Goal: Information Seeking & Learning: Learn about a topic

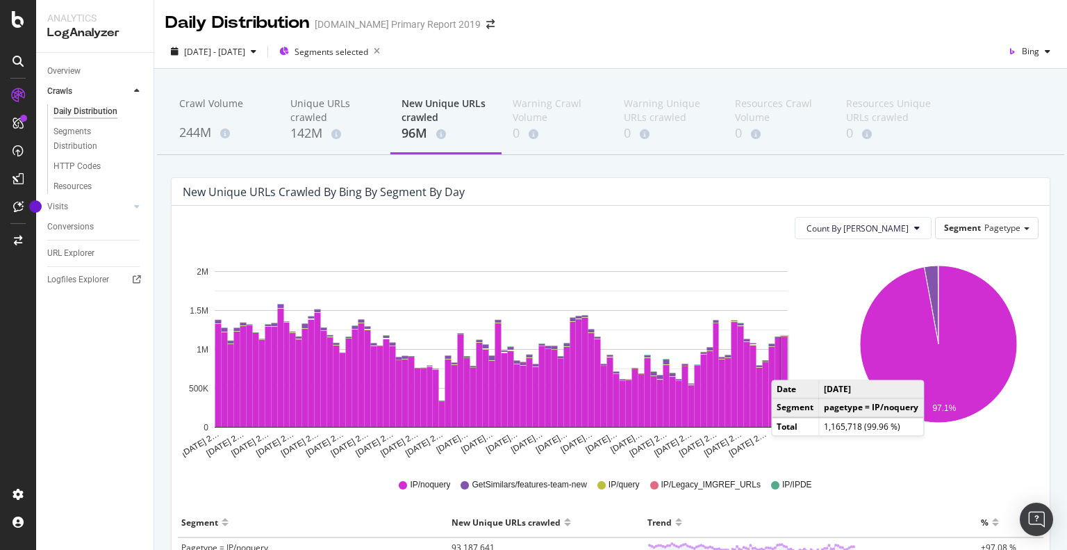
click at [785, 366] on rect "A chart." at bounding box center [785, 381] width 6 height 90
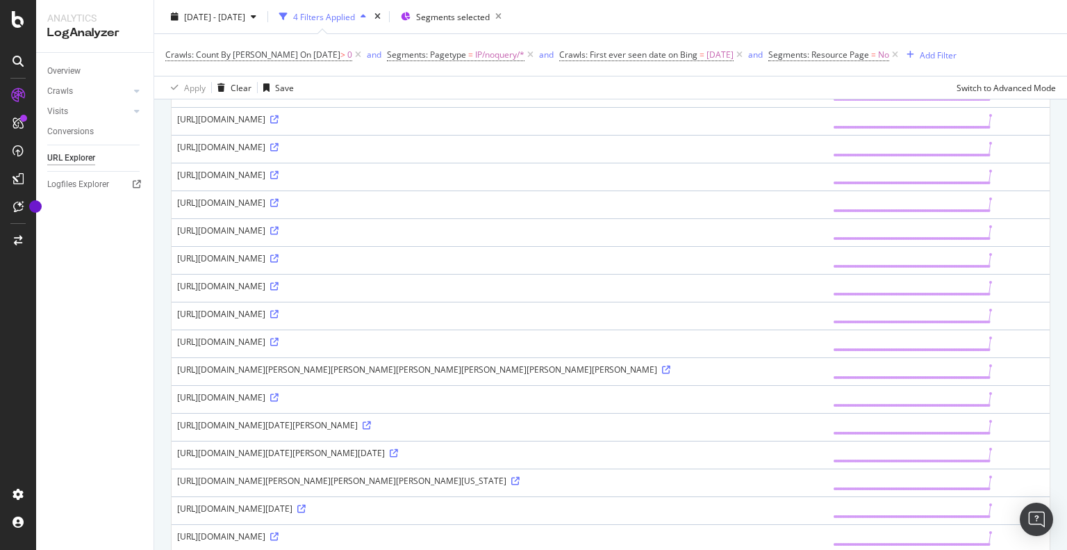
scroll to position [903, 0]
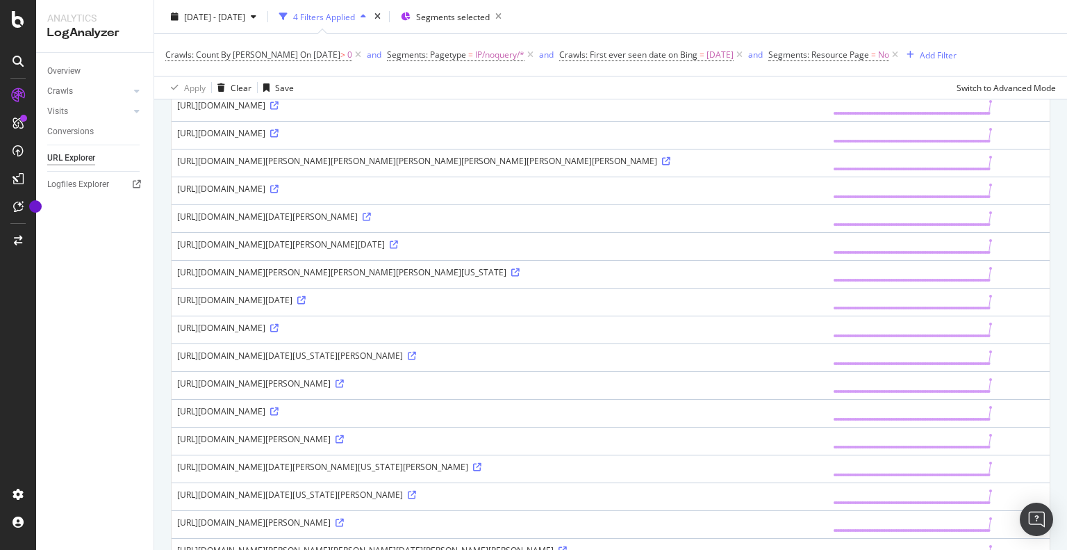
click at [756, 232] on td "https://www.alamy.com/01-october-2021-brandenburg-cottbus-the-inlet-structure-f…" at bounding box center [500, 218] width 656 height 28
click at [653, 222] on div "https://www.alamy.com/01-october-2021-brandenburg-cottbus-the-inlet-structure-f…" at bounding box center [499, 217] width 645 height 12
click at [279, 193] on icon at bounding box center [274, 189] width 8 height 8
click at [344, 388] on icon at bounding box center [340, 383] width 8 height 8
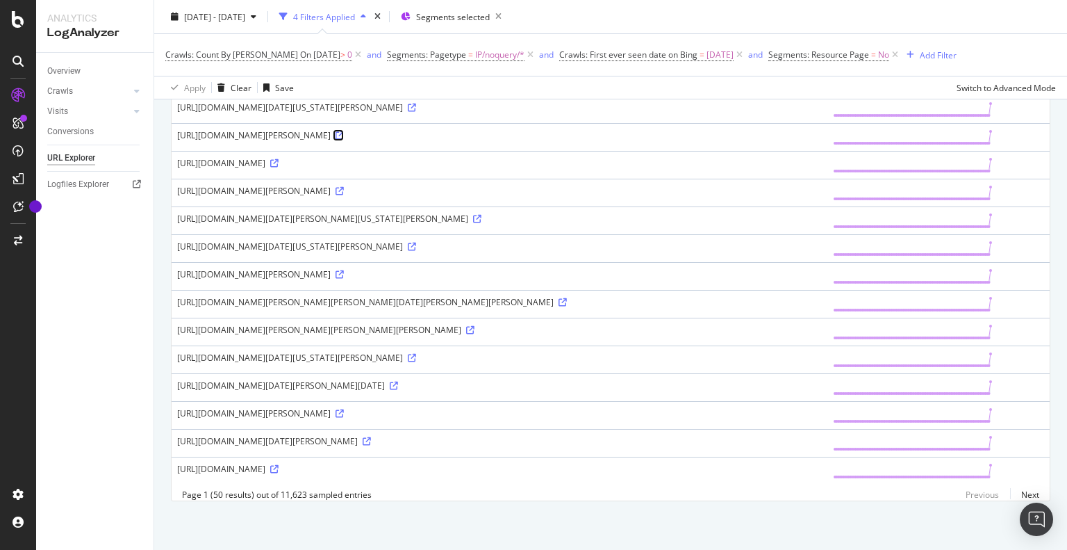
scroll to position [1422, 0]
click at [344, 409] on icon at bounding box center [340, 413] width 8 height 8
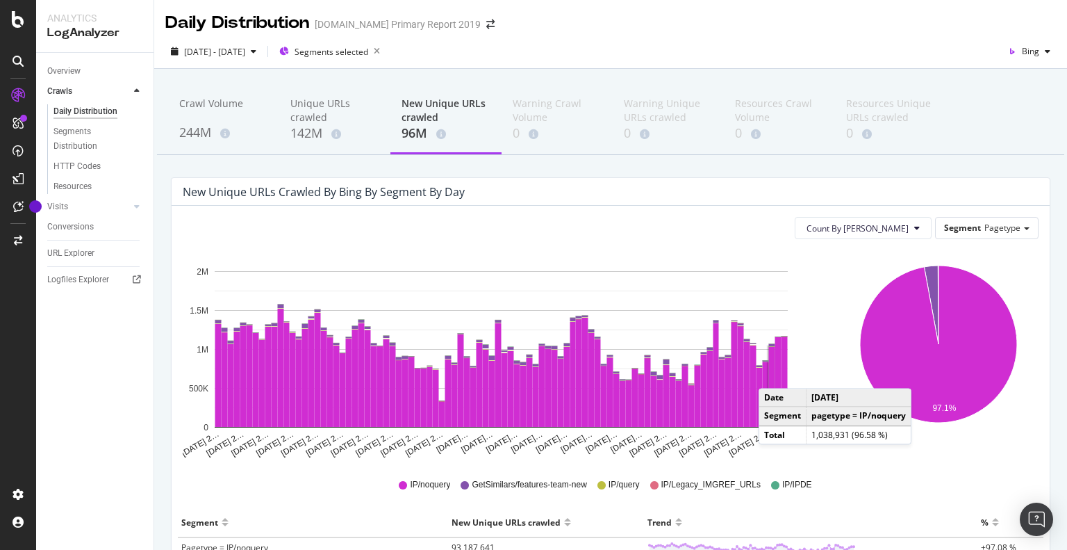
click at [773, 374] on rect "A chart." at bounding box center [772, 387] width 6 height 80
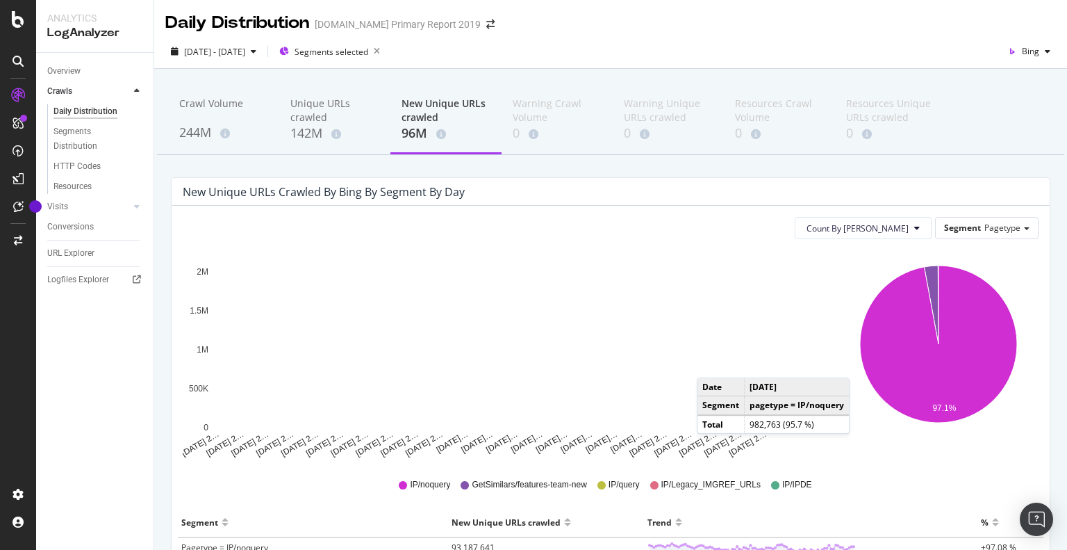
scroll to position [139, 0]
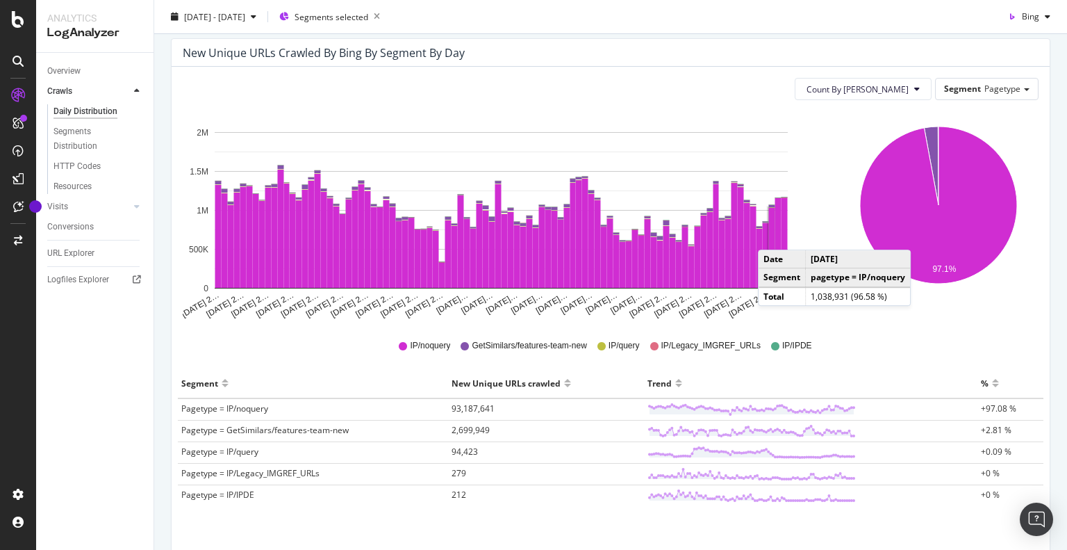
click at [772, 236] on rect "A chart." at bounding box center [772, 248] width 6 height 80
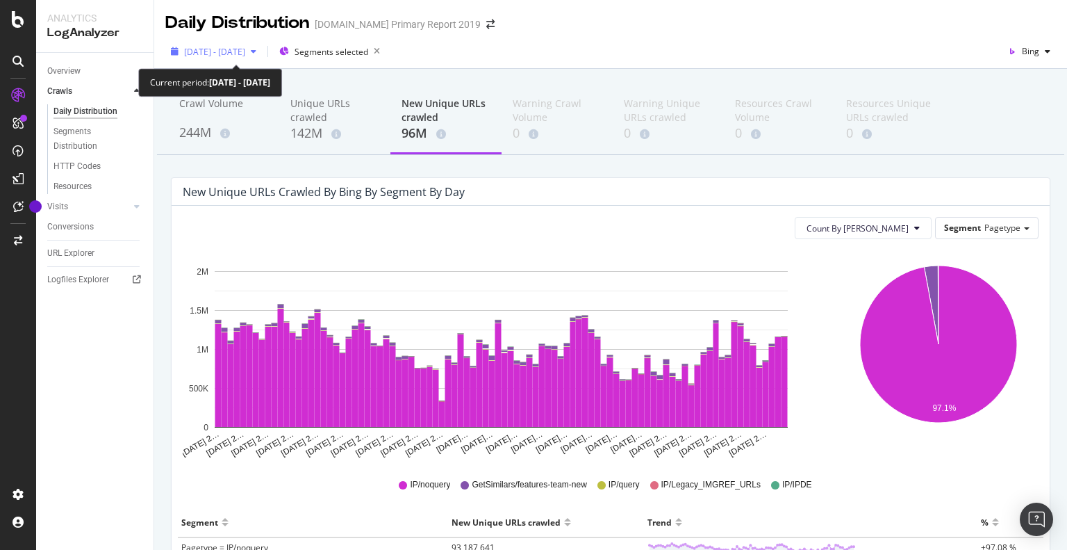
click at [245, 49] on span "[DATE] - [DATE]" at bounding box center [214, 52] width 61 height 12
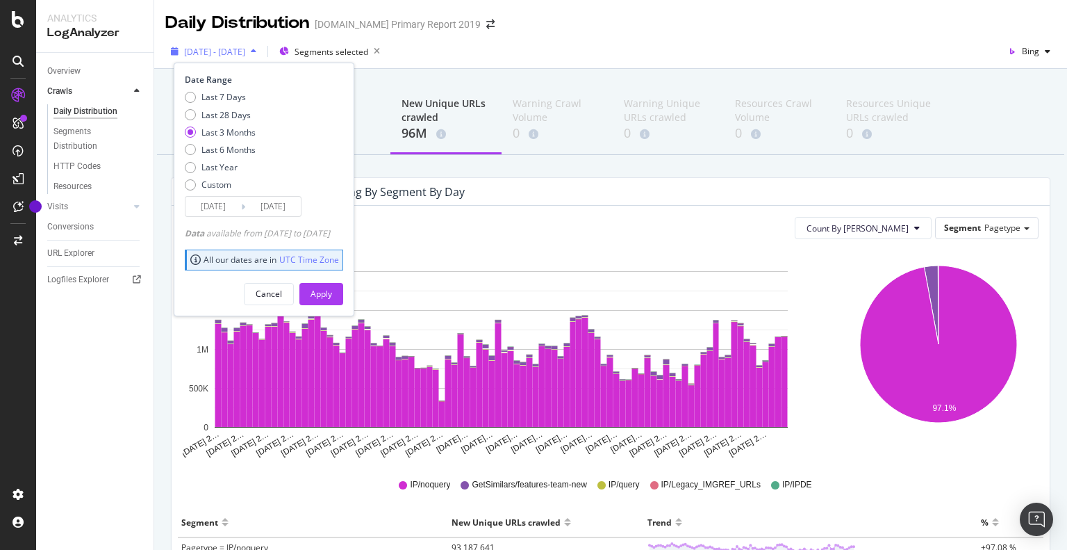
click at [245, 49] on span "[DATE] - [DATE]" at bounding box center [214, 52] width 61 height 12
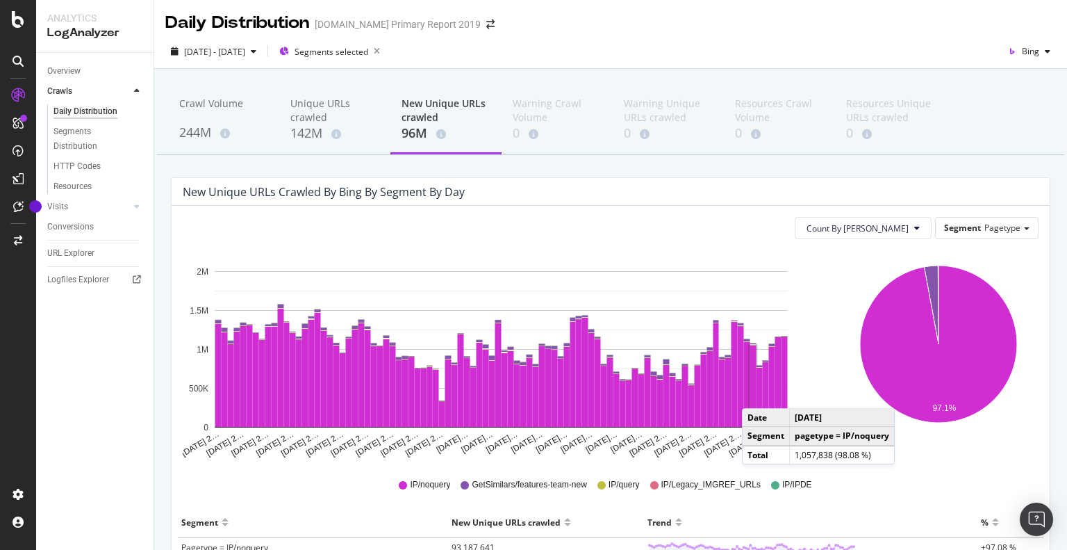
scroll to position [206, 0]
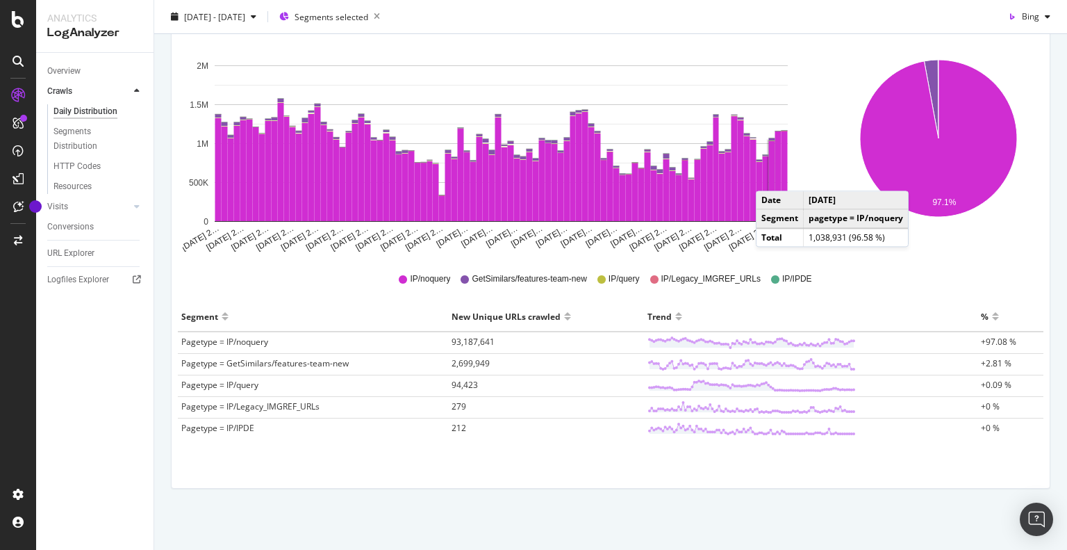
click at [770, 177] on rect "A chart." at bounding box center [772, 181] width 6 height 80
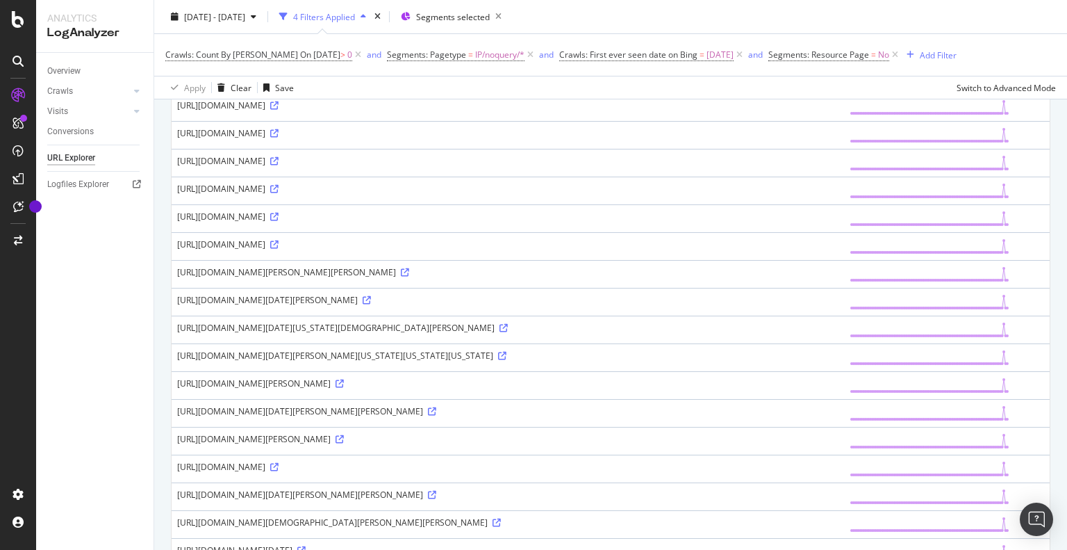
scroll to position [834, 0]
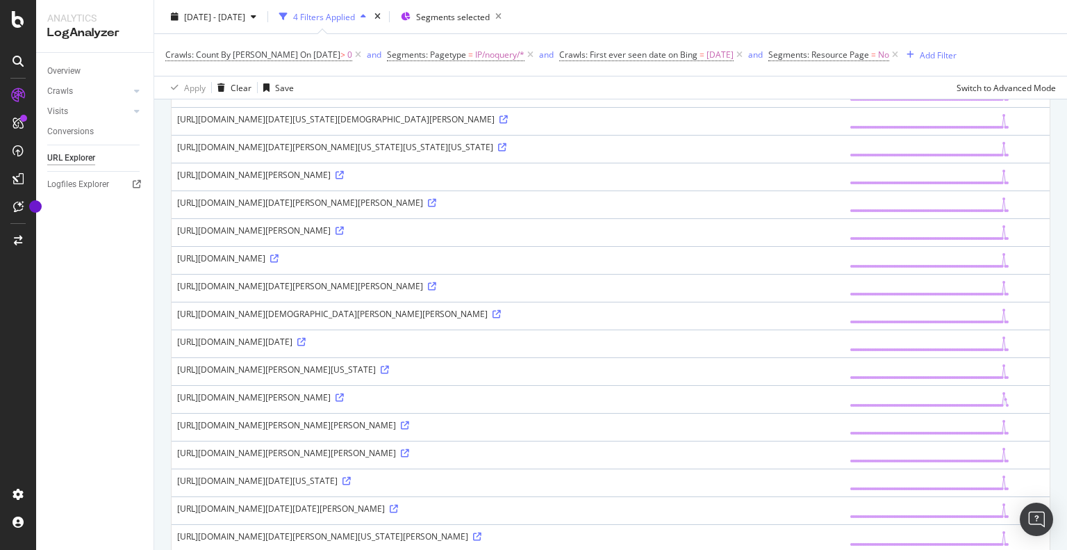
click at [521, 320] on div "https://www.alamy.com/05042017-croatia-zagreb-table-tennis-tournament-zagreb-op…" at bounding box center [508, 314] width 662 height 12
click at [483, 320] on div "https://www.alamy.com/05042017-croatia-zagreb-table-tennis-tournament-zagreb-op…" at bounding box center [508, 314] width 662 height 12
click at [729, 320] on div "https://www.alamy.com/05042017-croatia-zagreb-table-tennis-tournament-zagreb-op…" at bounding box center [508, 314] width 662 height 12
click at [279, 263] on icon at bounding box center [274, 258] width 8 height 8
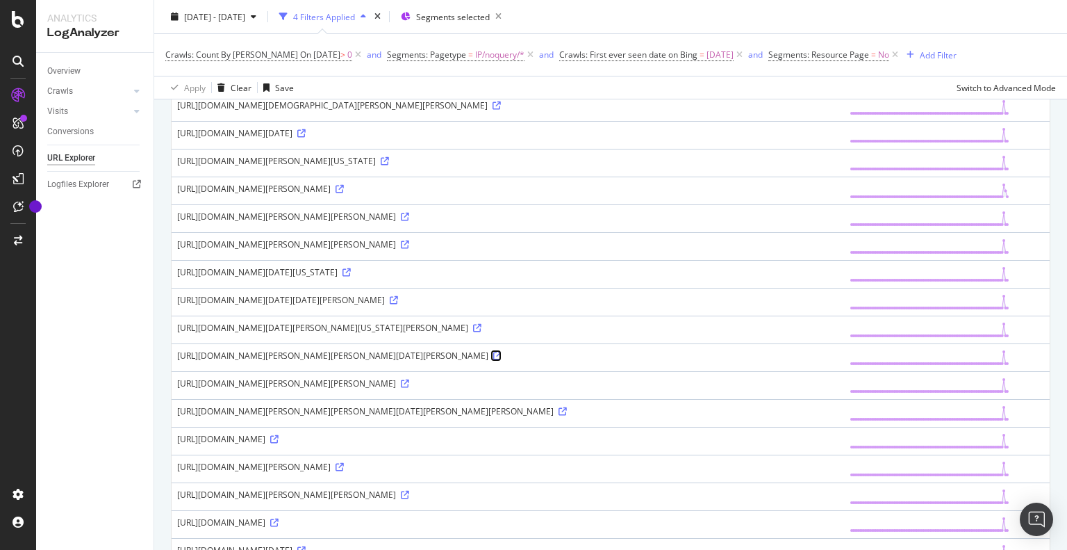
click at [493, 360] on icon at bounding box center [497, 356] width 8 height 8
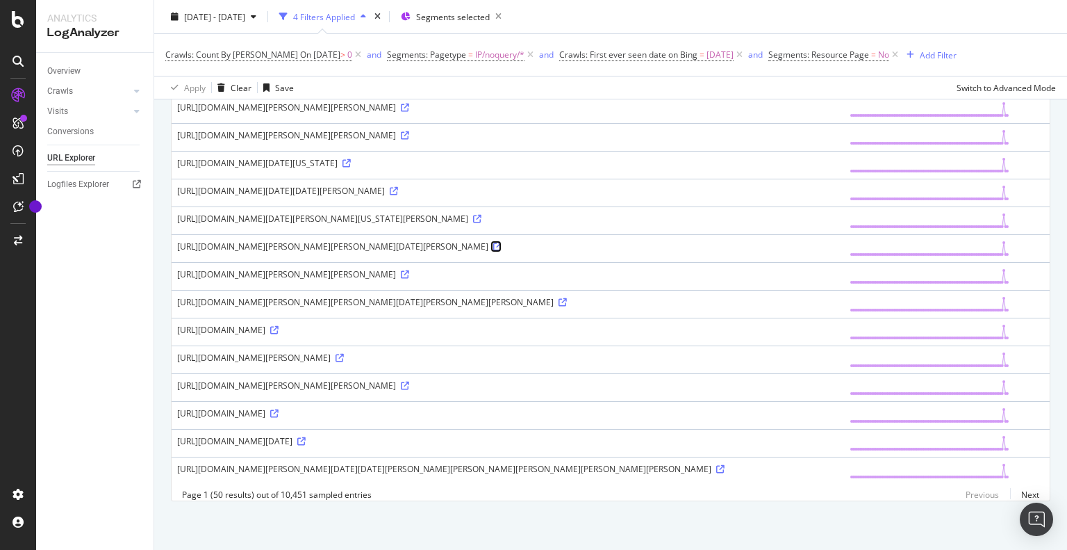
scroll to position [1394, 0]
click at [279, 409] on icon at bounding box center [274, 413] width 8 height 8
click at [717, 465] on icon at bounding box center [721, 469] width 8 height 8
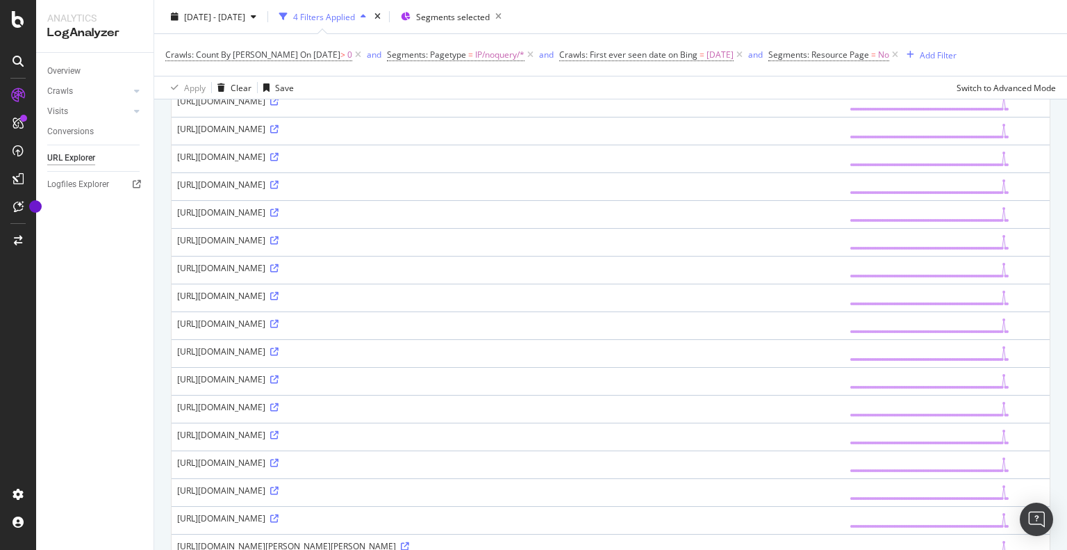
scroll to position [630, 0]
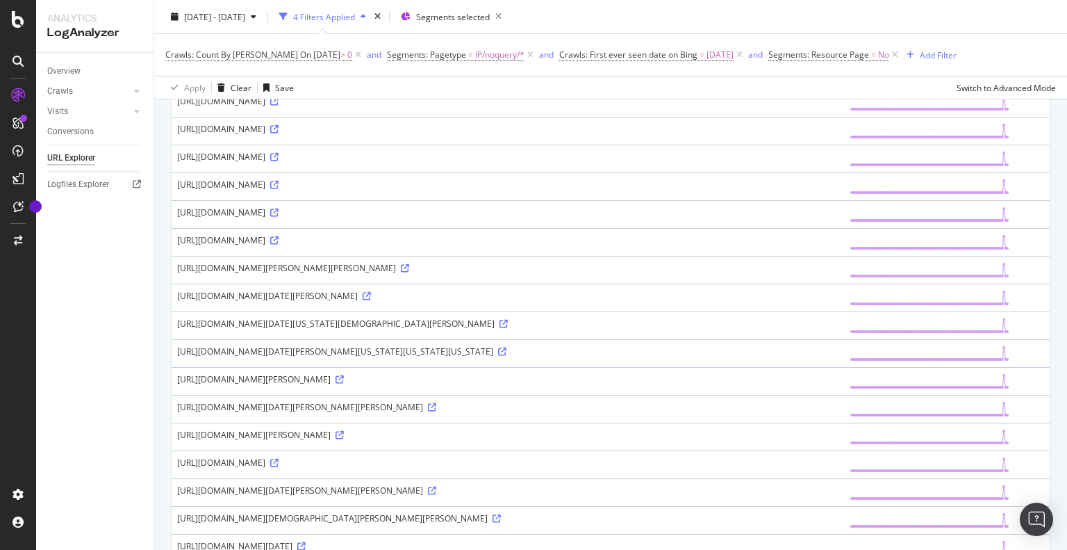
click at [492, 395] on td "https://www.alamy.com/020129-f-1631a-005-base-zaragosa-air-base-country-spain-e…" at bounding box center [508, 381] width 673 height 28
click at [363, 300] on icon at bounding box center [367, 296] width 8 height 8
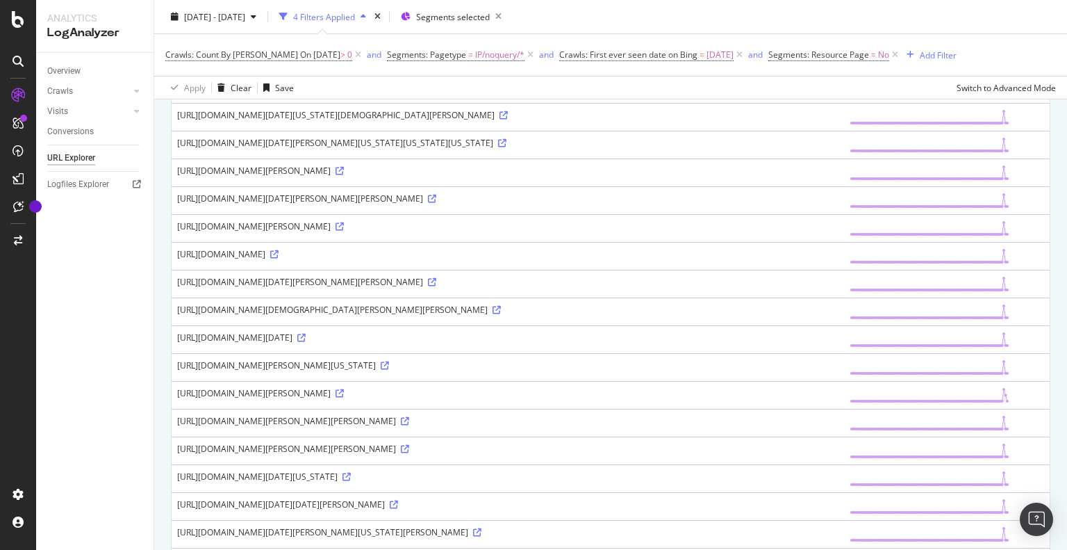
scroll to position [1116, 0]
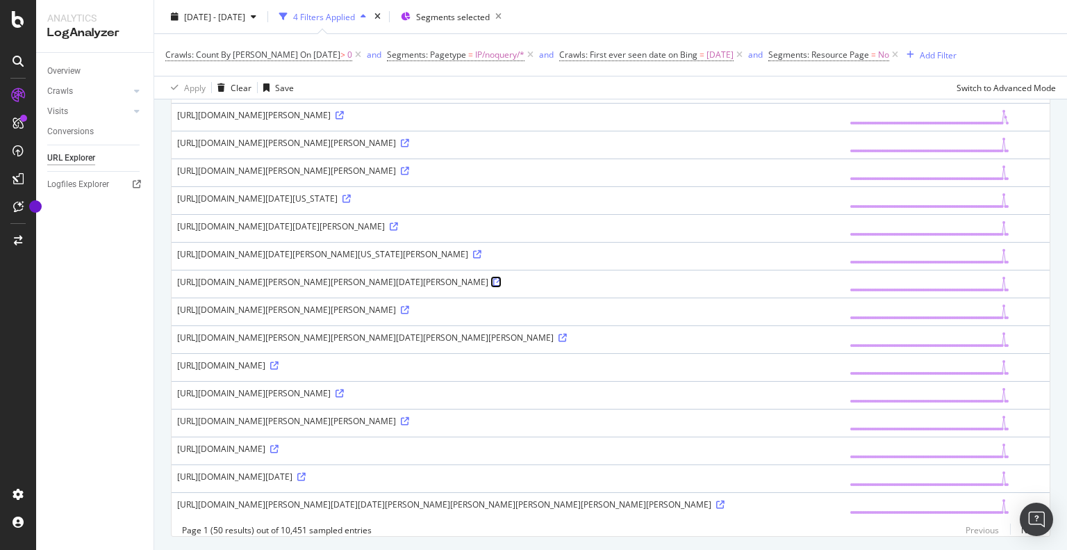
click at [493, 286] on icon at bounding box center [497, 282] width 8 height 8
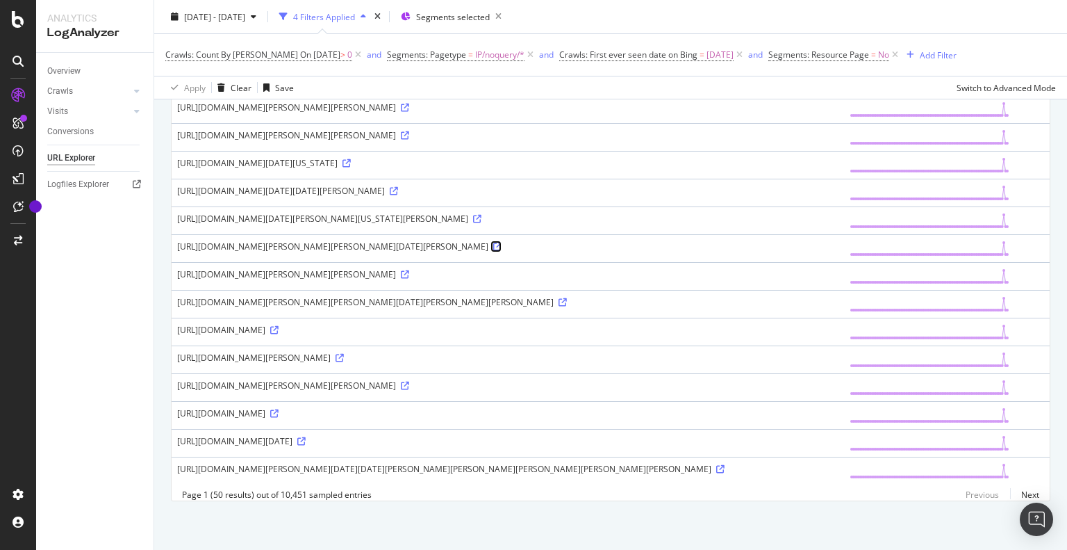
scroll to position [1394, 0]
click at [279, 409] on icon at bounding box center [274, 413] width 8 height 8
click at [1020, 494] on link "Next" at bounding box center [1024, 494] width 29 height 20
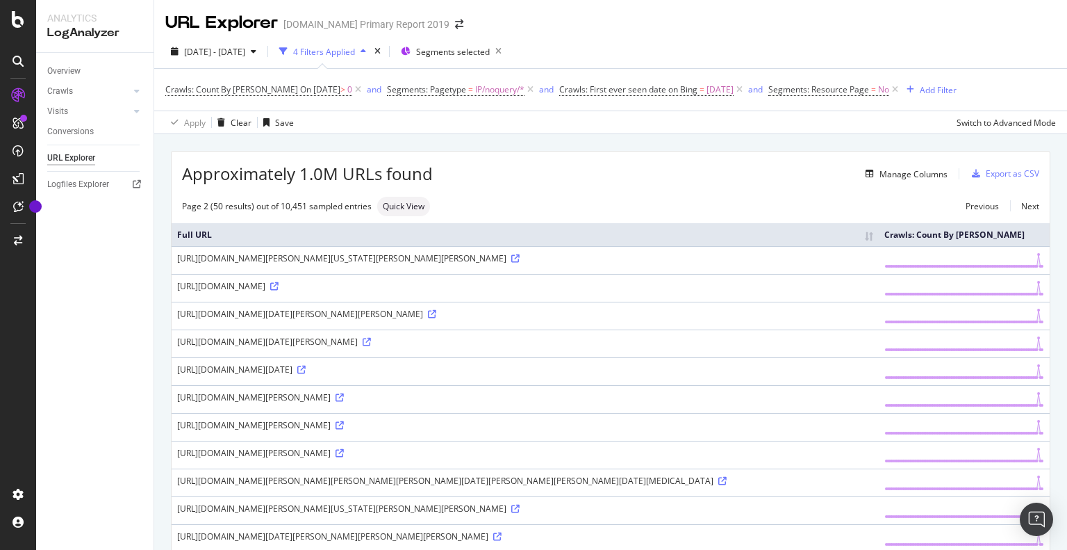
click at [302, 264] on div "https://www.alamy.com/12-de-mayo-de-2022-solana-beach-california-estados-unidos…" at bounding box center [525, 258] width 696 height 12
click at [280, 264] on div "https://www.alamy.com/12-de-mayo-de-2022-solana-beach-california-estados-unidos…" at bounding box center [525, 258] width 696 height 12
drag, startPoint x: 275, startPoint y: 304, endPoint x: 226, endPoint y: 302, distance: 48.7
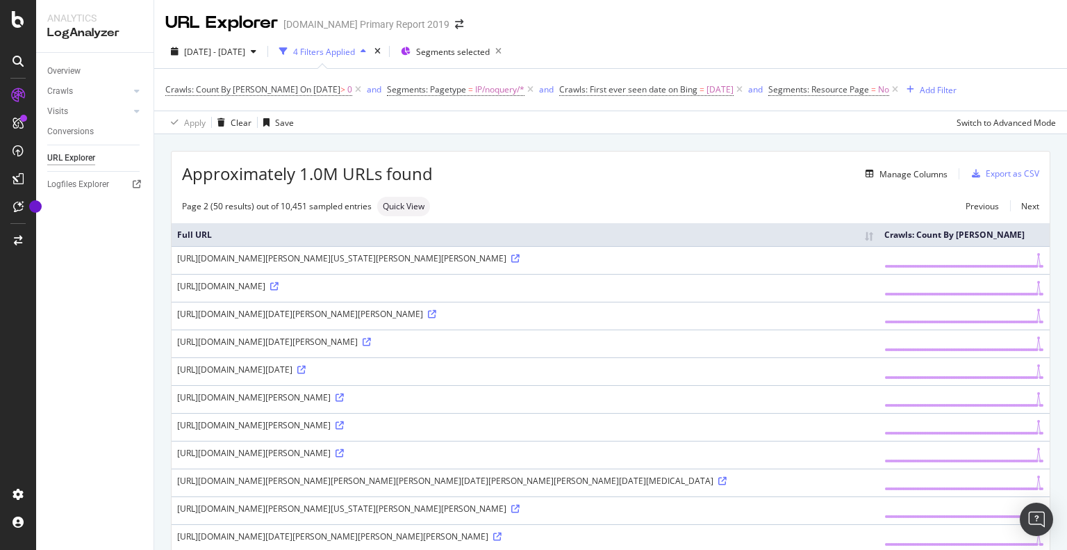
click at [226, 292] on div "https://www.alamy.com/12-januari-2020-heerenveen-the-netherlands-speedskating-e…" at bounding box center [525, 286] width 696 height 12
click at [229, 292] on div "https://www.alamy.com/12-januari-2020-heerenveen-the-netherlands-speedskating-e…" at bounding box center [525, 286] width 696 height 12
click at [69, 92] on div "Crawls" at bounding box center [60, 91] width 26 height 15
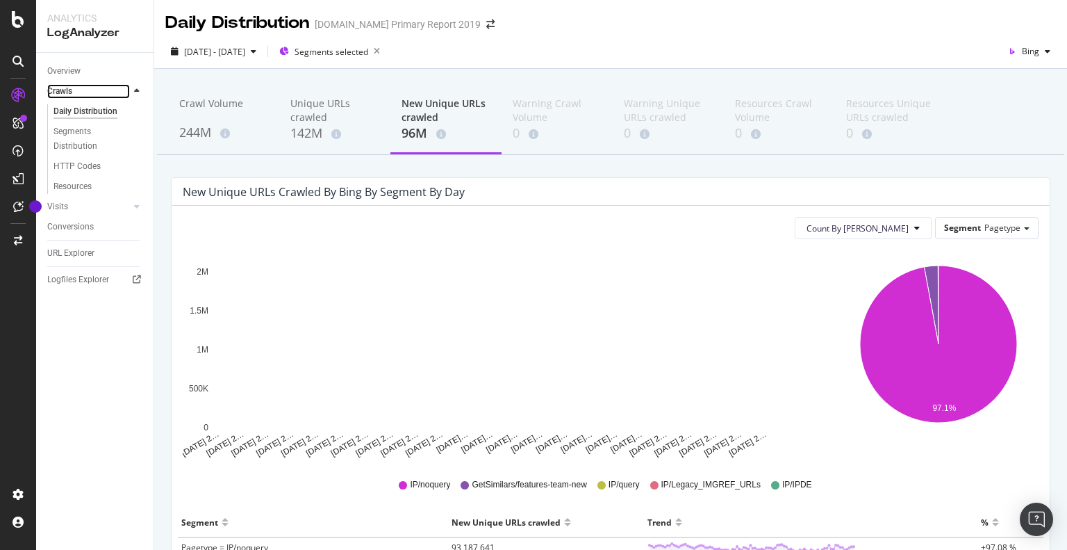
scroll to position [206, 0]
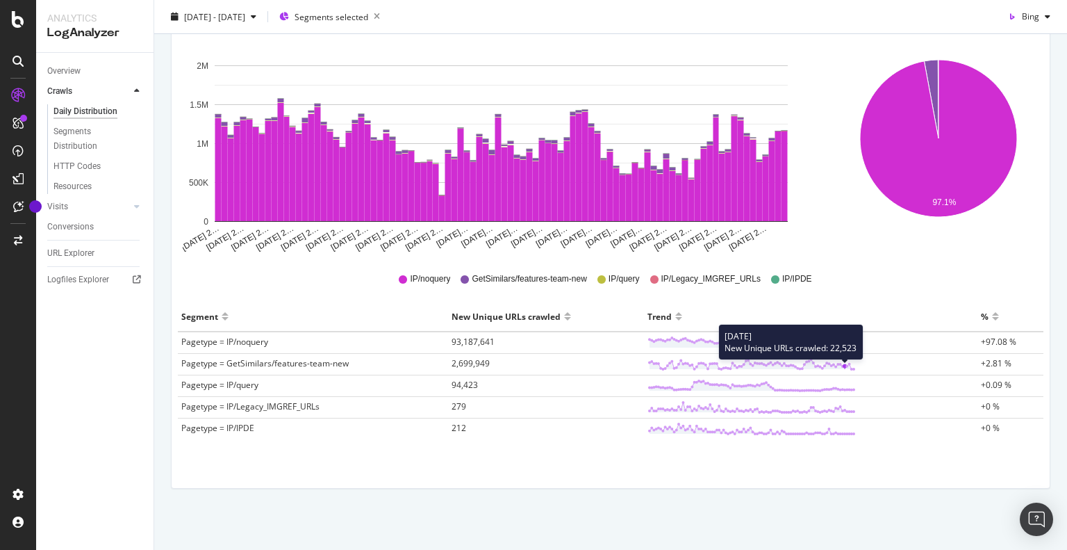
click at [845, 366] on line at bounding box center [845, 367] width 0 height 3
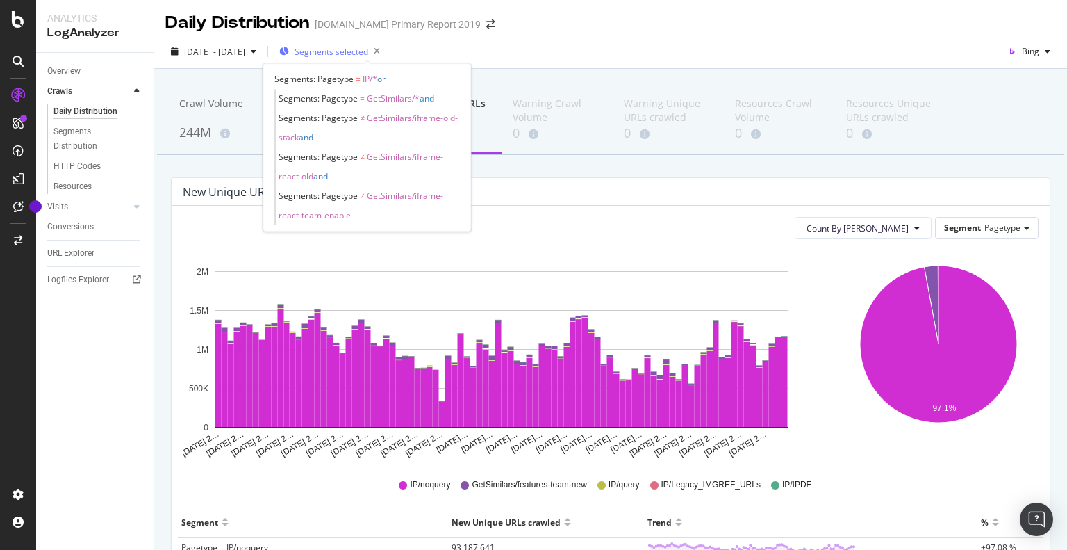
click at [368, 57] on span "Segments selected" at bounding box center [332, 52] width 74 height 12
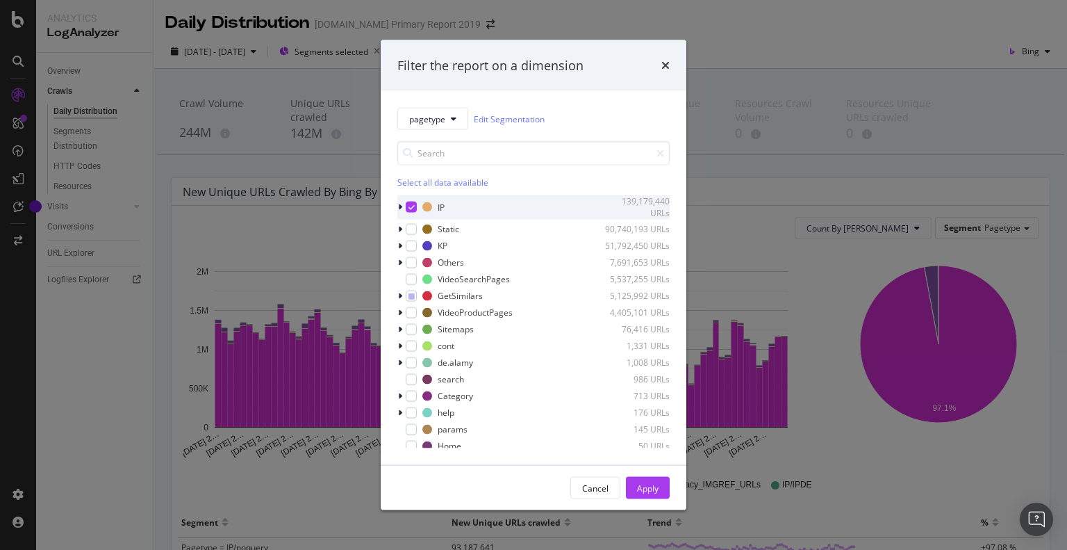
click at [416, 202] on div "modal" at bounding box center [411, 207] width 11 height 11
click at [410, 296] on icon "modal" at bounding box center [412, 295] width 6 height 7
click at [398, 295] on icon "modal" at bounding box center [400, 295] width 4 height 8
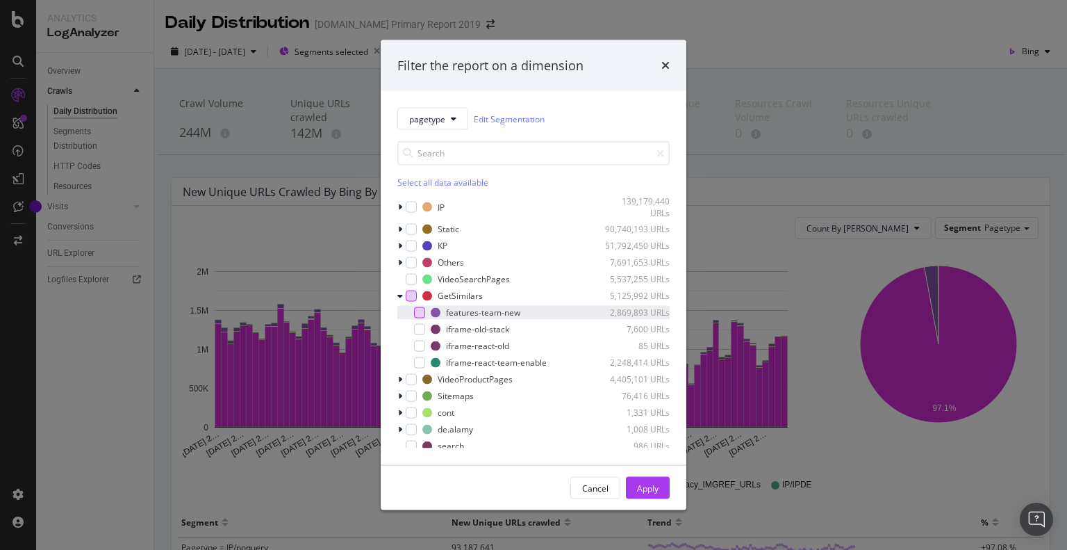
click at [419, 311] on div "modal" at bounding box center [419, 311] width 11 height 11
click at [645, 491] on div "Apply" at bounding box center [648, 488] width 22 height 12
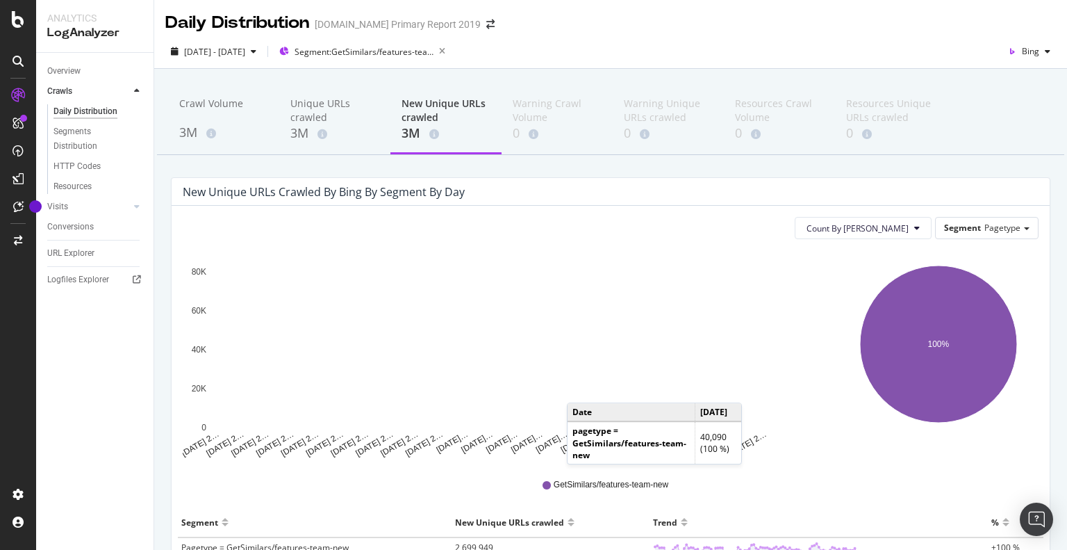
scroll to position [120, 0]
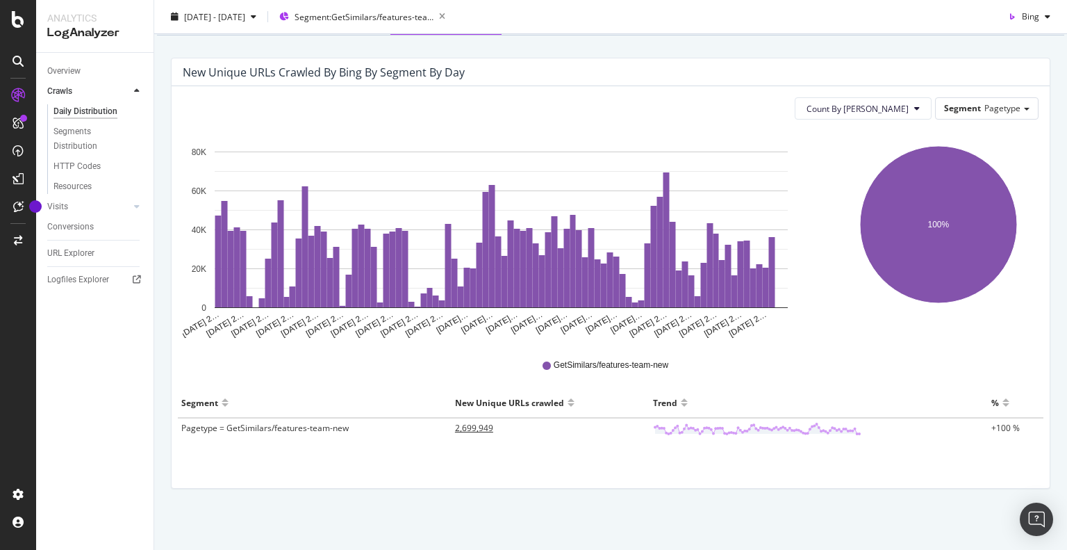
click at [482, 428] on span "2,699,949" at bounding box center [474, 428] width 38 height 12
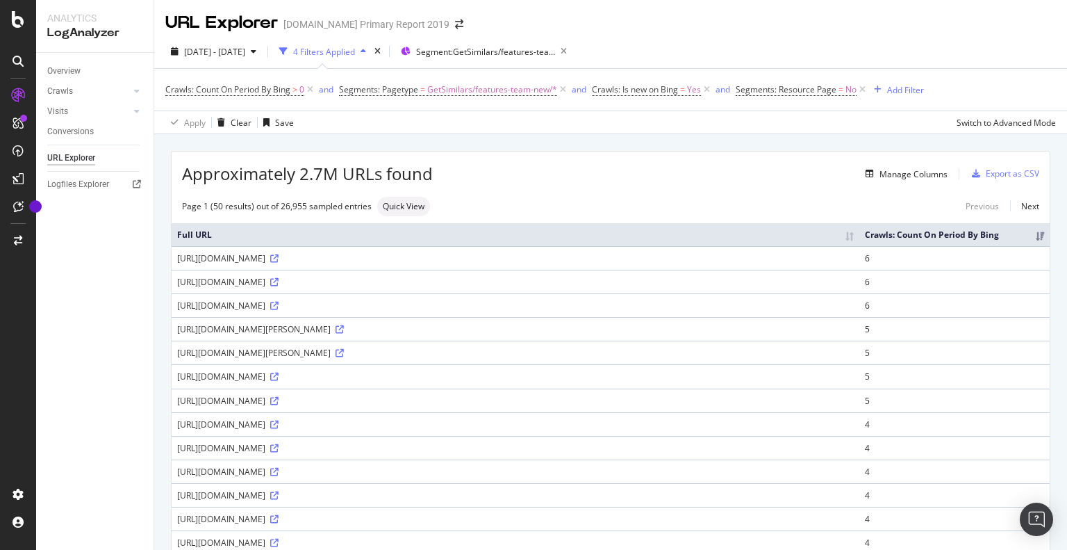
click at [361, 264] on div "https://www.alamy.com/search-api/search/261253221/similar/?lan=en&bot=true&ps=1…" at bounding box center [515, 258] width 677 height 12
copy div "261253221"
click at [364, 264] on div "https://www.alamy.com/search-api/search/261253221/similar/?lan=en&bot=true&ps=1…" at bounding box center [515, 258] width 677 height 12
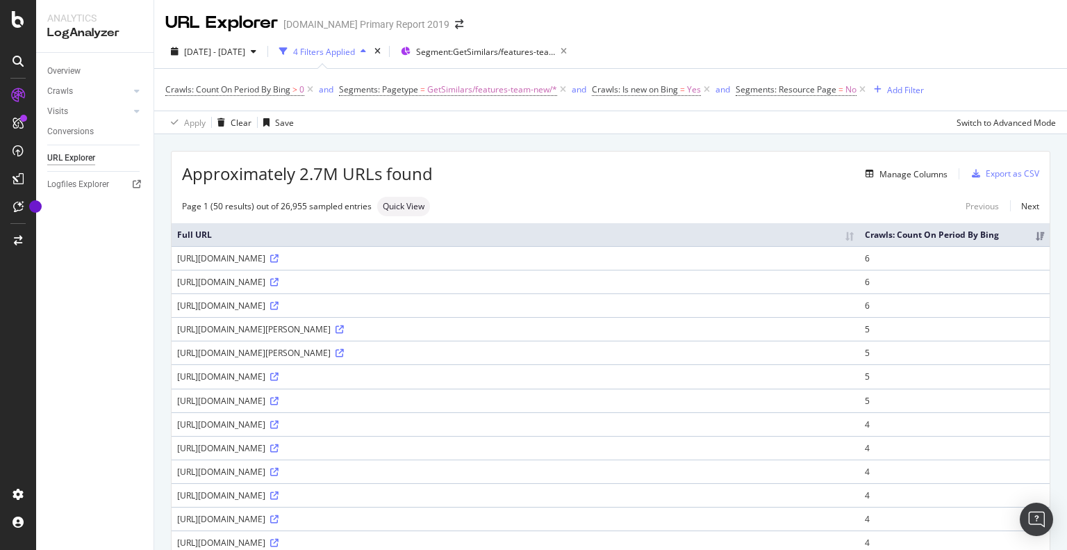
click at [364, 264] on div "https://www.alamy.com/search-api/search/261253221/similar/?lan=en&bot=true&ps=1…" at bounding box center [515, 258] width 677 height 12
click at [360, 264] on div "https://www.alamy.com/search-api/search/261253221/similar/?lan=en&bot=true&ps=1…" at bounding box center [515, 258] width 677 height 12
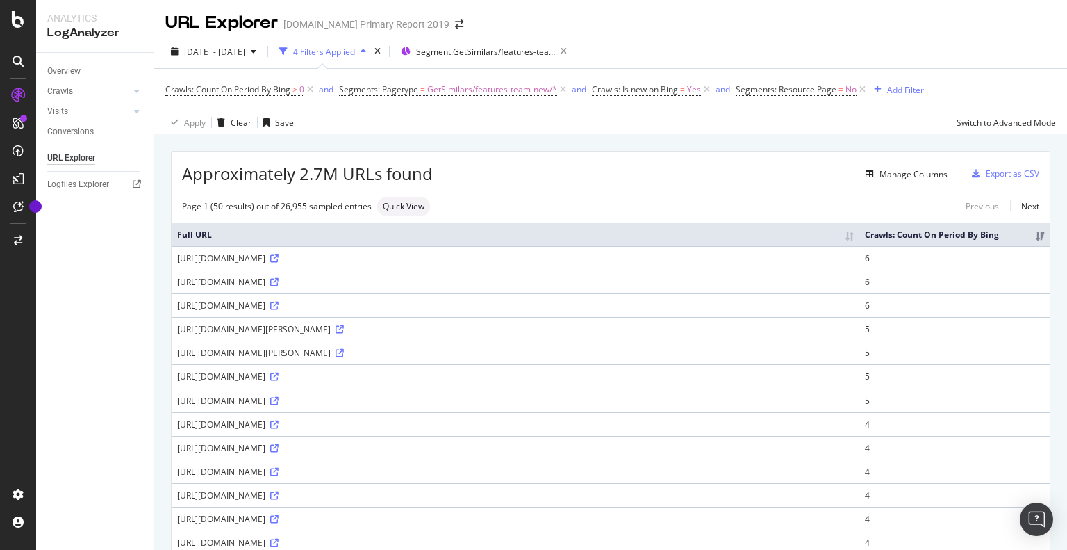
click at [396, 264] on div "https://www.alamy.com/search-api/search/261253221/similar/?lan=en&bot=true&ps=1…" at bounding box center [515, 258] width 677 height 12
click at [400, 264] on div "https://www.alamy.com/search-api/search/261253221/similar/?lan=en&bot=true&ps=1…" at bounding box center [515, 258] width 677 height 12
click at [319, 264] on div "https://www.alamy.com/search-api/search/261253221/similar/?lan=en&bot=true&ps=1…" at bounding box center [515, 258] width 677 height 12
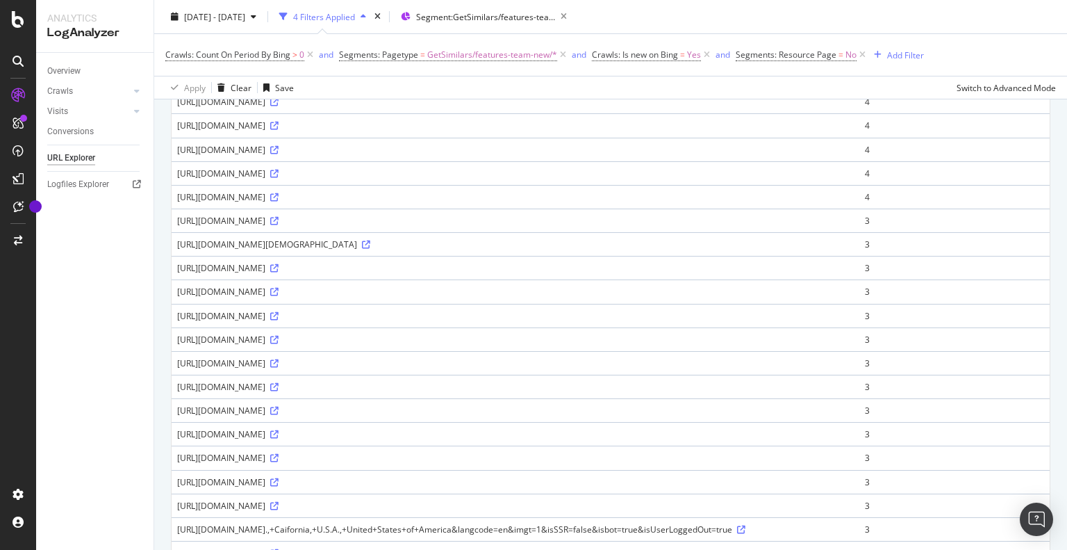
scroll to position [625, 0]
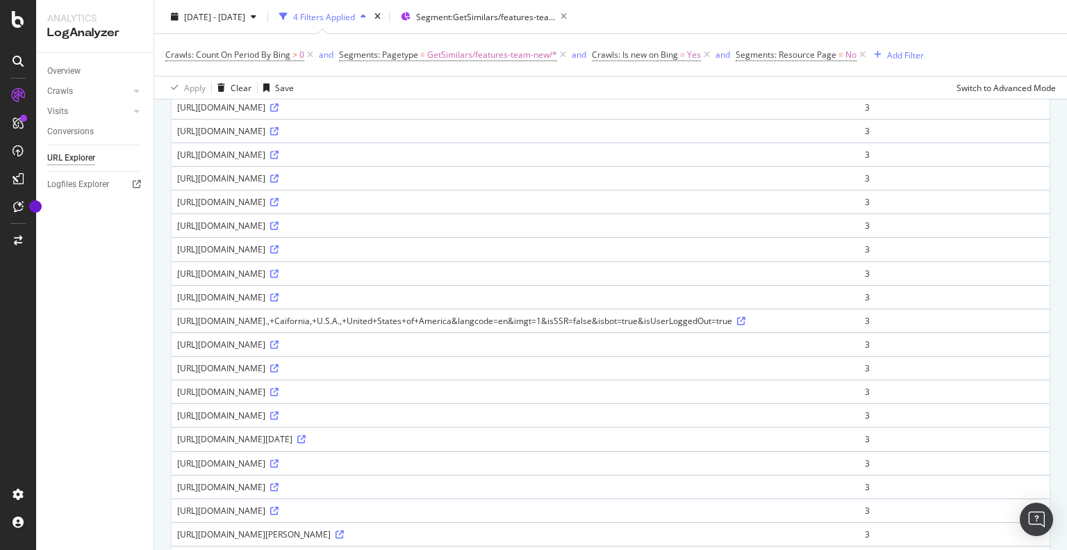
drag, startPoint x: 345, startPoint y: 422, endPoint x: 370, endPoint y: 425, distance: 25.2
click at [370, 161] on div "https://www.alamy.com/search-api/search/244482134/similar/?lan=en&bot=true&ps=1…" at bounding box center [515, 155] width 677 height 12
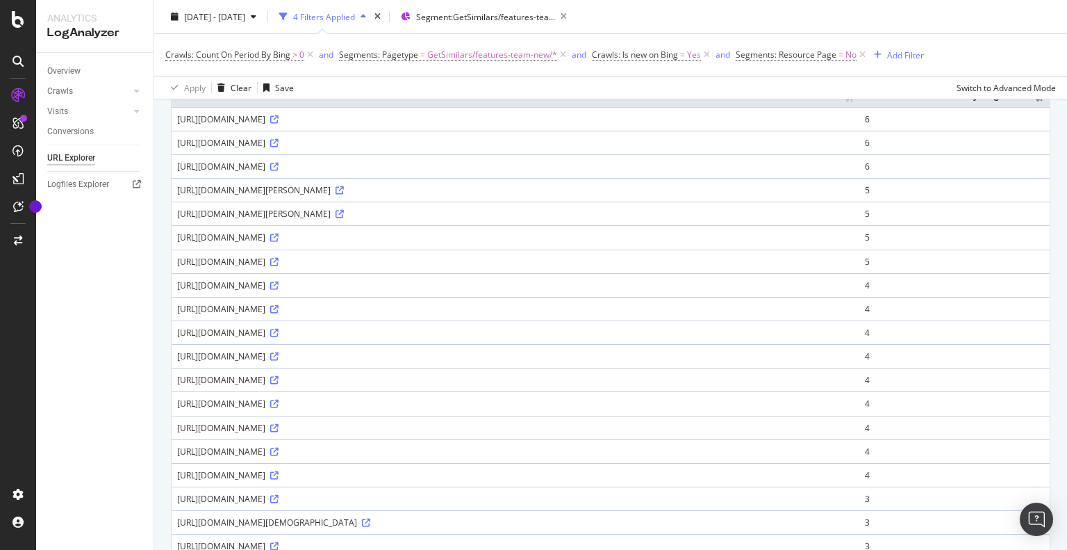
scroll to position [0, 0]
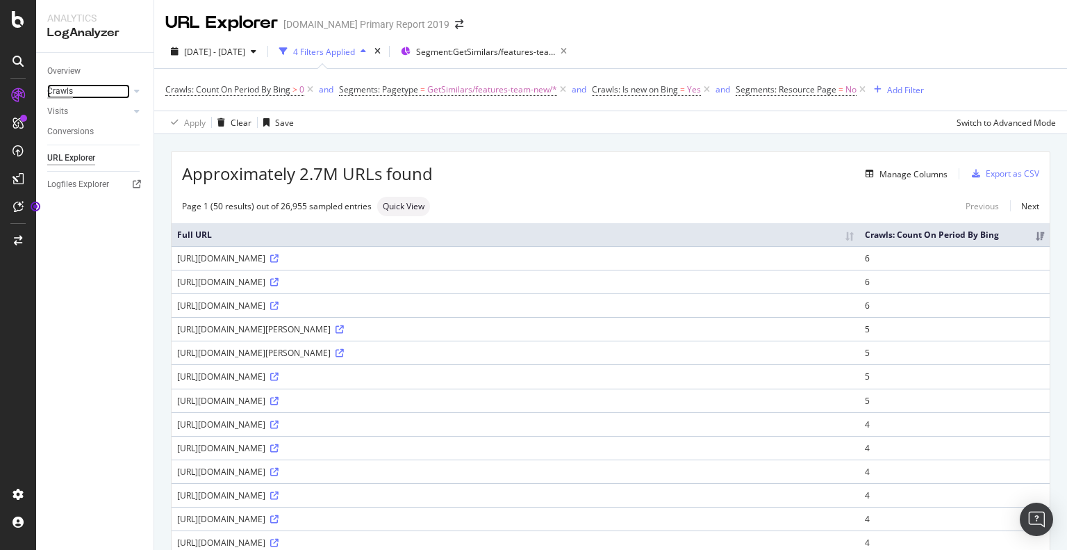
click at [61, 84] on div "Crawls" at bounding box center [60, 91] width 26 height 15
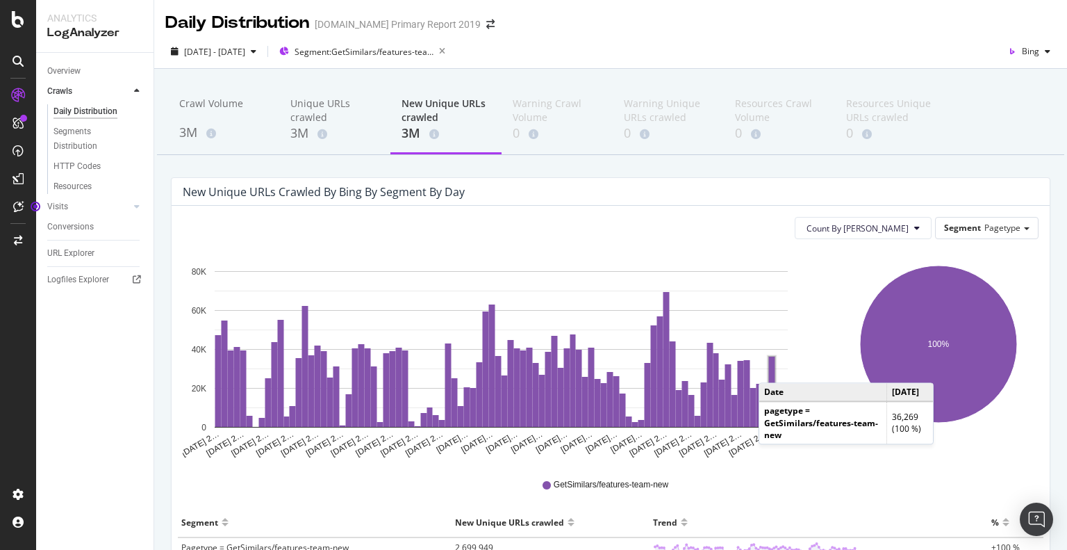
click at [773, 368] on rect "A chart." at bounding box center [772, 392] width 6 height 70
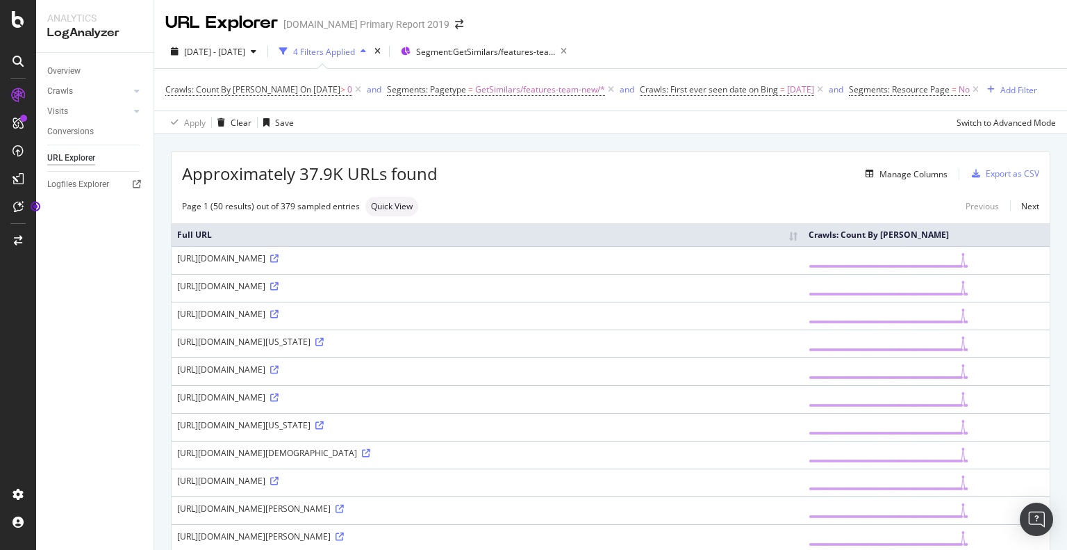
click at [364, 257] on div "https://www.alamy.com/search-api/search/10976882/similar/?lan=en&bot=true&ps=13…" at bounding box center [487, 258] width 621 height 12
copy div "10976882"
click at [365, 286] on td "https://www.alamy.com/search-api/search/129990013/similar/?lan=en&bot=true&ps=1…" at bounding box center [488, 288] width 632 height 28
click at [365, 289] on div "https://www.alamy.com/search-api/search/129990013/similar/?lan=en&bot=true&ps=1…" at bounding box center [487, 286] width 621 height 12
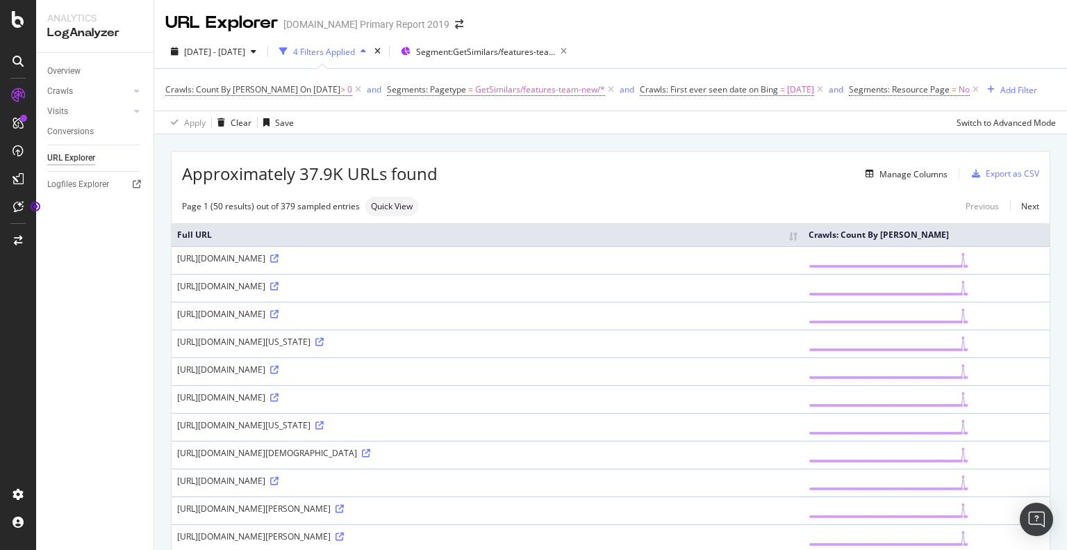
click at [365, 289] on div "https://www.alamy.com/search-api/search/129990013/similar/?lan=en&bot=true&ps=1…" at bounding box center [487, 286] width 621 height 12
copy div "129990013"
click at [267, 292] on div "https://www.alamy.com/search-api/search/129990013/similar/?lan=en&bot=true&ps=1…" at bounding box center [487, 286] width 621 height 12
drag, startPoint x: 304, startPoint y: 288, endPoint x: 407, endPoint y: 307, distance: 103.9
click at [407, 292] on div "https://www.alamy.com/search-api/search/129990013/similar/?lan=en&bot=true&ps=1…" at bounding box center [487, 286] width 621 height 12
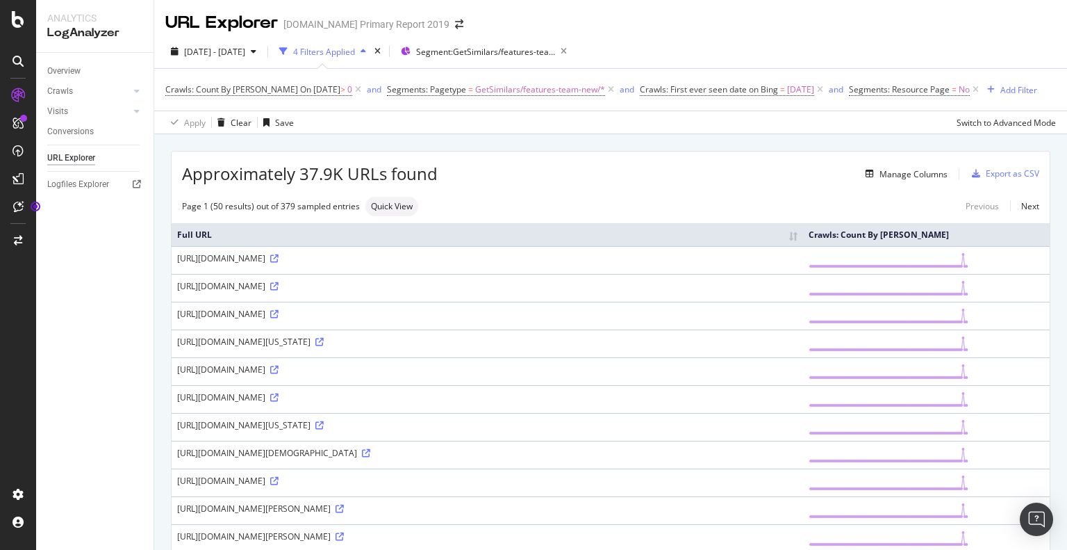
click at [379, 320] on div "https://www.alamy.com/search-api/search/143437968/similar/?lan=en&bot=true&ps=1…" at bounding box center [487, 314] width 621 height 12
click at [377, 320] on div "https://www.alamy.com/search-api/search/143437968/similar/?lan=en&bot=true&ps=1…" at bounding box center [487, 314] width 621 height 12
click at [65, 87] on div "Crawls" at bounding box center [60, 91] width 26 height 15
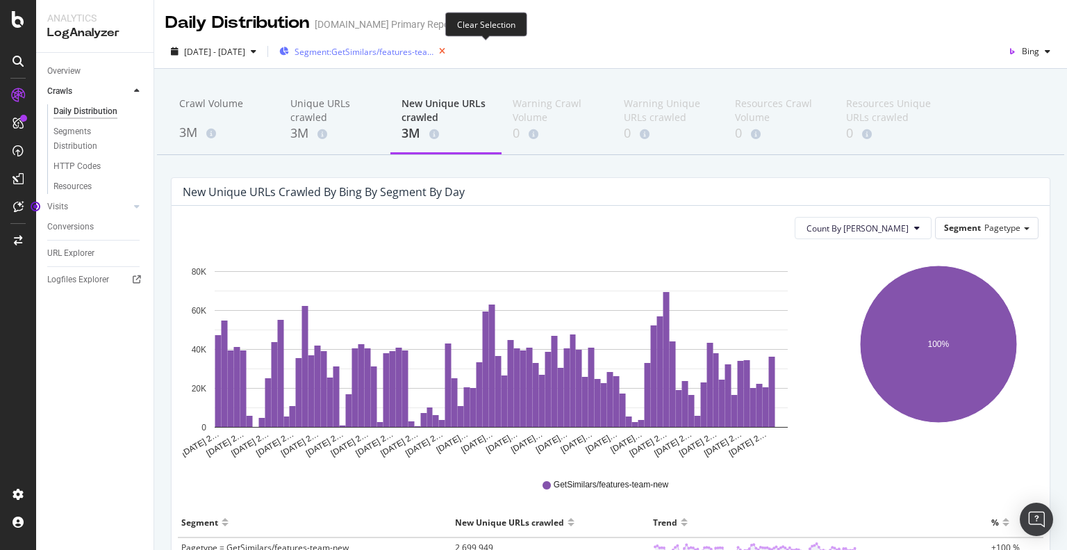
click at [451, 51] on icon "button" at bounding box center [442, 51] width 17 height 19
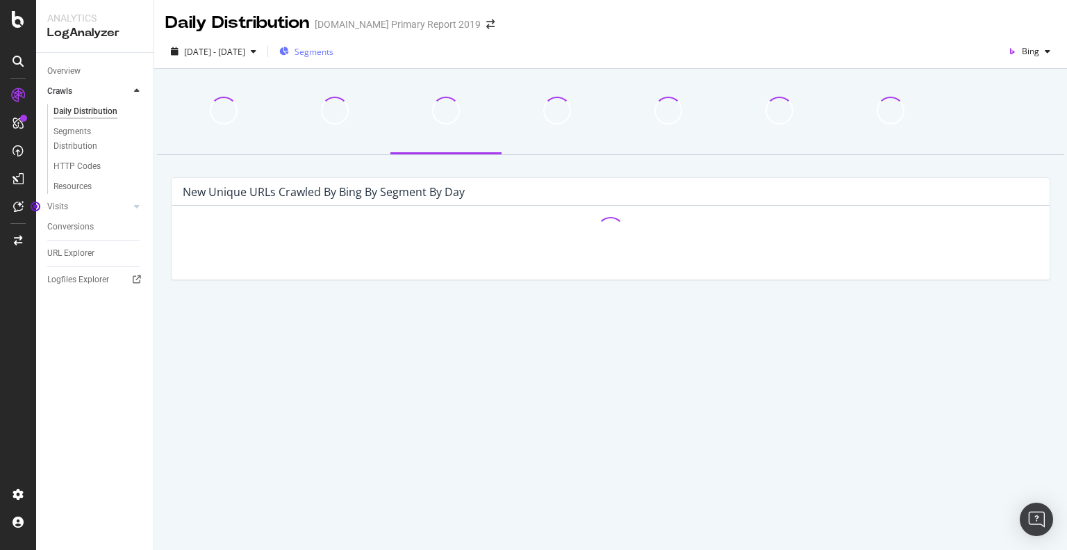
click at [334, 49] on span "Segments" at bounding box center [314, 52] width 39 height 12
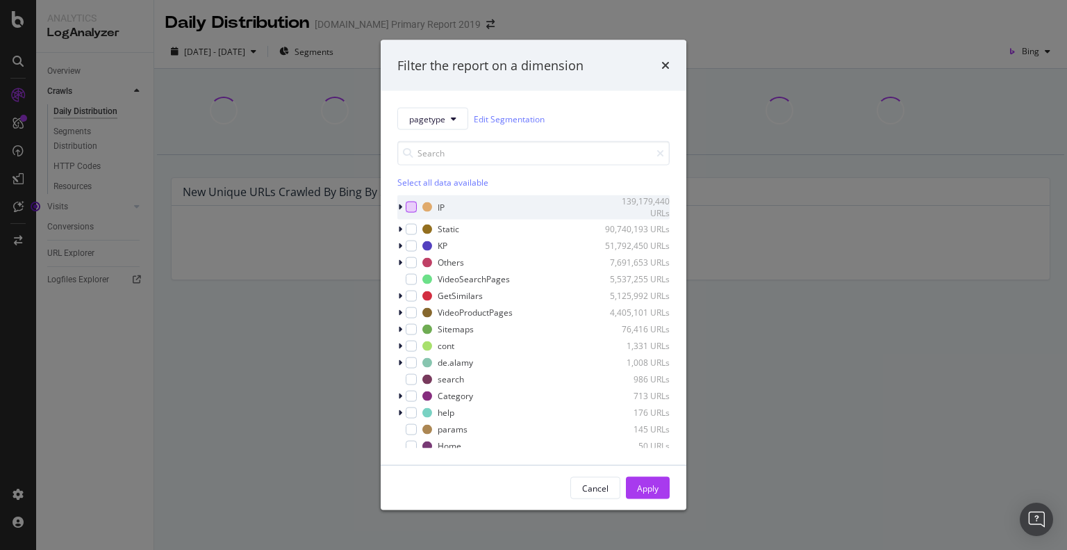
click at [410, 206] on div "modal" at bounding box center [411, 207] width 11 height 11
click at [656, 495] on div "Apply" at bounding box center [648, 487] width 22 height 21
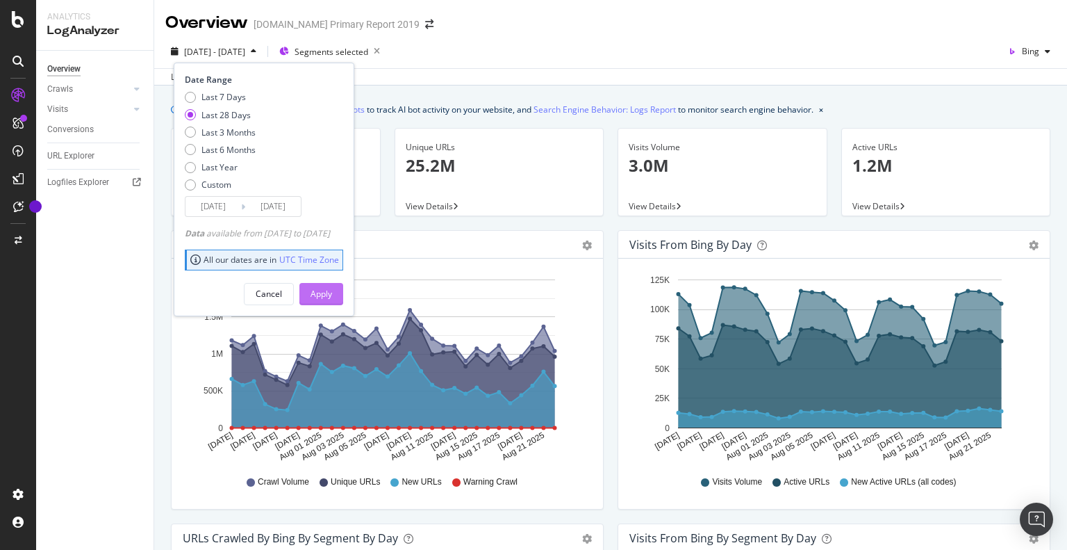
click at [332, 286] on div "Apply" at bounding box center [322, 294] width 22 height 21
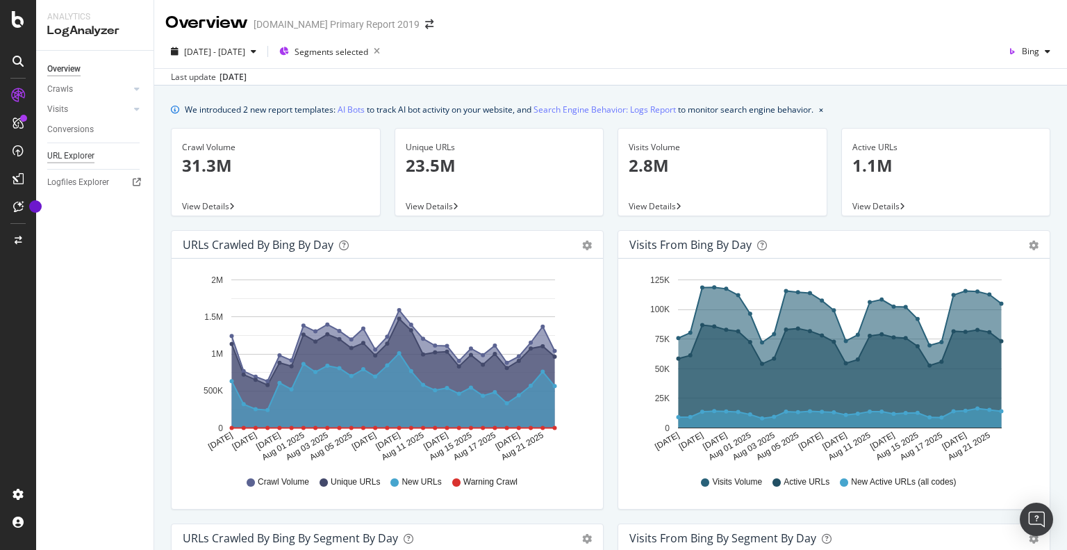
click at [73, 154] on div "URL Explorer" at bounding box center [70, 156] width 47 height 15
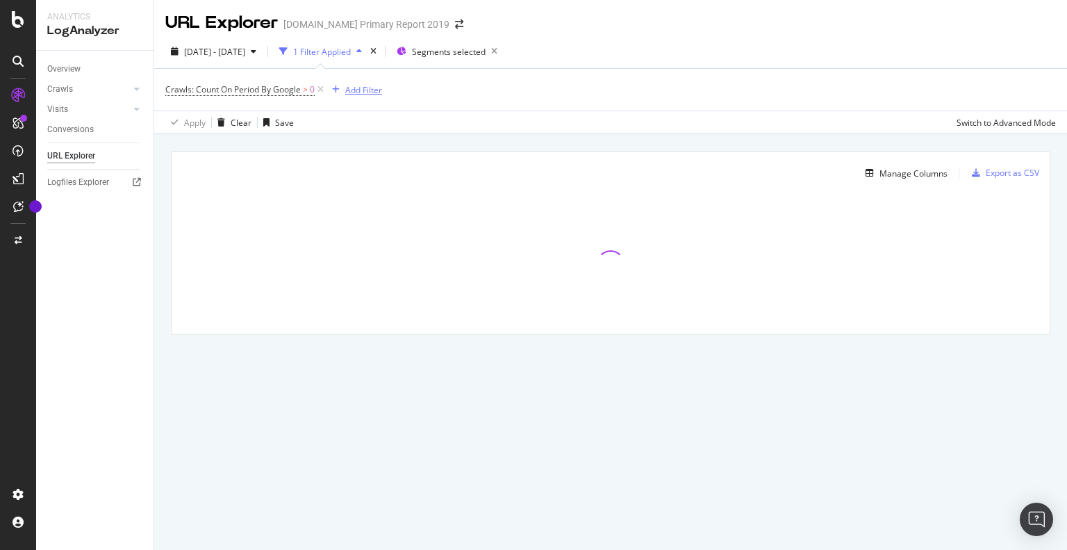
click at [363, 90] on div "Add Filter" at bounding box center [363, 90] width 37 height 12
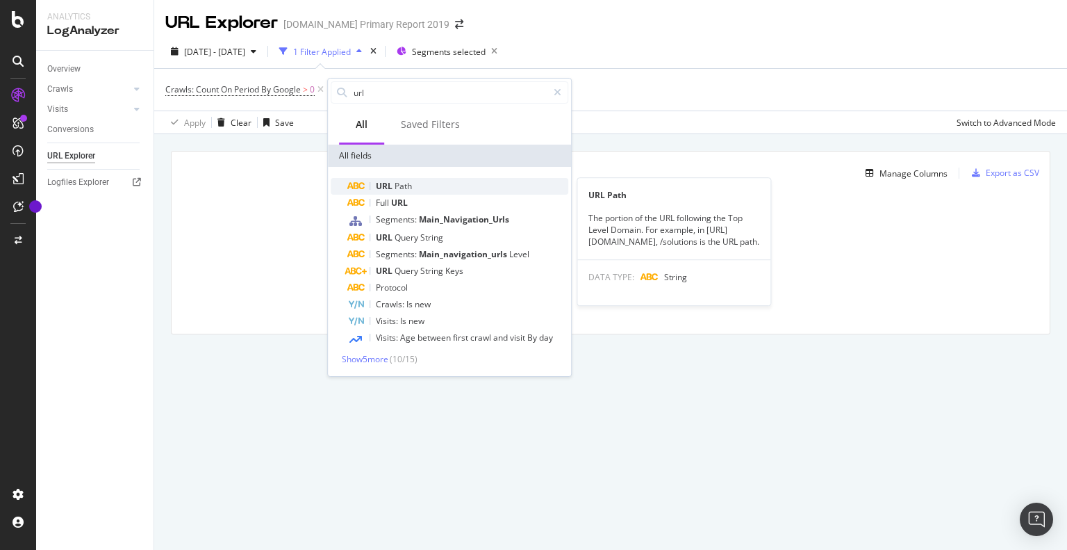
type input "url"
click at [407, 183] on span "Path" at bounding box center [403, 186] width 17 height 12
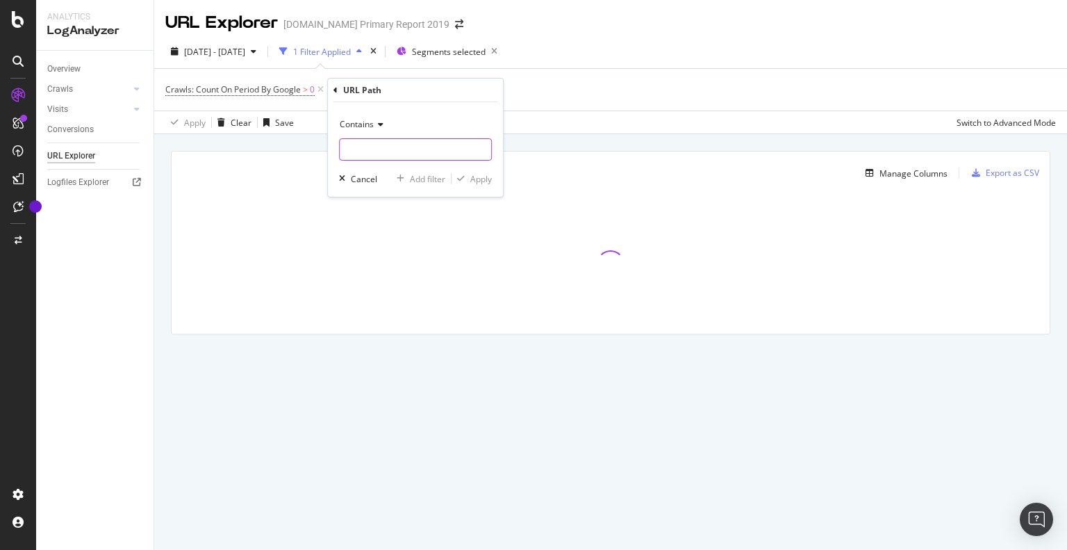
click at [361, 144] on input "text" at bounding box center [416, 149] width 152 height 22
paste input "414555766"
type input "414555766"
click at [360, 125] on span "Contains" at bounding box center [357, 124] width 34 height 12
click at [350, 84] on div "URL Path" at bounding box center [362, 90] width 38 height 12
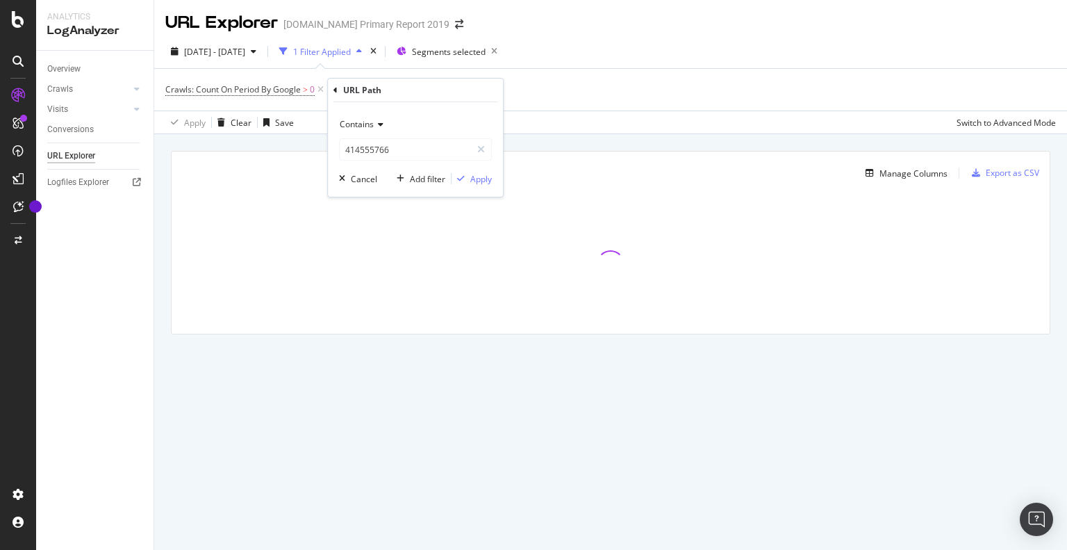
click at [329, 86] on div "URL Path Contains 414555766 Cancel Add filter Apply" at bounding box center [415, 138] width 175 height 118
click at [336, 92] on icon at bounding box center [336, 90] width 4 height 8
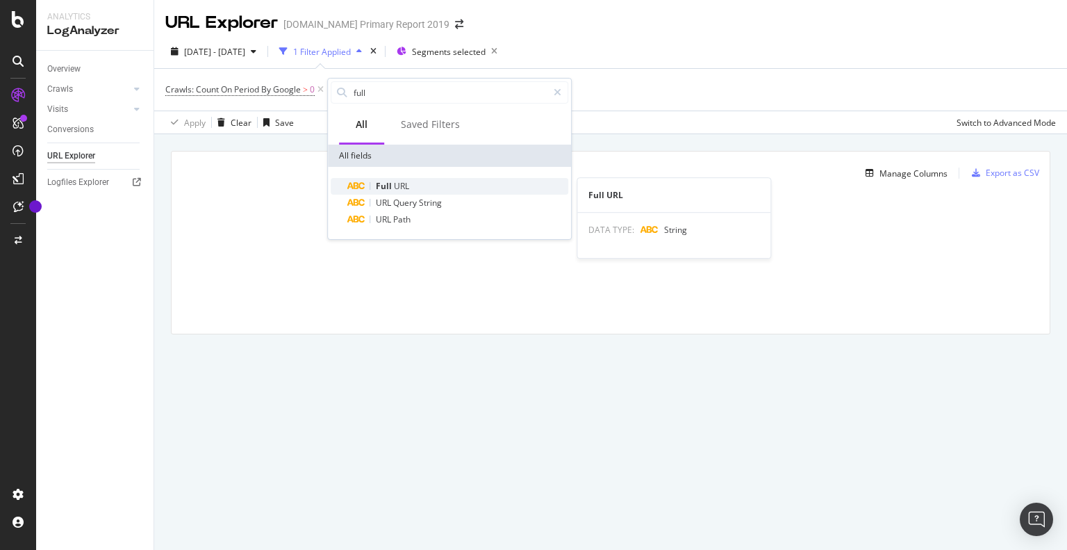
type input "full"
click at [394, 183] on span "URL" at bounding box center [401, 186] width 15 height 12
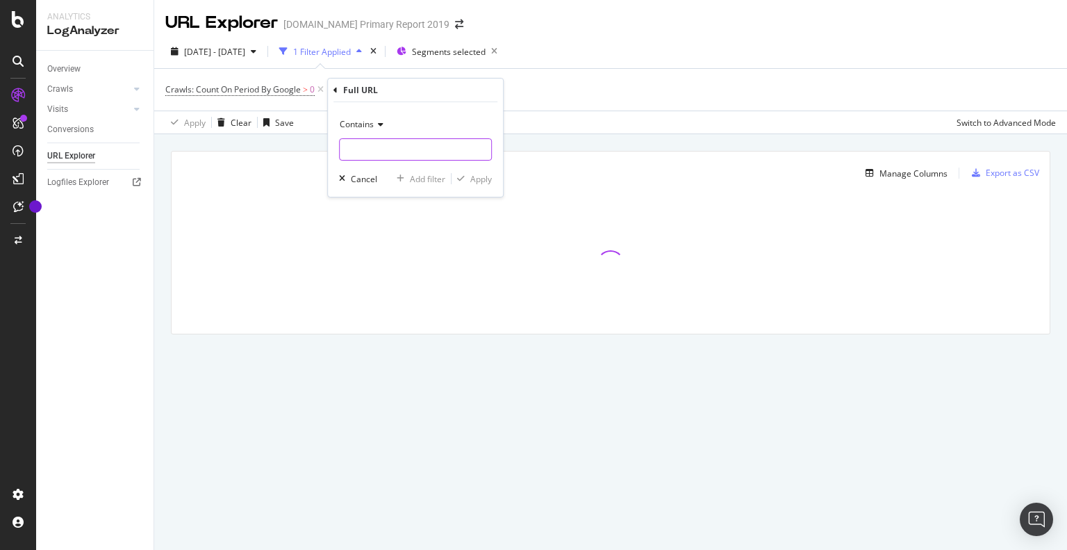
click at [377, 145] on input "text" at bounding box center [416, 149] width 152 height 22
paste input "414555766"
type input "414555766"
click at [470, 179] on div "Apply" at bounding box center [481, 179] width 22 height 12
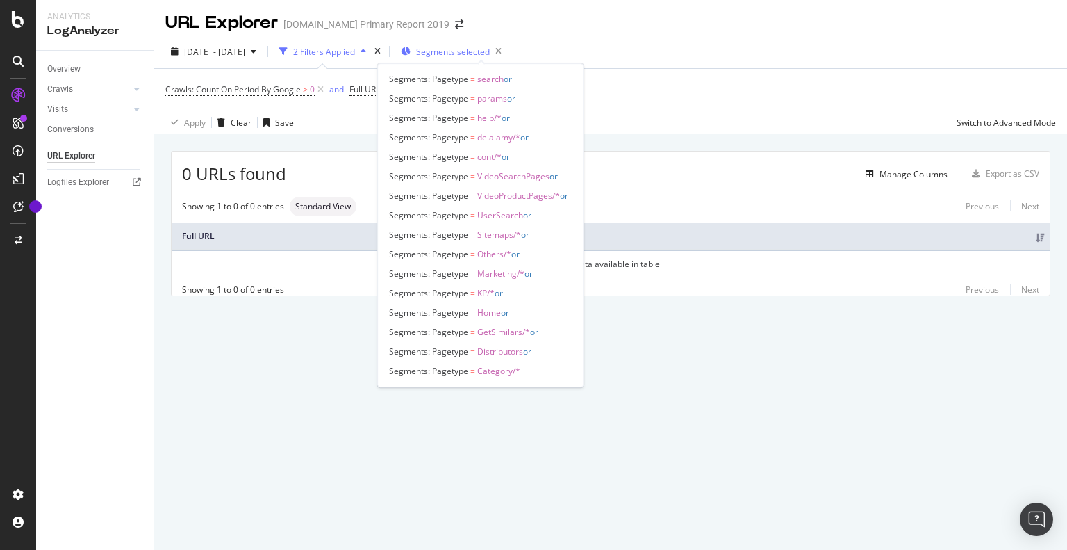
click at [490, 49] on span "Segments selected" at bounding box center [453, 52] width 74 height 12
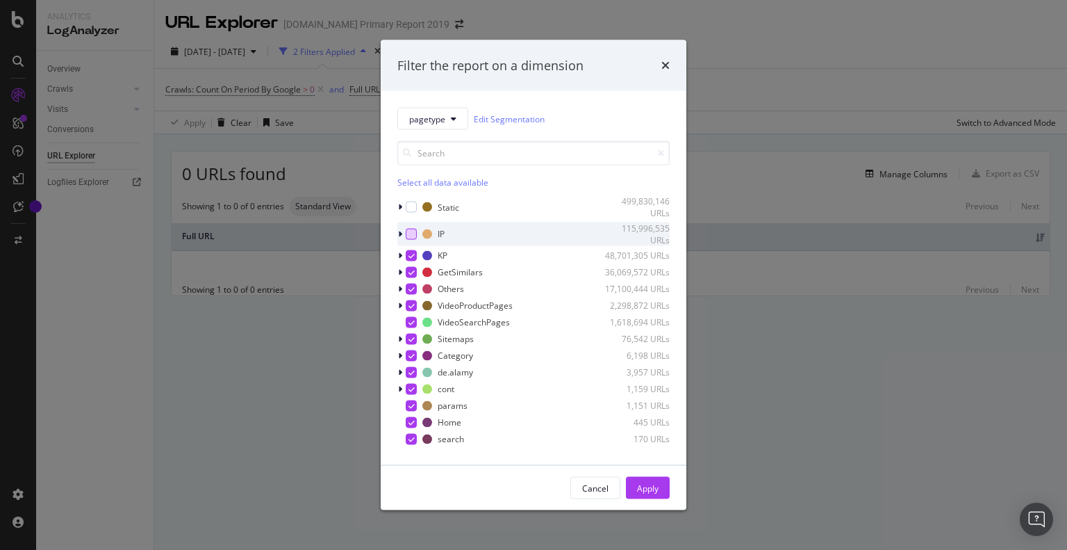
click at [409, 234] on div "modal" at bounding box center [411, 233] width 11 height 11
click at [648, 494] on div "Apply" at bounding box center [648, 487] width 22 height 21
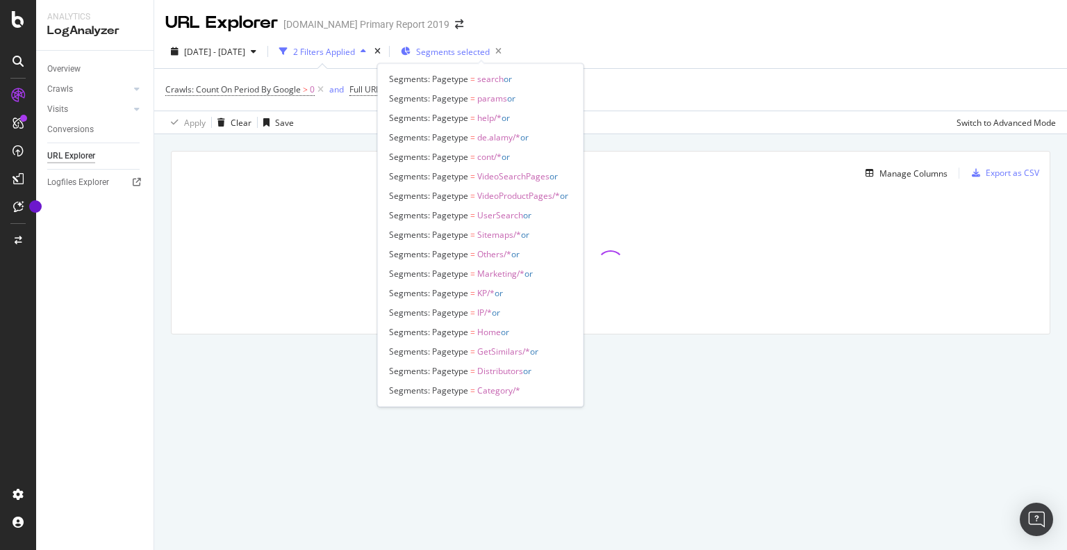
click at [485, 50] on span "Segments selected" at bounding box center [453, 52] width 74 height 12
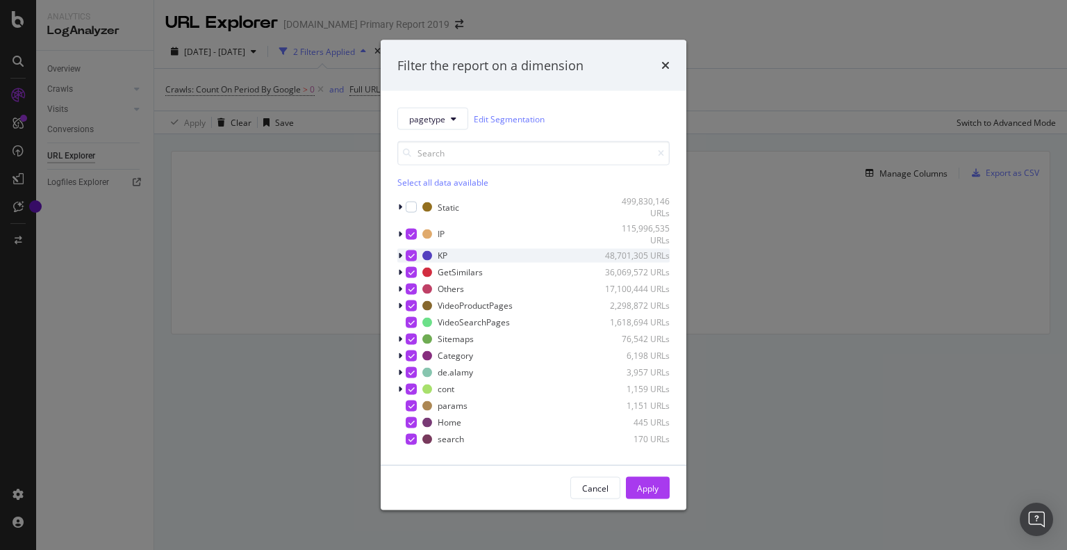
click at [411, 256] on icon "modal" at bounding box center [412, 255] width 6 height 7
click at [409, 290] on icon "modal" at bounding box center [412, 288] width 6 height 7
click at [407, 305] on div "modal" at bounding box center [411, 305] width 11 height 11
click at [409, 318] on icon "modal" at bounding box center [412, 321] width 6 height 7
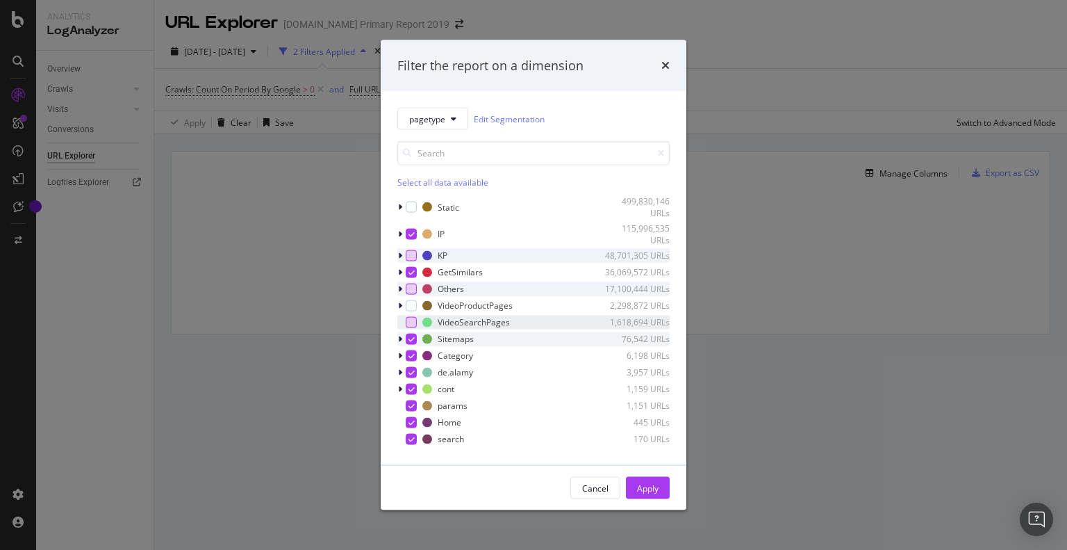
click at [409, 336] on icon "modal" at bounding box center [412, 338] width 6 height 7
click at [411, 358] on icon "modal" at bounding box center [412, 355] width 6 height 7
click at [411, 369] on icon "modal" at bounding box center [412, 371] width 6 height 7
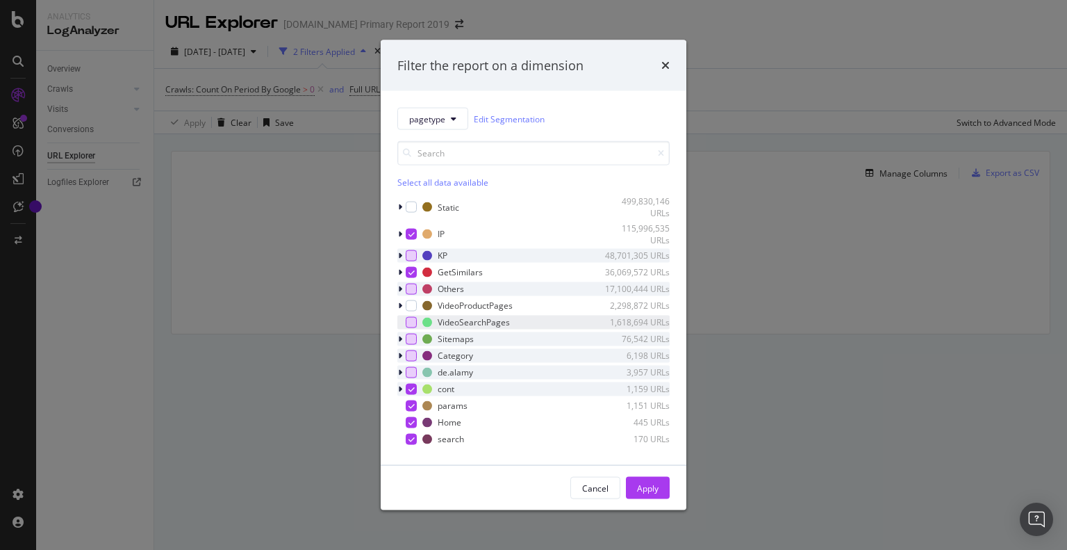
click at [412, 385] on icon "modal" at bounding box center [412, 388] width 6 height 7
click at [406, 408] on div "modal" at bounding box center [411, 405] width 11 height 11
click at [412, 421] on icon "modal" at bounding box center [412, 421] width 6 height 7
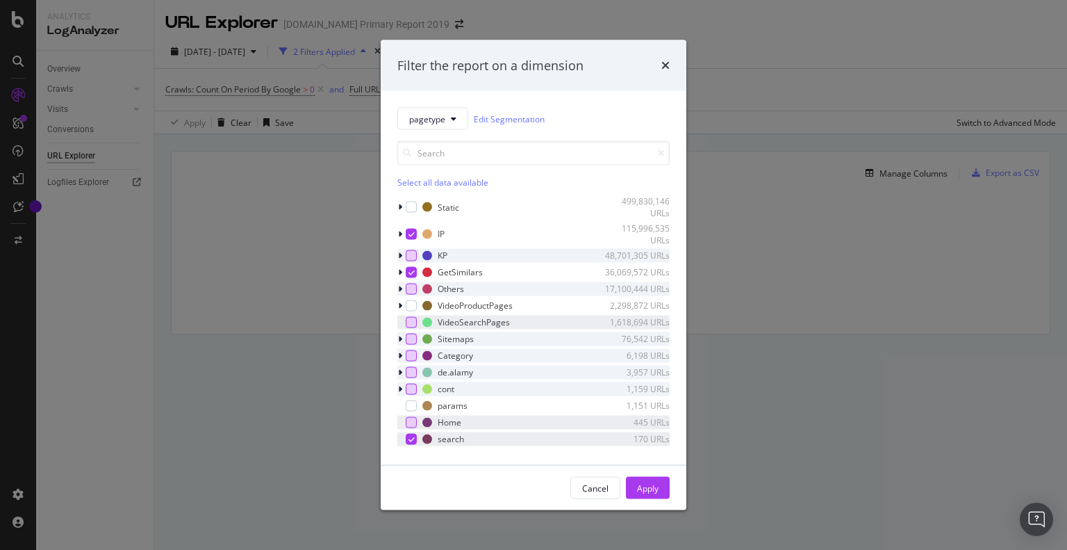
click at [412, 439] on icon "modal" at bounding box center [412, 438] width 6 height 7
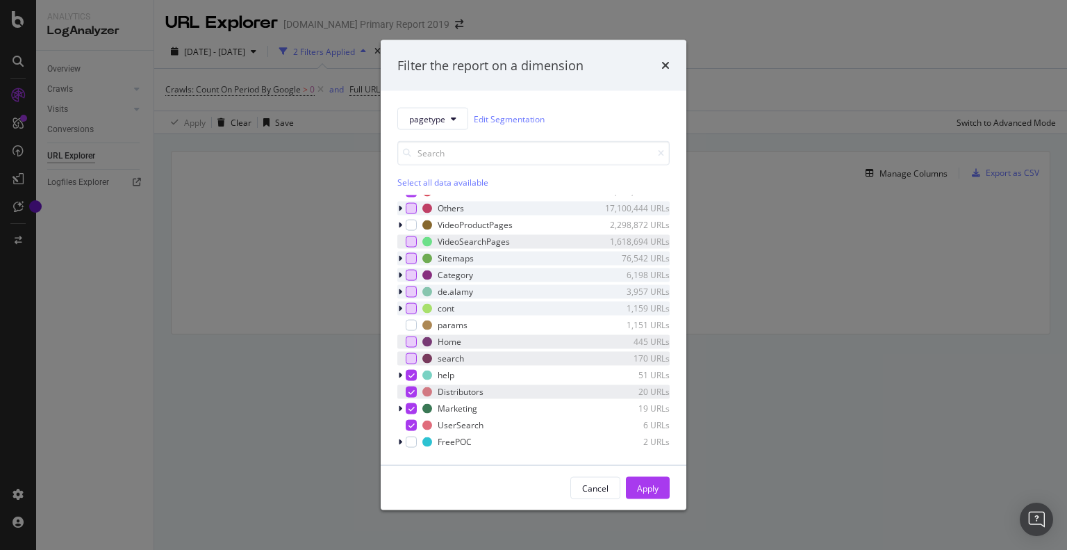
drag, startPoint x: 414, startPoint y: 376, endPoint x: 411, endPoint y: 391, distance: 15.7
click at [414, 376] on icon "modal" at bounding box center [412, 374] width 6 height 7
click at [411, 393] on icon "modal" at bounding box center [412, 391] width 6 height 7
click at [413, 409] on icon "modal" at bounding box center [412, 407] width 6 height 7
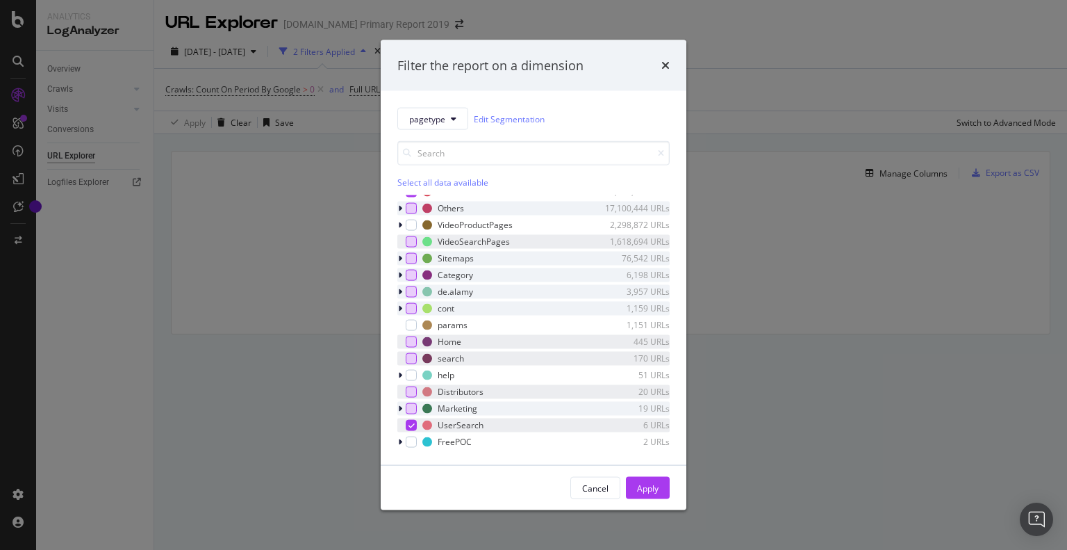
click at [411, 418] on div "UserSearch 6 URLs" at bounding box center [534, 425] width 272 height 14
click at [649, 491] on div "Apply" at bounding box center [648, 488] width 22 height 12
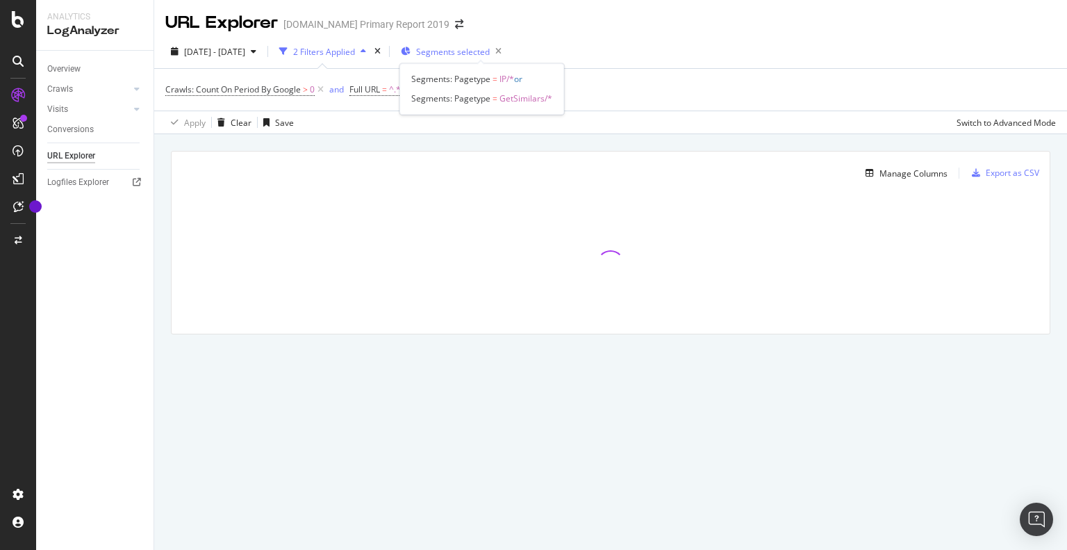
click at [490, 55] on span "Segments selected" at bounding box center [453, 52] width 74 height 12
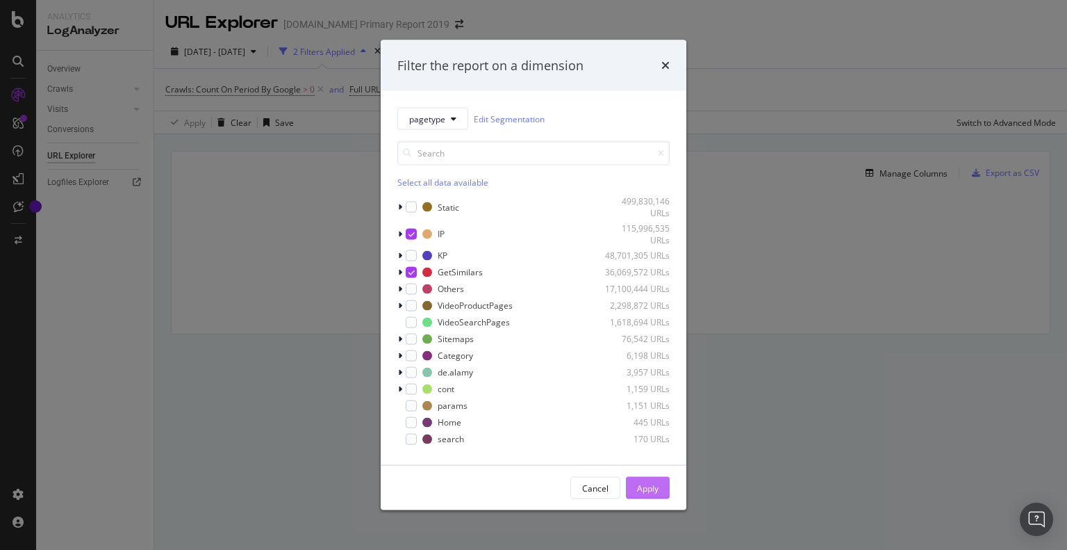
click at [650, 486] on div "Apply" at bounding box center [648, 488] width 22 height 12
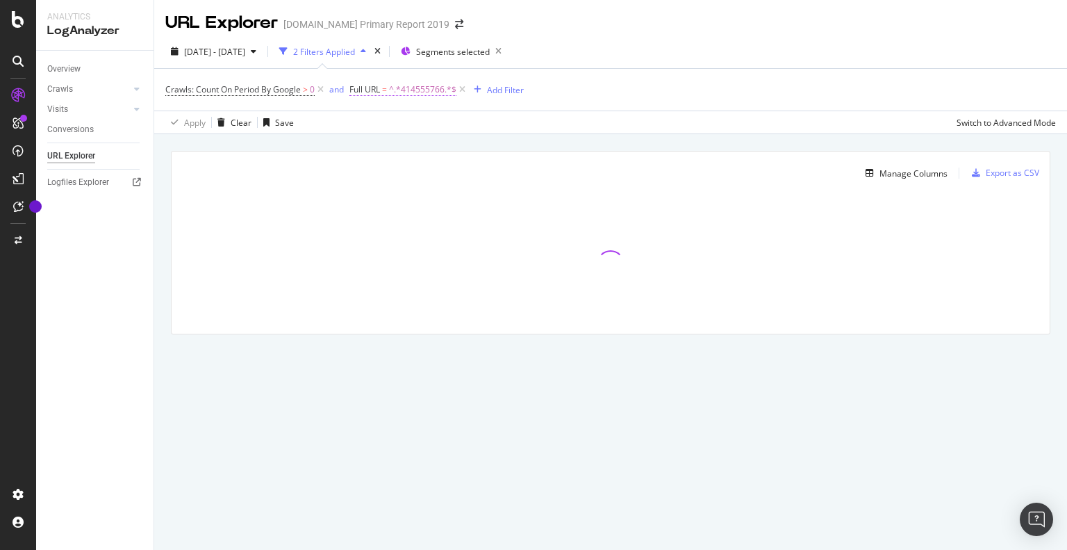
drag, startPoint x: 427, startPoint y: 79, endPoint x: 427, endPoint y: 94, distance: 14.6
click at [427, 80] on div "Crawls: Count On Period By Google > 0 and Full URL = ^.*414555766.*$ Add Filter" at bounding box center [610, 90] width 891 height 42
click at [427, 95] on span "^.*414555766.*$" at bounding box center [422, 89] width 67 height 19
paste input "57545887"
type input "575458876"
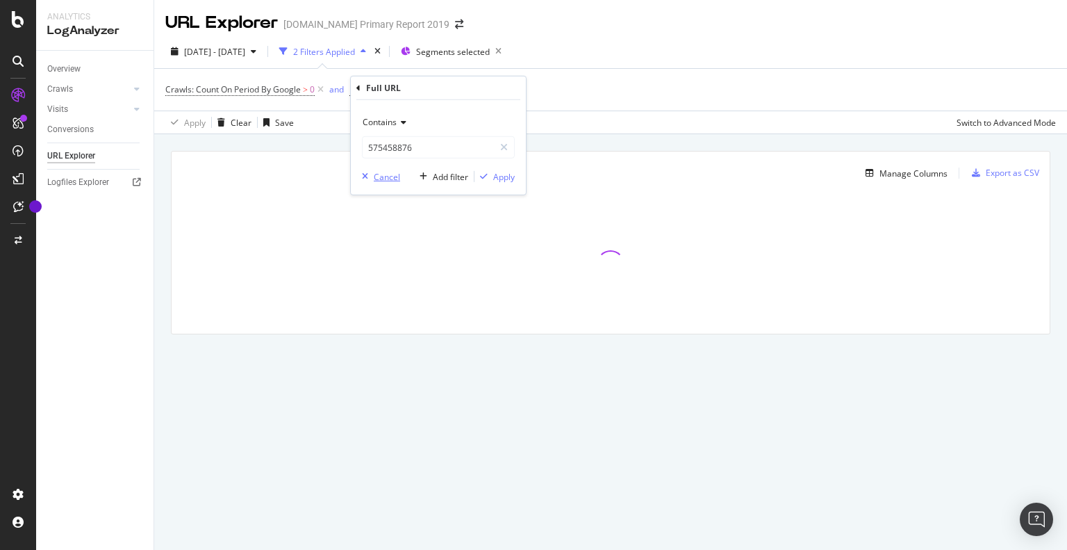
click at [383, 177] on div "Cancel" at bounding box center [387, 176] width 26 height 12
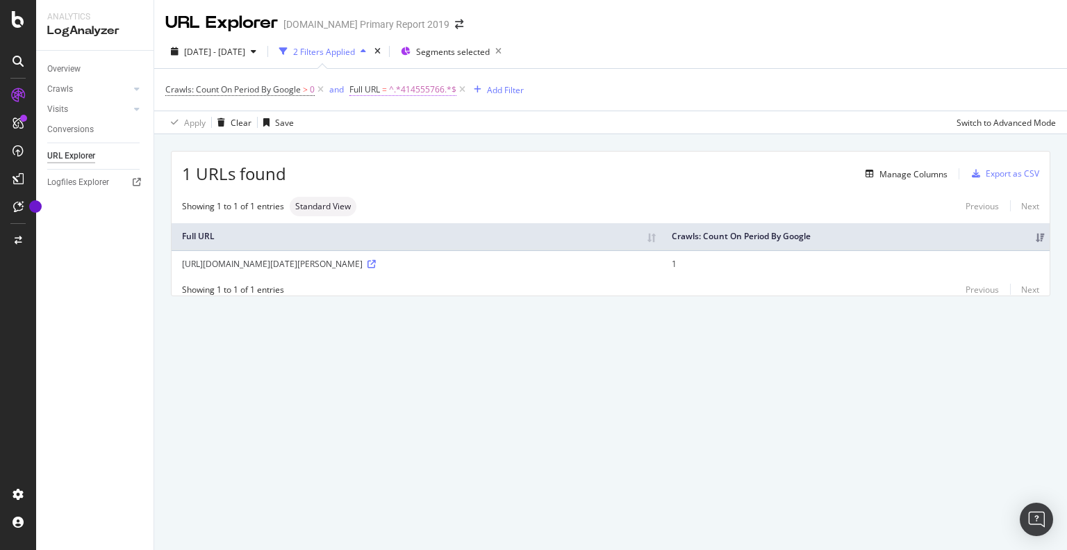
click at [425, 86] on span "^.*414555766.*$" at bounding box center [422, 89] width 67 height 19
click at [393, 149] on input "414555766" at bounding box center [428, 147] width 131 height 22
click at [60, 88] on div "Crawls" at bounding box center [60, 89] width 26 height 15
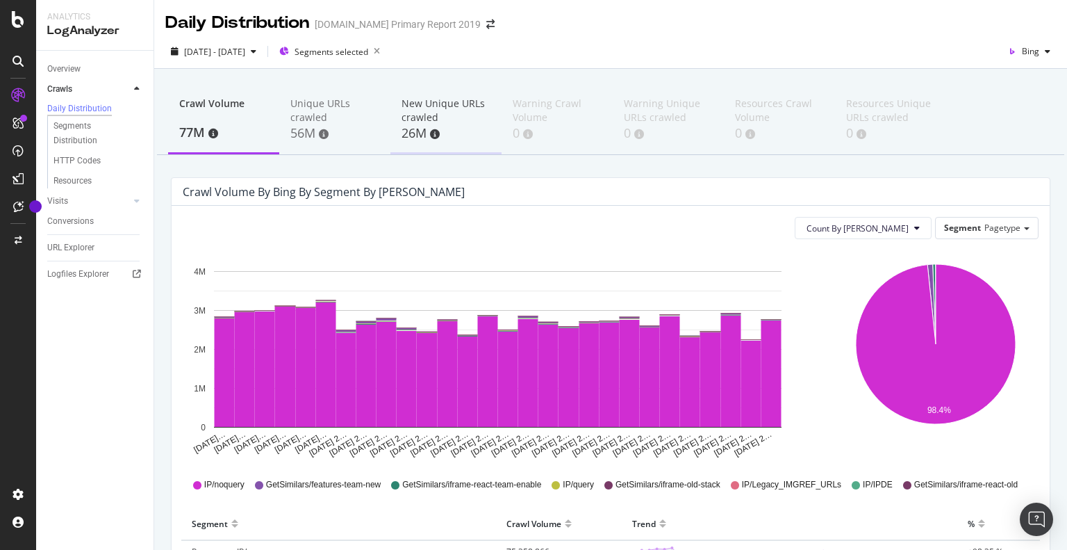
click at [425, 123] on div "New Unique URLs crawled" at bounding box center [446, 111] width 89 height 28
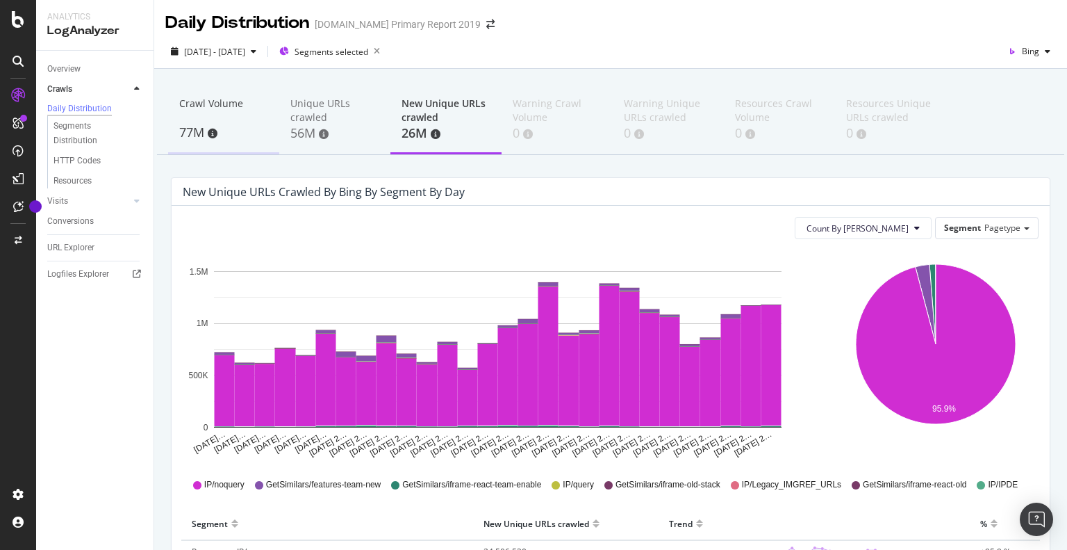
click at [195, 124] on div "77M" at bounding box center [223, 133] width 89 height 18
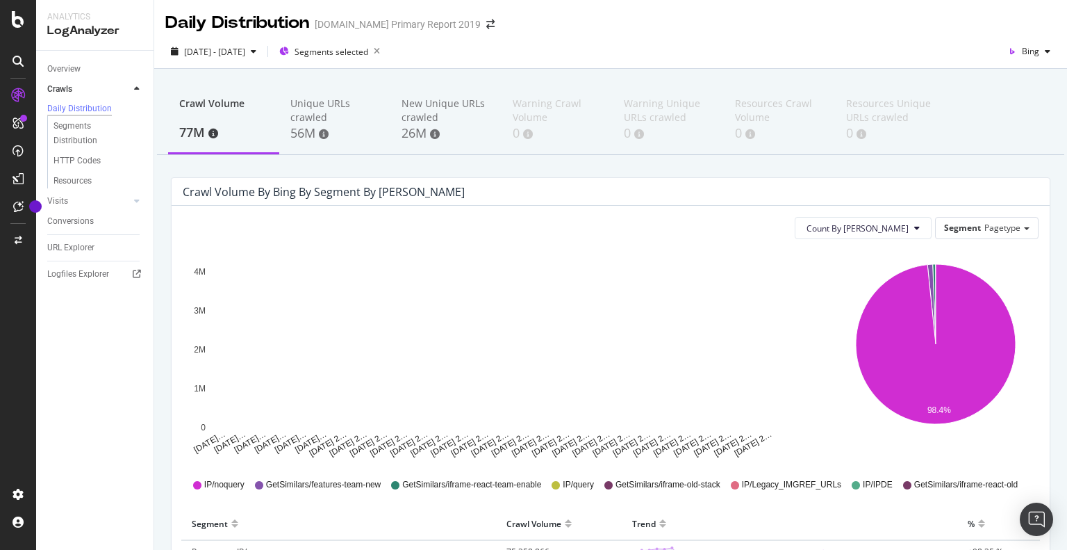
scroll to position [208, 0]
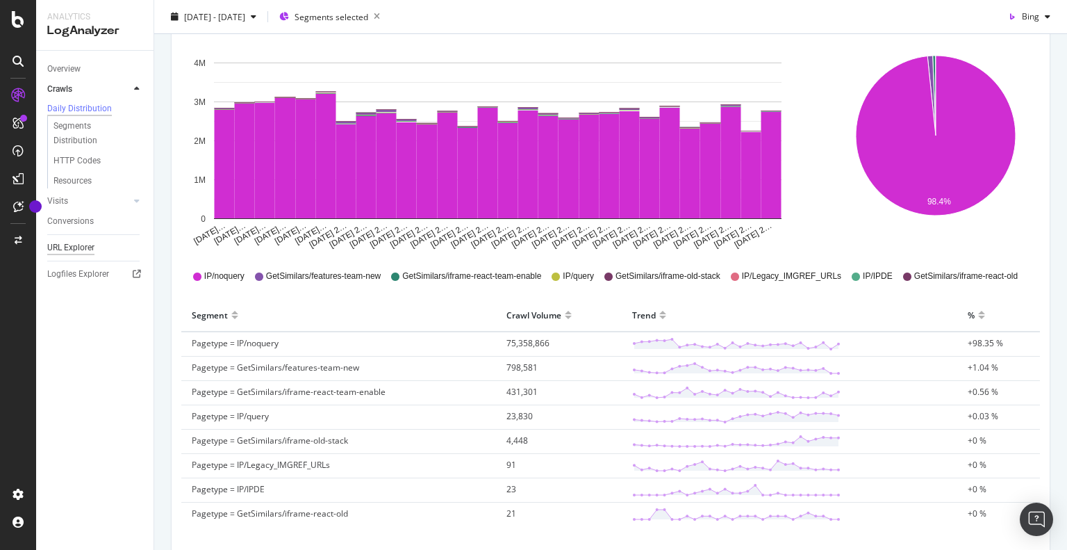
click at [84, 251] on div "URL Explorer" at bounding box center [70, 247] width 47 height 15
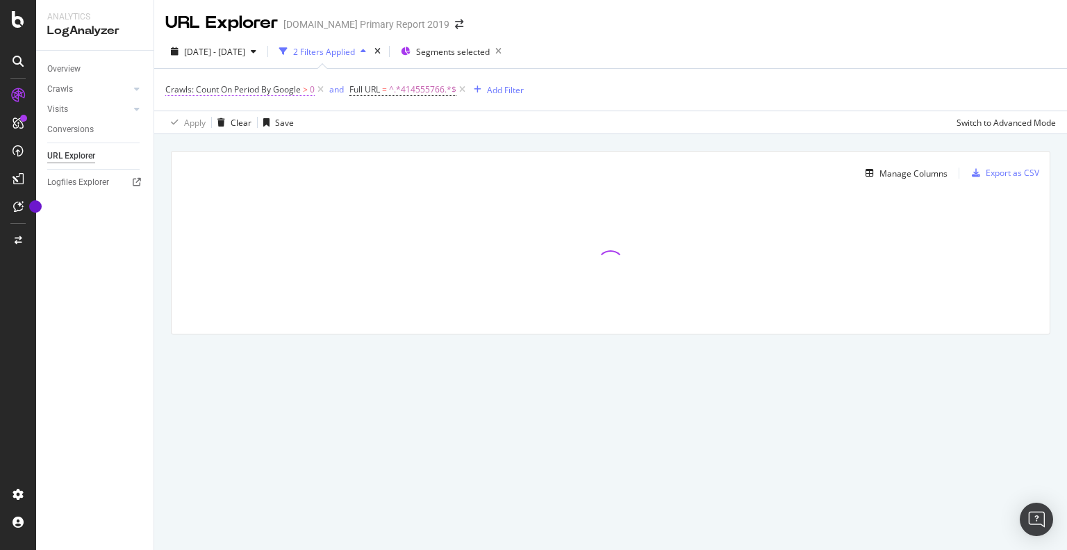
click at [281, 89] on span "Crawls: Count On Period By Google" at bounding box center [233, 89] width 136 height 12
click at [207, 124] on span "By Google" at bounding box center [198, 122] width 40 height 12
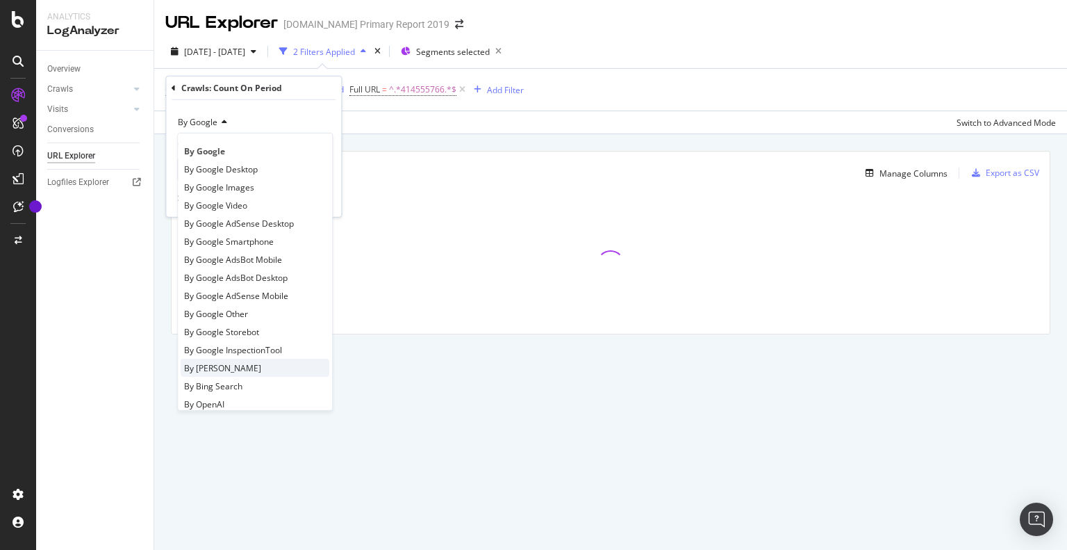
click at [220, 368] on div "By Bing" at bounding box center [255, 368] width 149 height 18
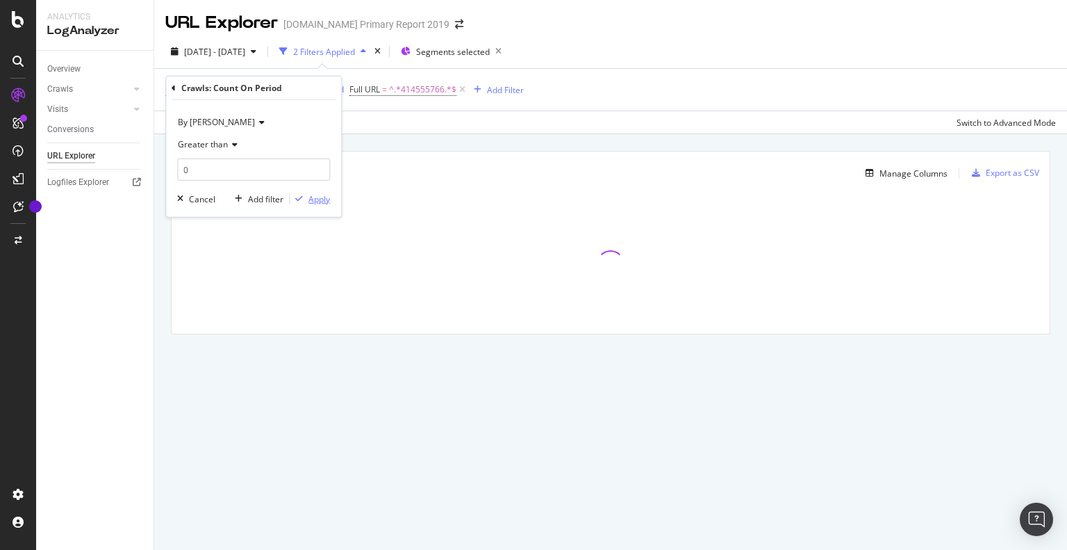
click at [322, 196] on div "Apply" at bounding box center [320, 199] width 22 height 12
click at [617, 95] on div "Crawls: Count On Period By Bing > 0 and Full URL = ^.*414555766.*$ Add Filter" at bounding box center [610, 90] width 891 height 42
click at [497, 58] on div "Segments selected" at bounding box center [454, 51] width 106 height 19
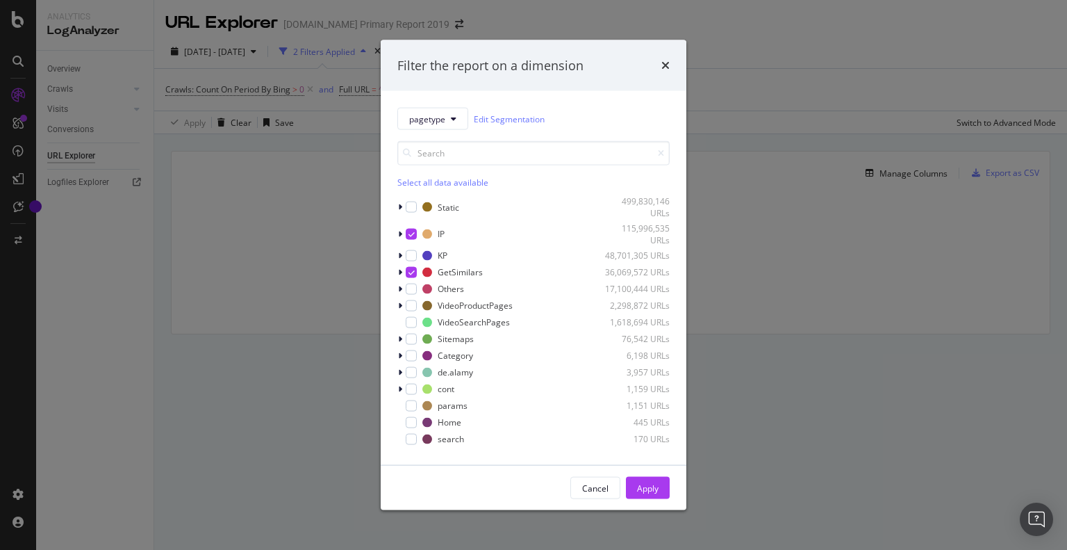
click at [823, 108] on div "Filter the report on a dimension pagetype Edit Segmentation Select all data ava…" at bounding box center [533, 275] width 1067 height 550
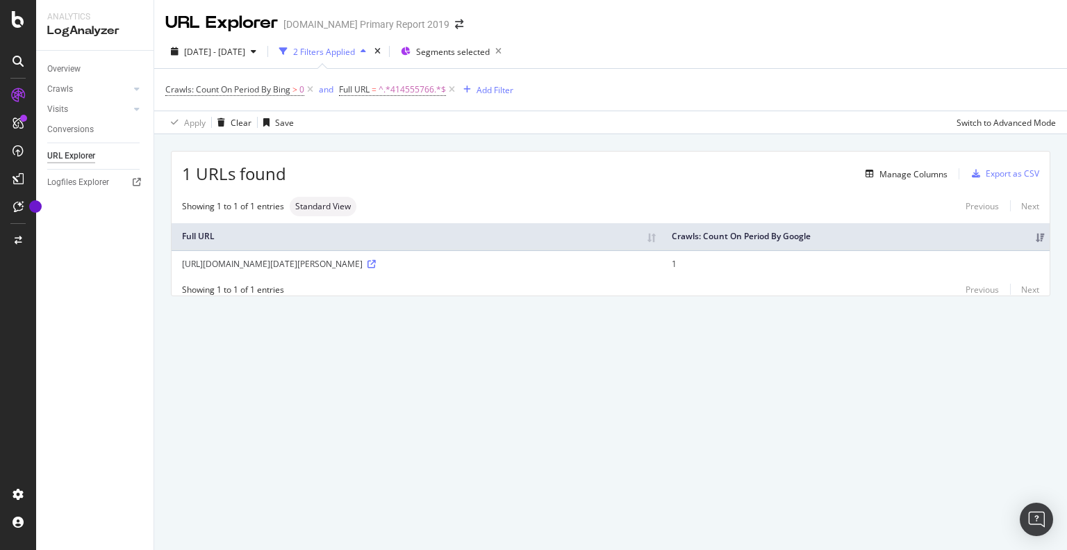
click at [361, 233] on th "Full URL" at bounding box center [417, 236] width 490 height 27
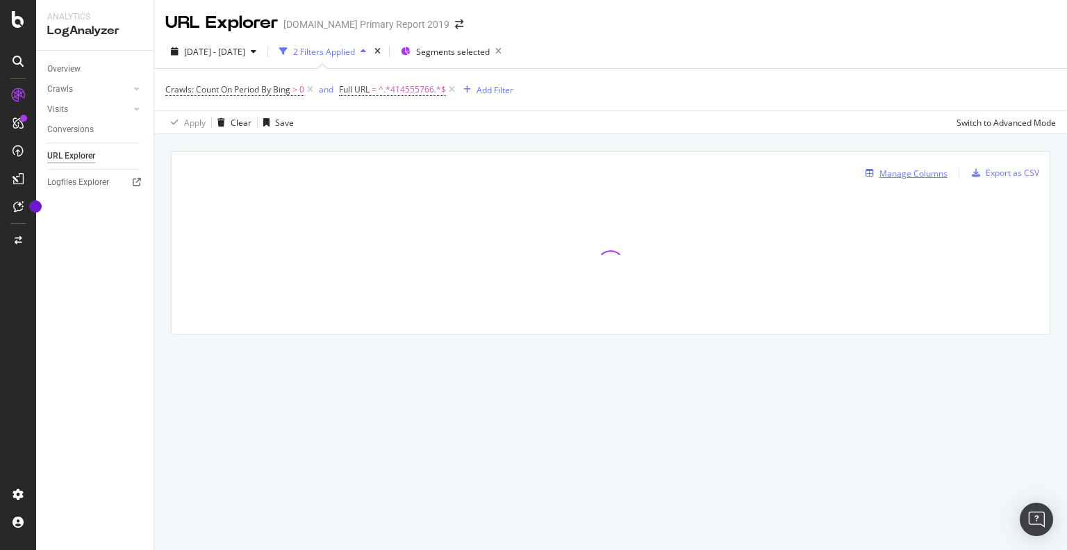
click at [909, 177] on div "Manage Columns" at bounding box center [914, 173] width 68 height 12
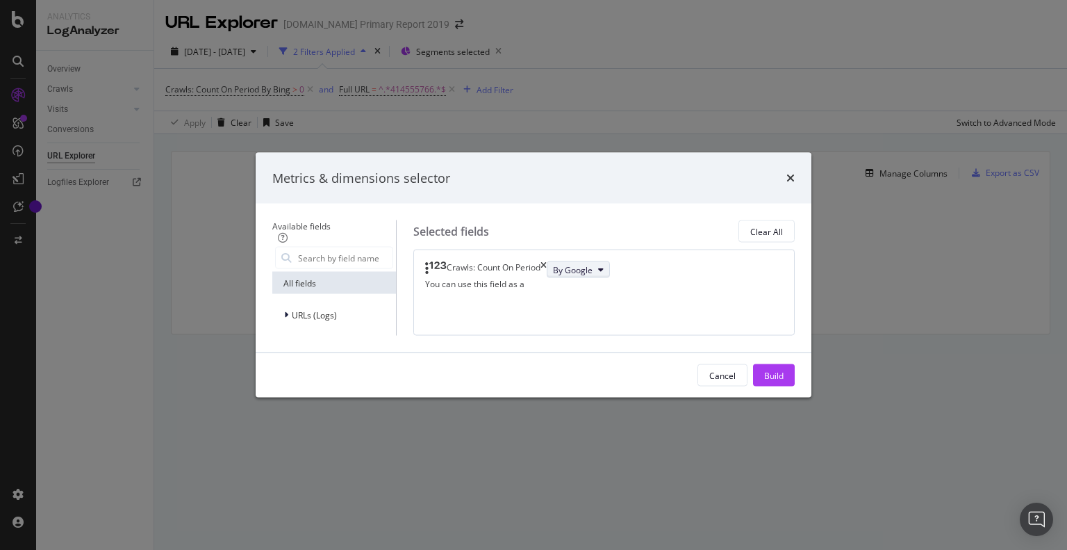
click at [593, 263] on span "By Google" at bounding box center [573, 269] width 40 height 12
click at [780, 249] on div "Crawls: Count On Period By Google You can use this field as a To pick up a drag…" at bounding box center [605, 292] width 382 height 86
click at [812, 152] on div "Metrics & dimensions selector" at bounding box center [534, 177] width 556 height 51
click at [795, 172] on icon "times" at bounding box center [791, 177] width 8 height 11
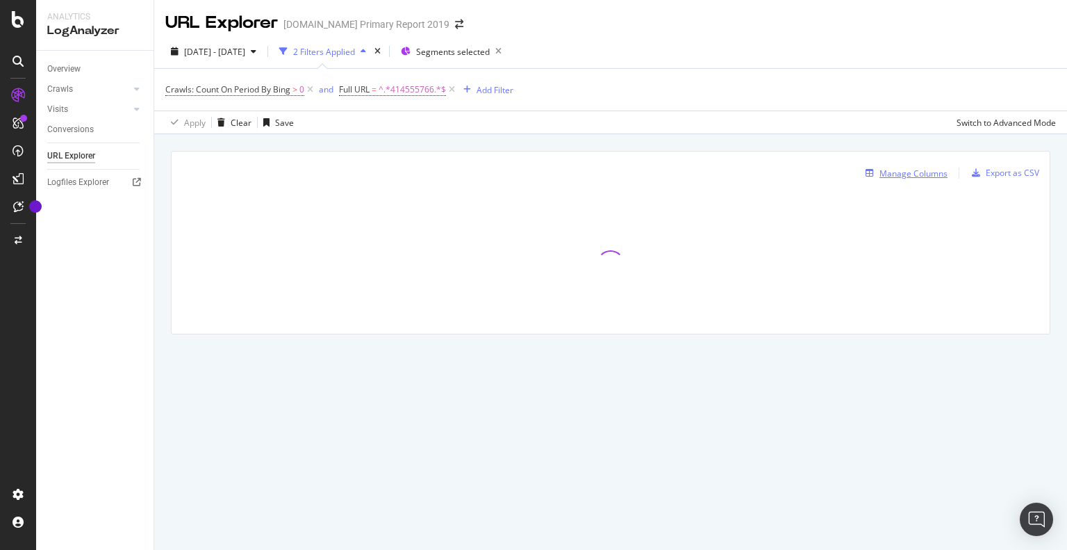
click at [923, 172] on div "Manage Columns" at bounding box center [914, 173] width 68 height 12
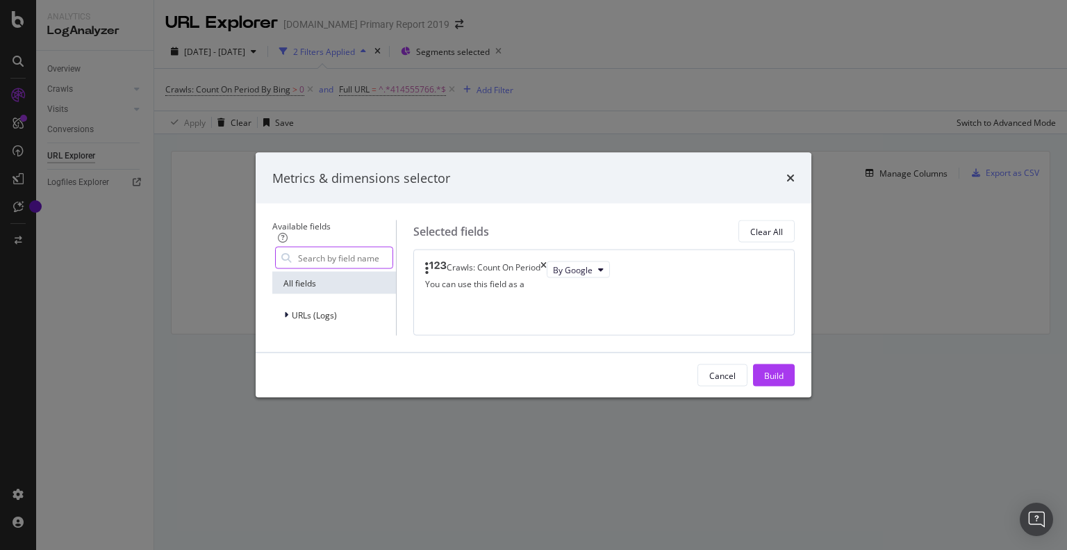
click at [317, 247] on input "modal" at bounding box center [345, 257] width 96 height 21
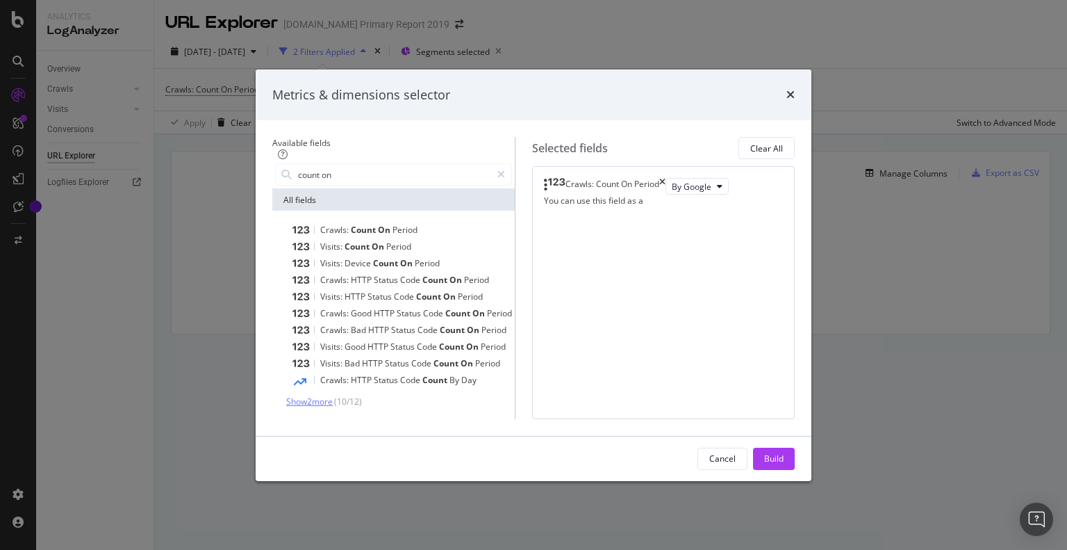
click at [295, 395] on span "Show 2 more" at bounding box center [309, 401] width 47 height 12
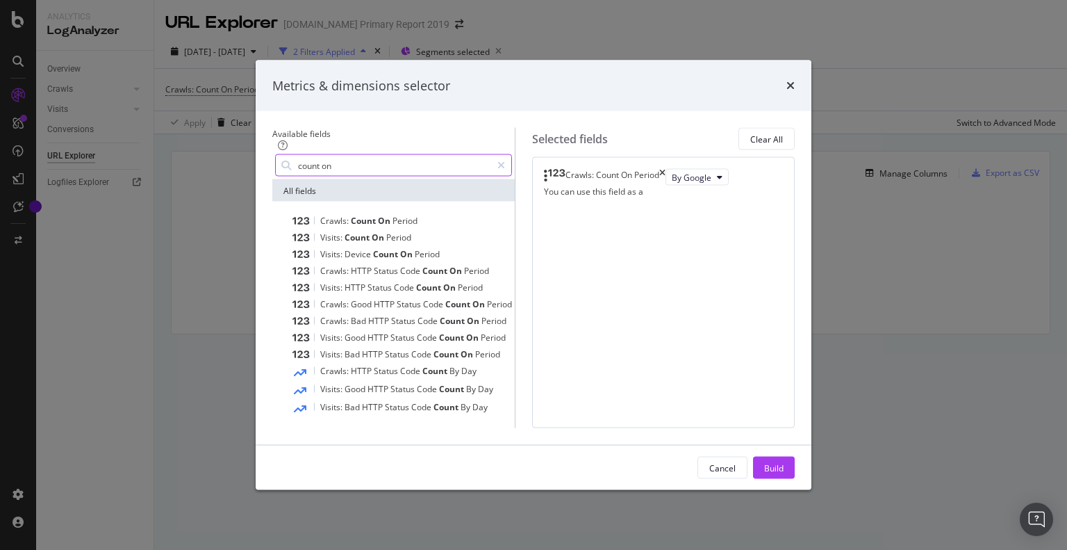
click at [339, 154] on div "count on" at bounding box center [393, 165] width 237 height 22
click at [336, 155] on input "count on" at bounding box center [394, 165] width 195 height 21
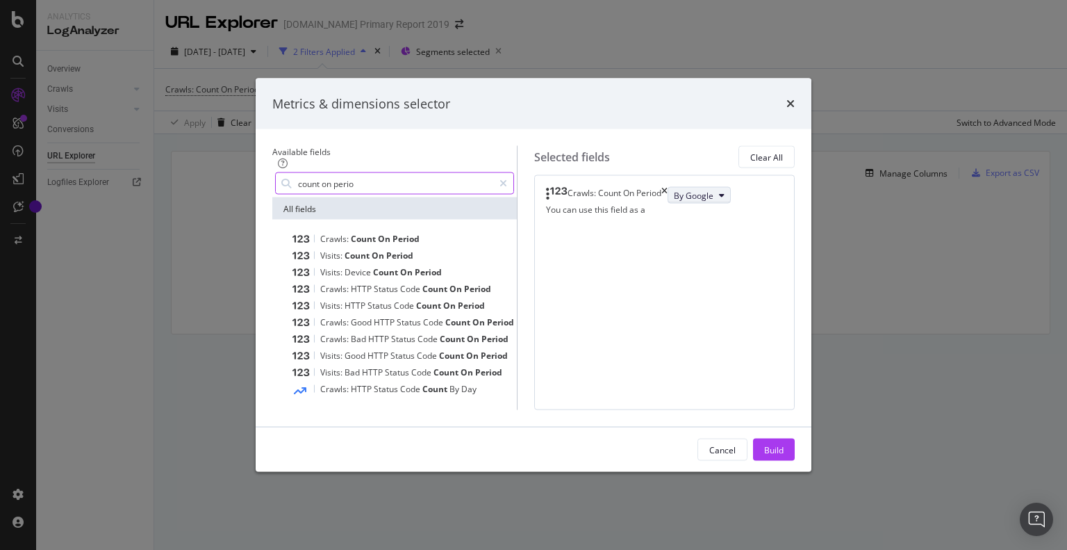
type input "count on perio"
click at [668, 187] on button "By Google" at bounding box center [699, 195] width 63 height 17
click at [723, 313] on div "Crawls: Count On Period By Google You can use this field as a To pick up a drag…" at bounding box center [664, 292] width 261 height 235
click at [783, 151] on div "Clear All" at bounding box center [767, 157] width 33 height 12
click at [317, 173] on input "count on perio" at bounding box center [395, 183] width 197 height 21
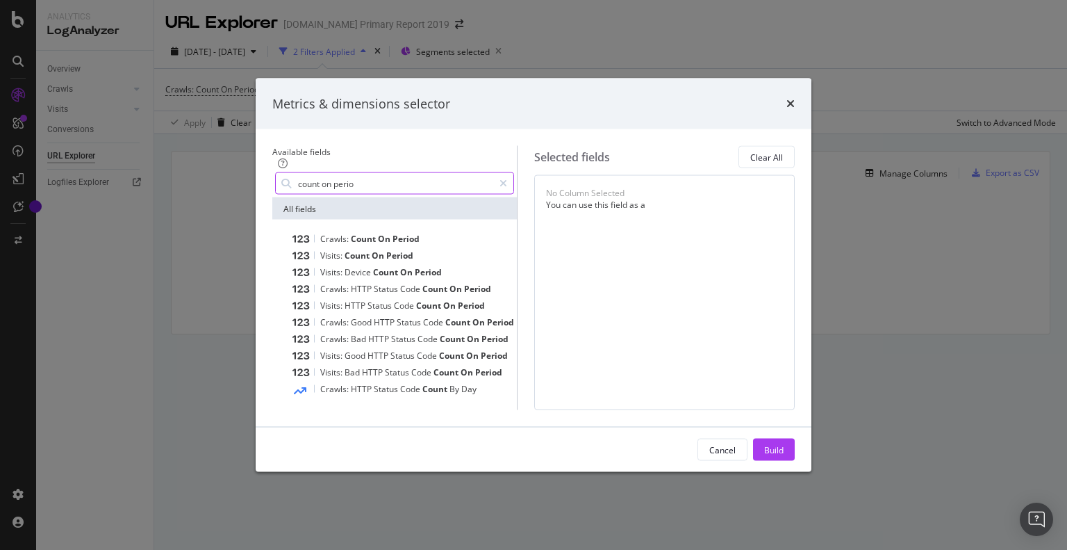
click at [334, 173] on input "count on perio" at bounding box center [395, 183] width 197 height 21
drag, startPoint x: 352, startPoint y: 129, endPoint x: 221, endPoint y: 125, distance: 131.4
click at [256, 129] on div "Available fields count on perio All fields Crawls: Count On Period Visits: Coun…" at bounding box center [534, 277] width 556 height 297
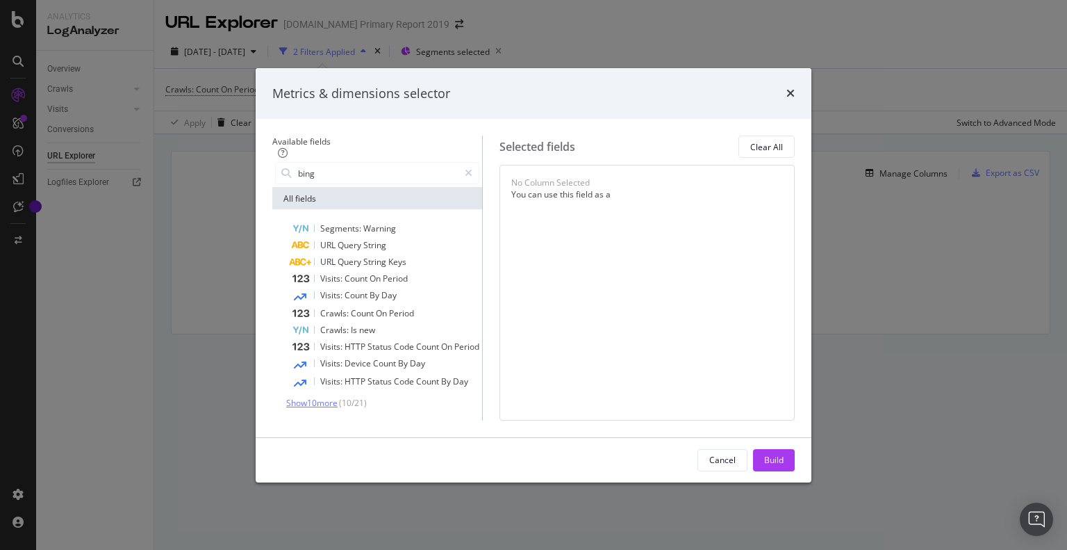
click at [286, 397] on span "Show 10 more" at bounding box center [311, 403] width 51 height 12
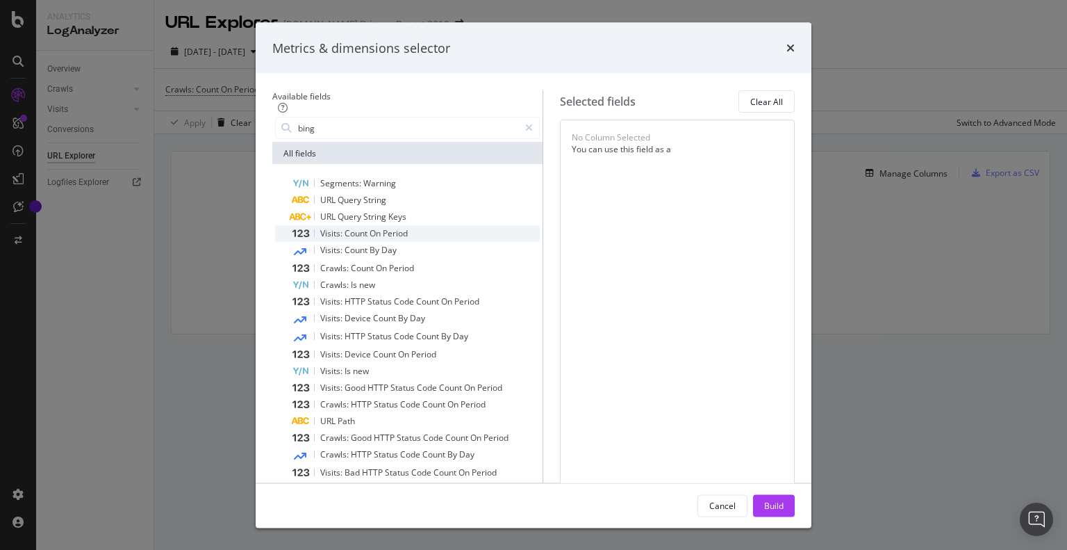
click at [370, 236] on span "On" at bounding box center [376, 233] width 13 height 12
click at [694, 145] on span "By Google" at bounding box center [714, 139] width 40 height 12
click at [664, 214] on div "Visits: Count On Period By Google You can use this field as a To pick up a drag…" at bounding box center [677, 331] width 235 height 423
click at [687, 140] on div "Visits: Count On Period" at bounding box center [629, 139] width 115 height 17
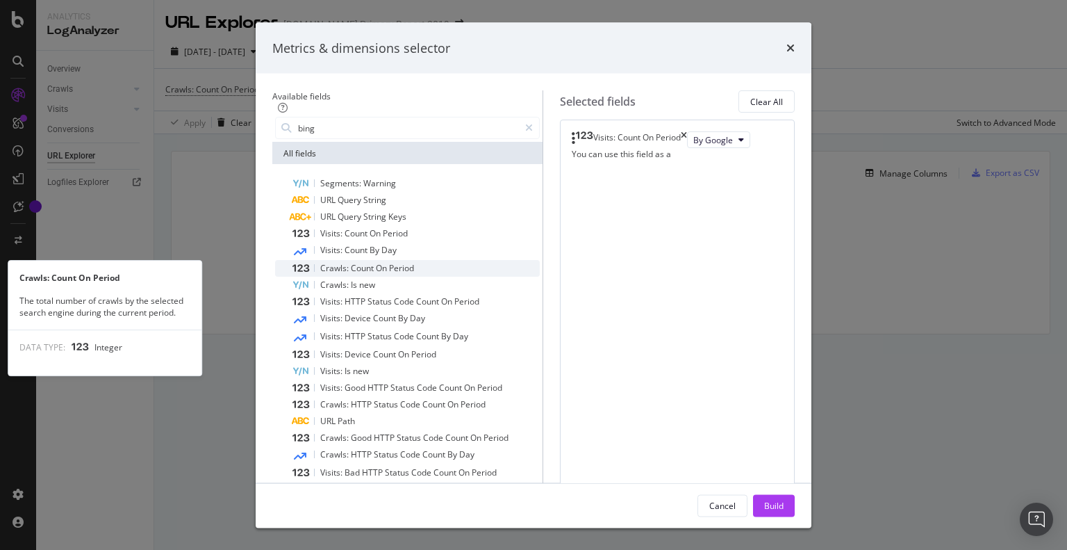
click at [351, 266] on span "Count" at bounding box center [363, 268] width 25 height 12
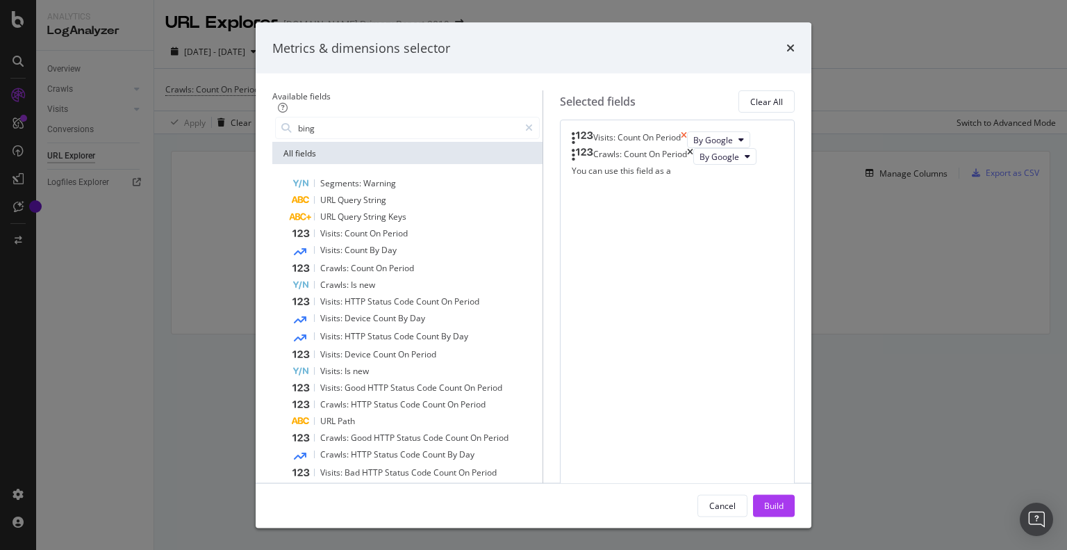
click at [687, 140] on icon "times" at bounding box center [684, 139] width 6 height 17
click at [700, 145] on span "By Google" at bounding box center [720, 139] width 40 height 12
click at [602, 330] on div "Crawls: Count On Period By Google You can use this field as a To pick up a drag…" at bounding box center [677, 331] width 235 height 423
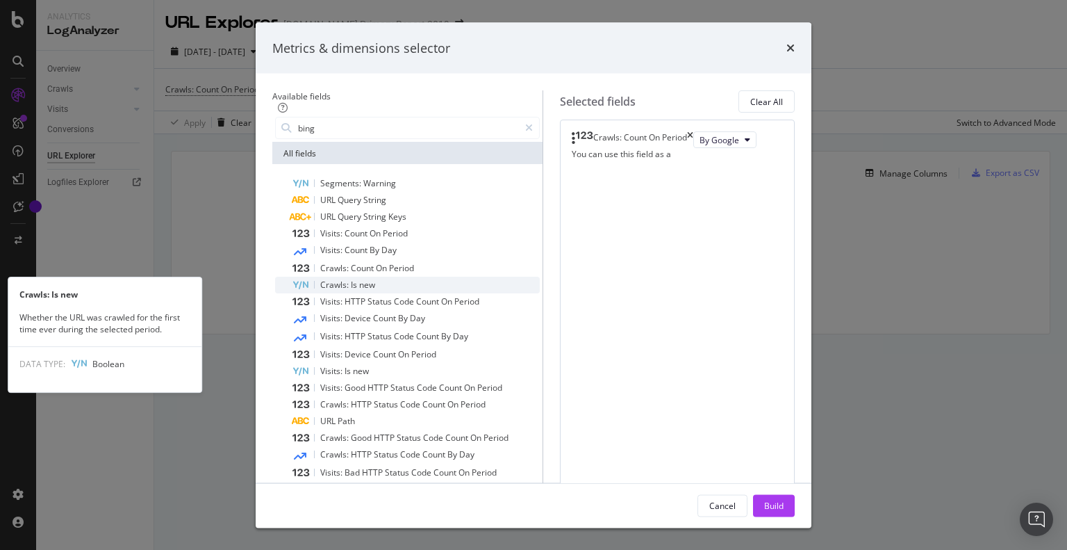
click at [351, 284] on span "Is" at bounding box center [355, 285] width 8 height 12
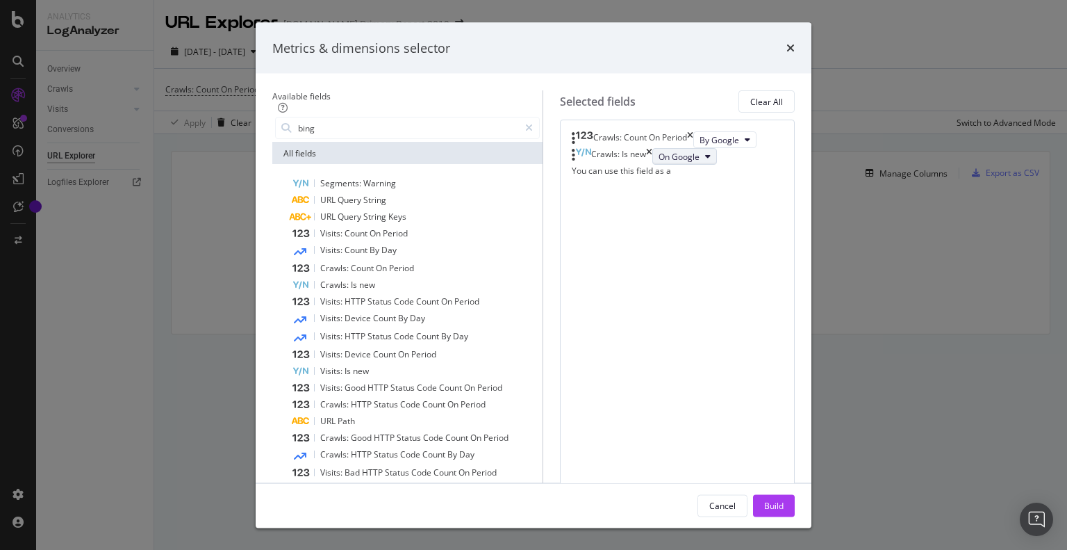
click at [653, 165] on button "On Google" at bounding box center [685, 156] width 65 height 17
click at [609, 267] on span "On Bing" at bounding box center [612, 265] width 65 height 13
click at [694, 140] on icon "times" at bounding box center [690, 139] width 6 height 17
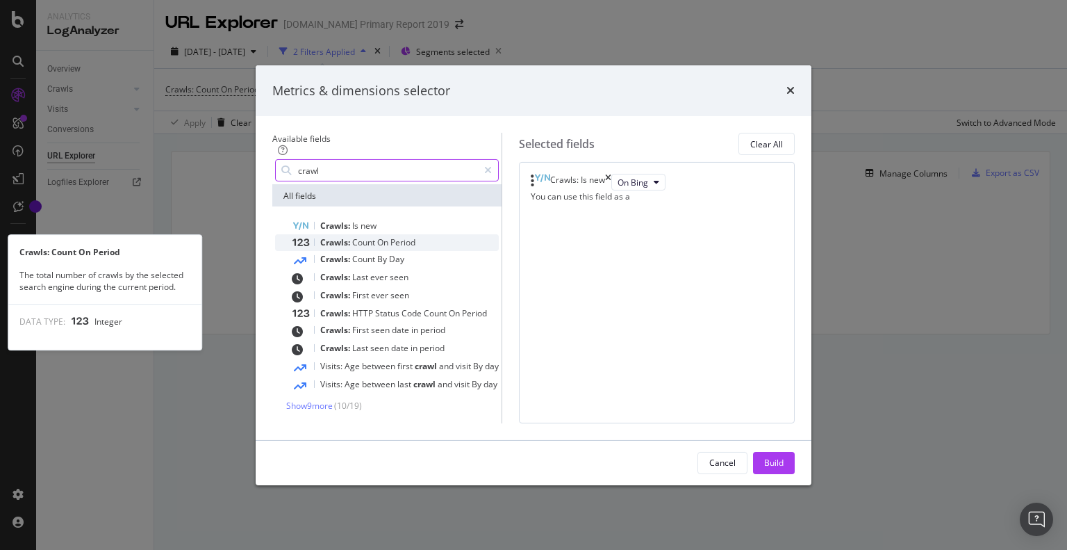
type input "crawl"
click at [352, 236] on span "Count" at bounding box center [364, 242] width 25 height 12
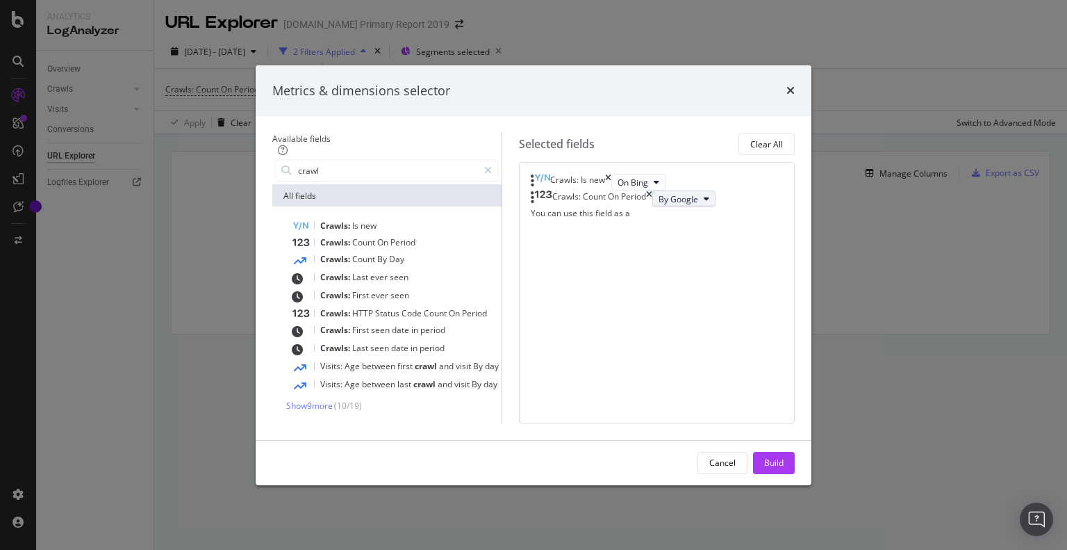
click at [659, 205] on span "By Google" at bounding box center [679, 199] width 40 height 12
click at [653, 191] on icon "times" at bounding box center [649, 198] width 6 height 17
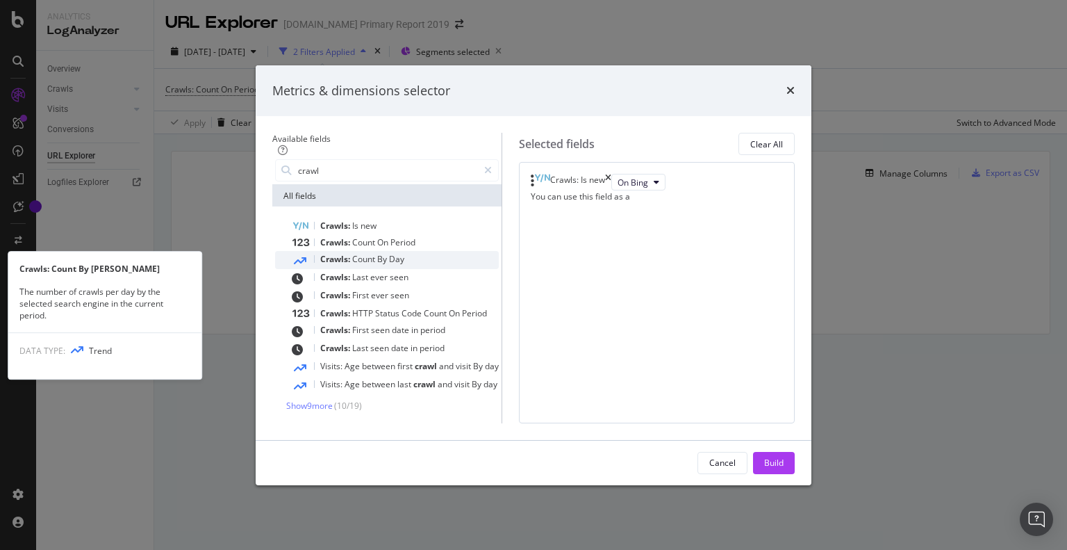
click at [352, 253] on span "Count" at bounding box center [364, 259] width 25 height 12
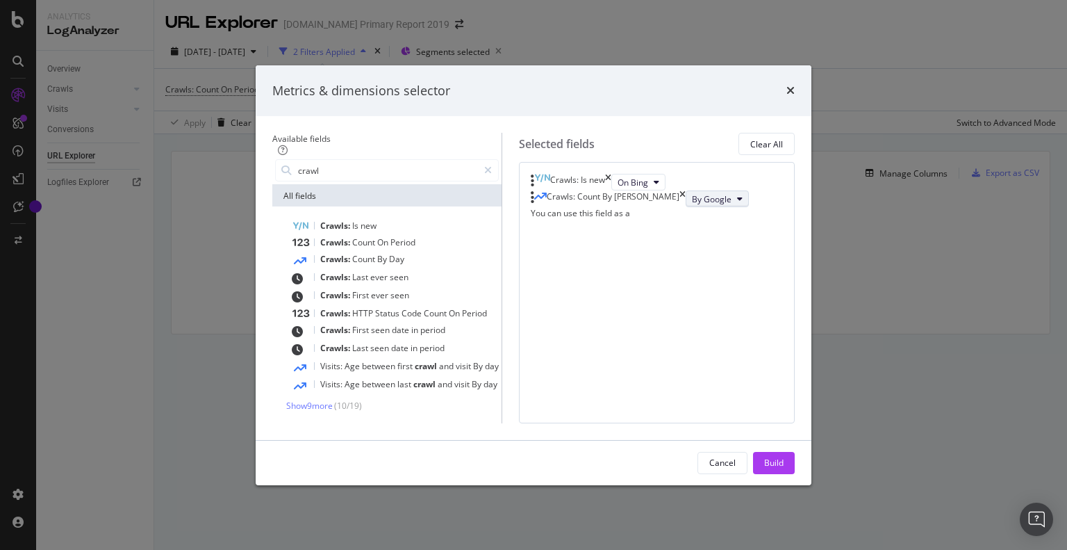
click at [686, 207] on button "By Google" at bounding box center [717, 198] width 63 height 17
click at [762, 219] on div "Crawls: Is new On Bing Crawls: Count By Day By Google You can use this field as…" at bounding box center [657, 196] width 252 height 45
click at [686, 193] on icon "times" at bounding box center [683, 198] width 6 height 17
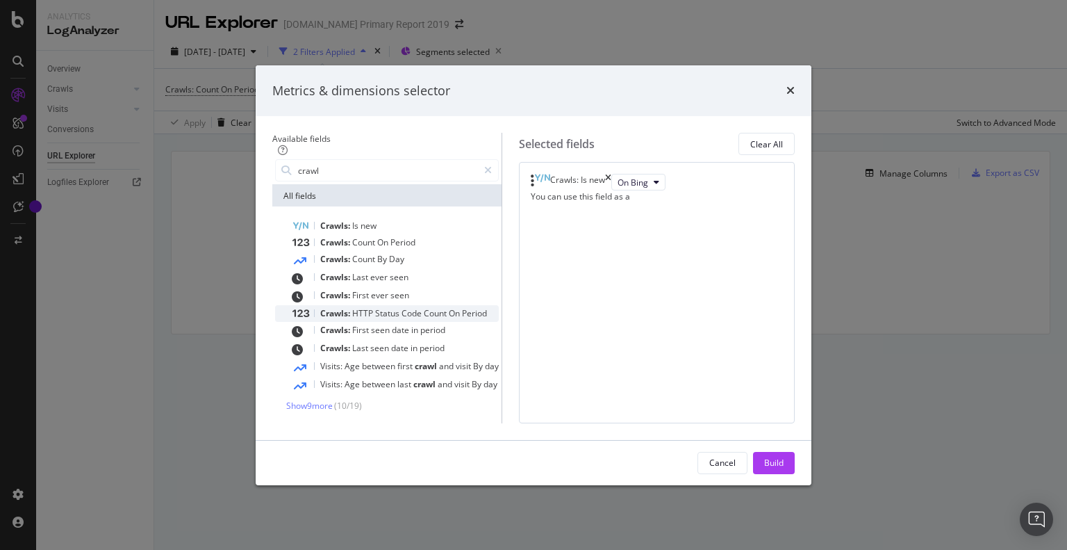
click at [352, 307] on span "HTTP" at bounding box center [363, 313] width 23 height 12
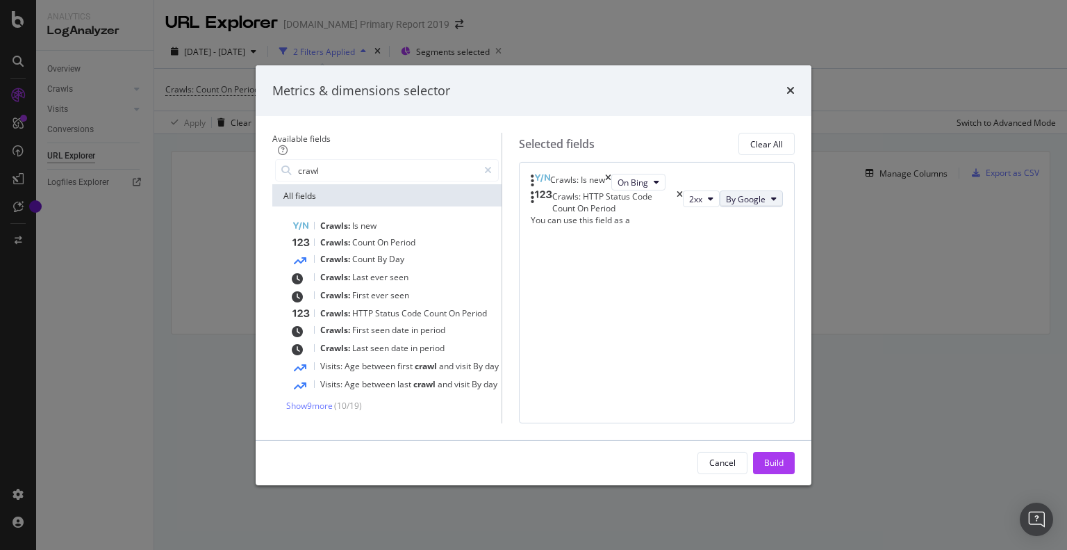
click at [720, 207] on button "By Google" at bounding box center [751, 198] width 63 height 17
click at [683, 207] on button "2xx" at bounding box center [701, 198] width 37 height 17
click at [683, 193] on div "Crawls: HTTP Status Code Count On Period" at bounding box center [607, 202] width 152 height 24
click at [683, 191] on icon "times" at bounding box center [680, 202] width 6 height 24
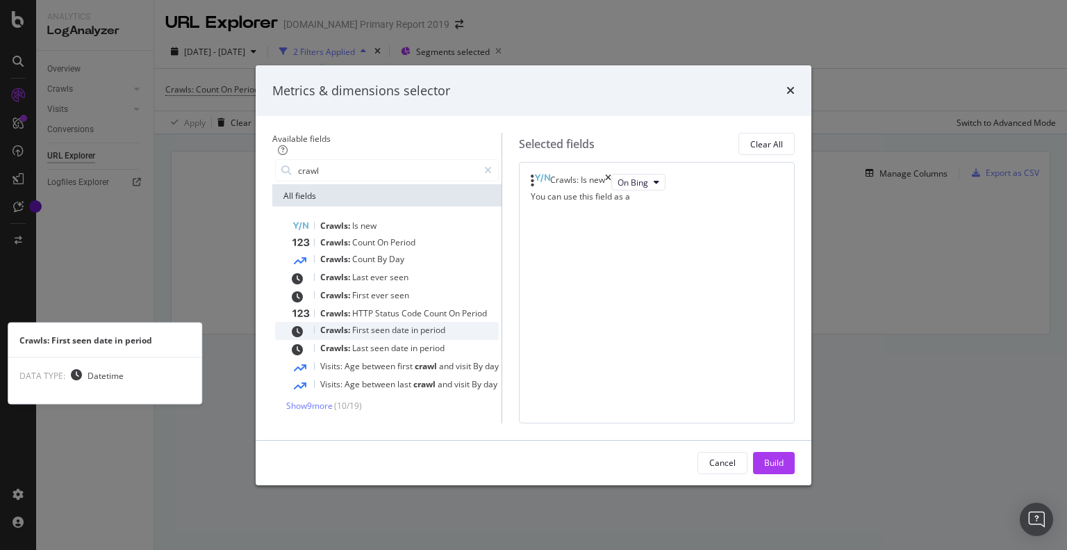
click at [371, 324] on span "seen" at bounding box center [381, 330] width 21 height 12
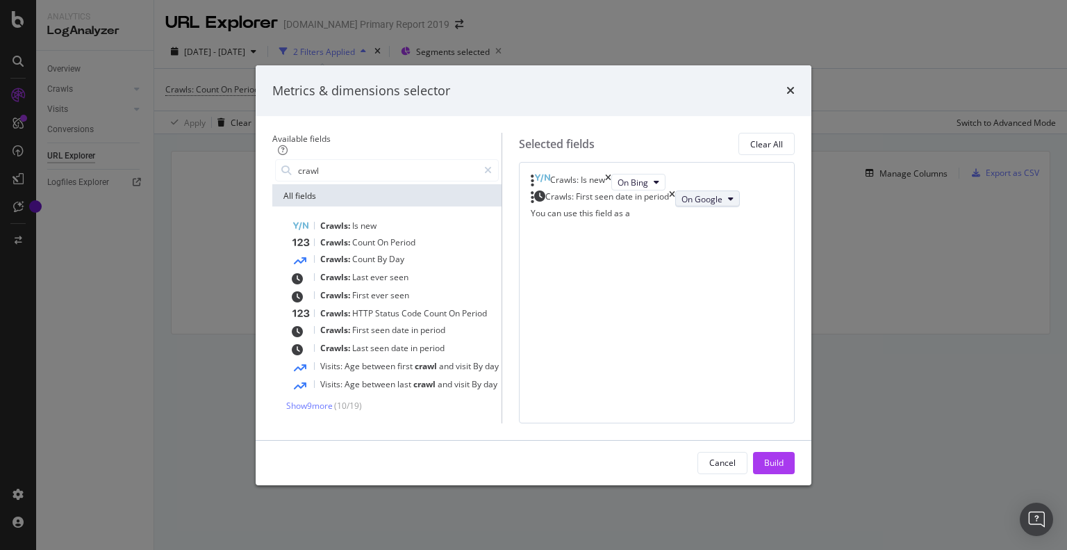
click at [682, 205] on span "On Google" at bounding box center [702, 199] width 41 height 12
click at [595, 268] on span "On Bing" at bounding box center [610, 265] width 65 height 13
click at [784, 468] on div "Build" at bounding box center [773, 463] width 19 height 12
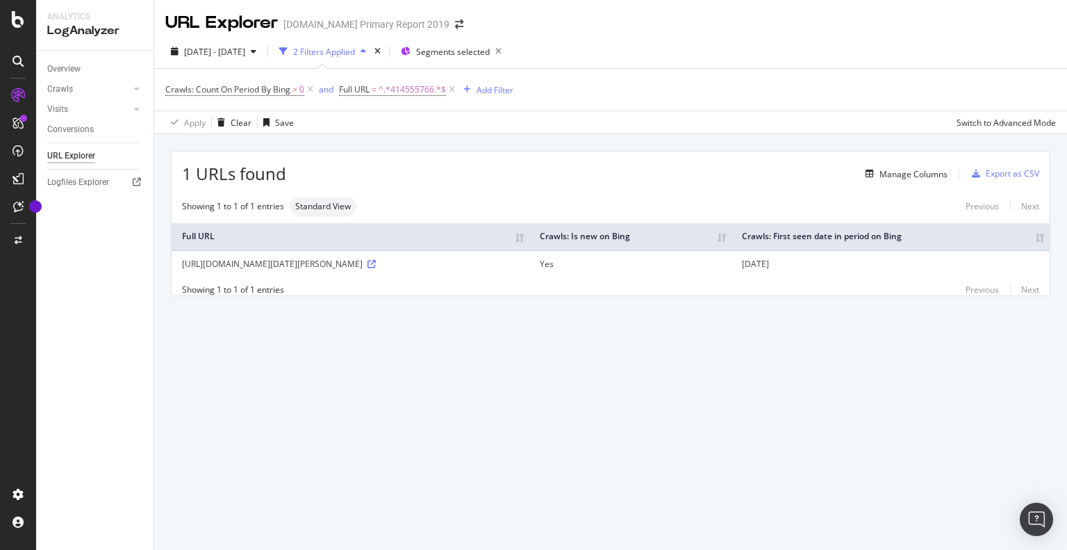
click at [386, 270] on div "https://www.alamy.com/01-june-2019-vienna-austria-donaucity-rose-alley-in-donau…" at bounding box center [350, 264] width 337 height 12
click at [908, 177] on div "Manage Columns" at bounding box center [914, 174] width 68 height 12
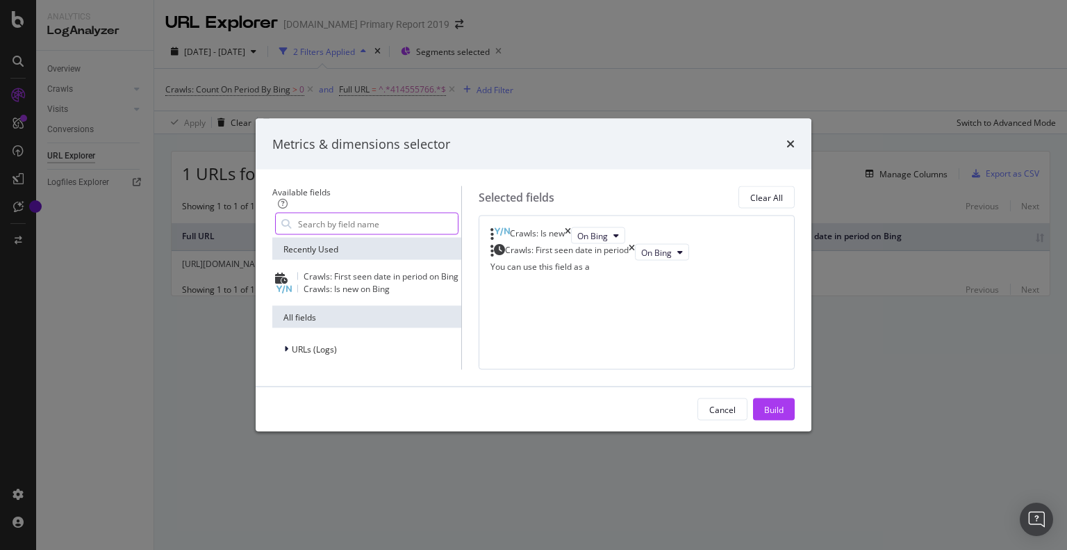
click at [347, 213] on input "modal" at bounding box center [377, 223] width 161 height 21
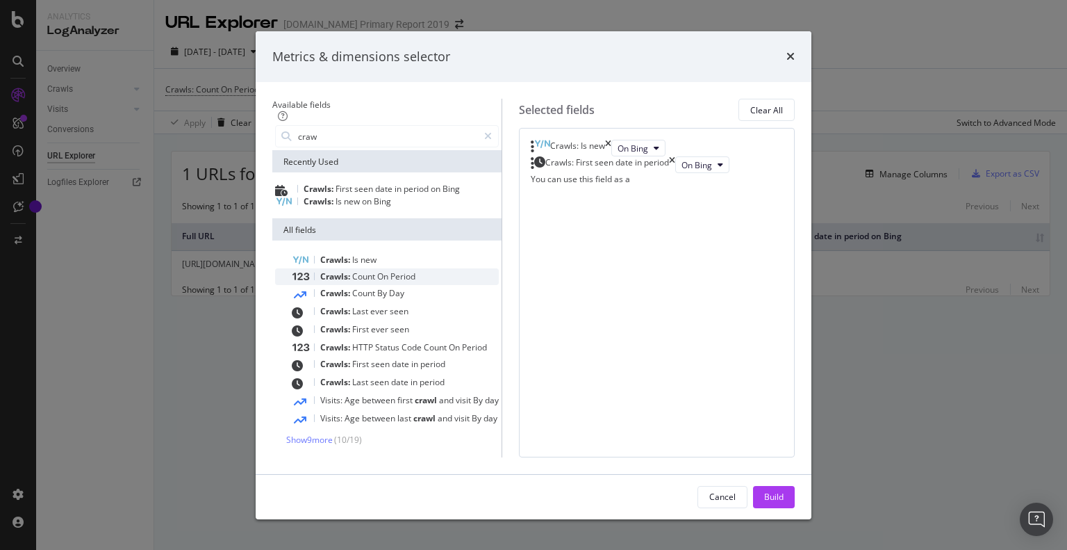
click at [352, 281] on span "Count" at bounding box center [364, 276] width 25 height 12
click at [659, 188] on span "By Google" at bounding box center [679, 182] width 40 height 12
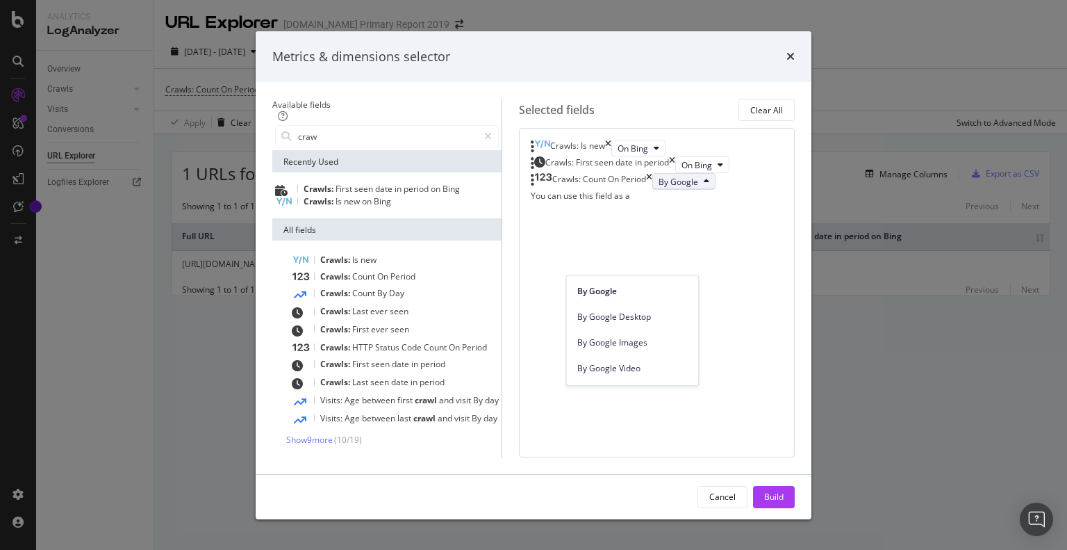
click at [659, 188] on span "By Google" at bounding box center [679, 182] width 40 height 12
click at [653, 190] on icon "times" at bounding box center [649, 181] width 6 height 17
click at [313, 126] on input "craw" at bounding box center [387, 136] width 181 height 21
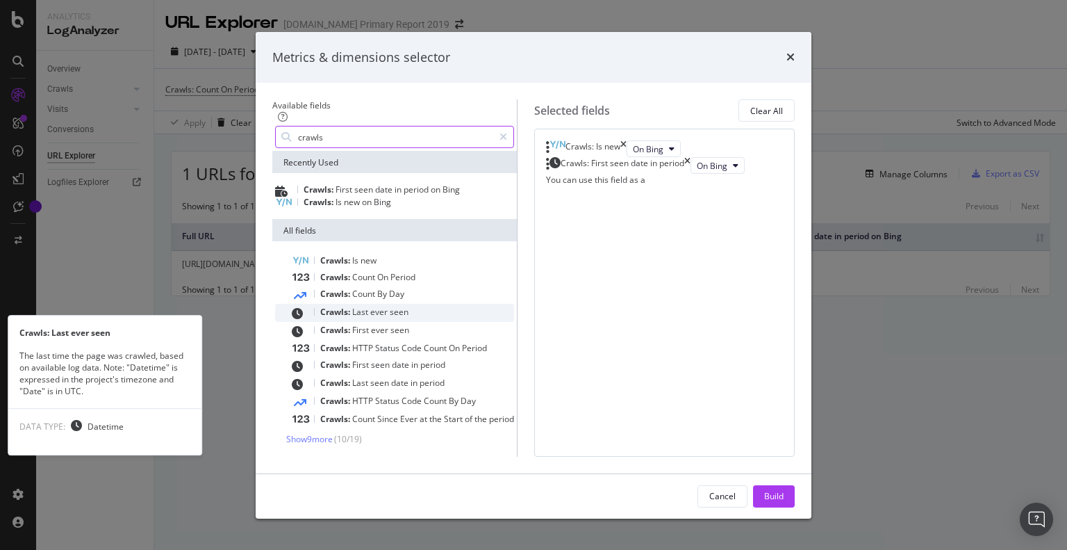
type input "crawls"
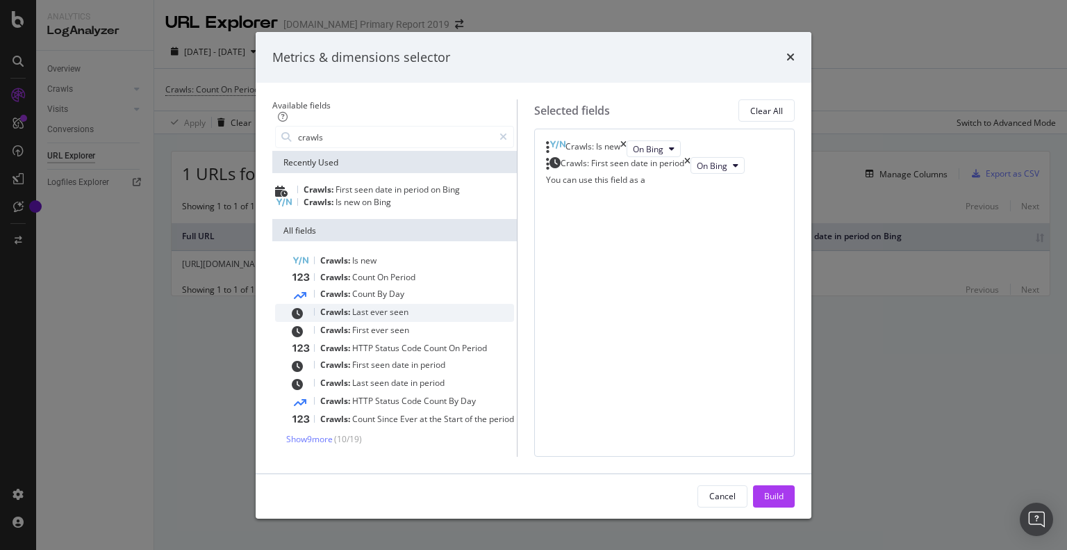
click at [370, 312] on span "ever" at bounding box center [379, 312] width 19 height 12
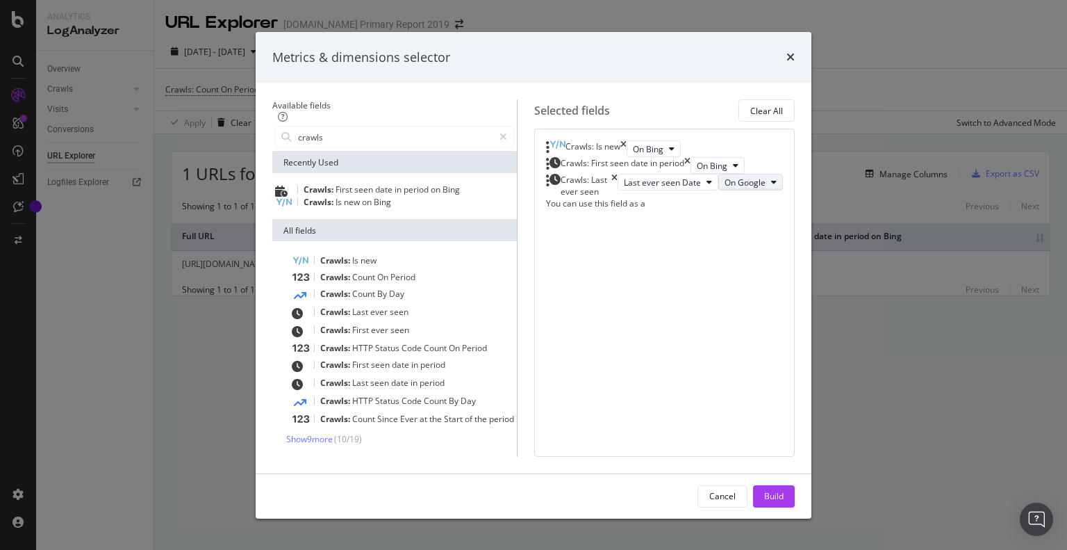
click at [725, 188] on span "On Google" at bounding box center [745, 183] width 41 height 12
click at [696, 321] on span "On Bing" at bounding box center [712, 317] width 65 height 13
click at [400, 419] on span "Ever" at bounding box center [409, 419] width 19 height 12
click at [720, 214] on button "By Google" at bounding box center [751, 205] width 63 height 17
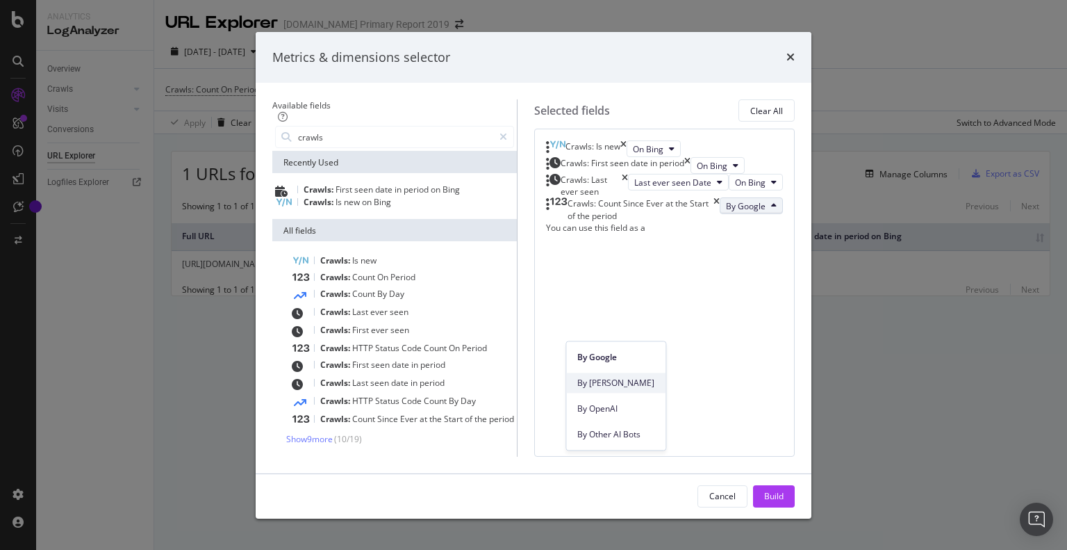
click at [606, 379] on span "By Bing" at bounding box center [616, 383] width 77 height 13
click at [784, 498] on div "Build" at bounding box center [773, 496] width 19 height 21
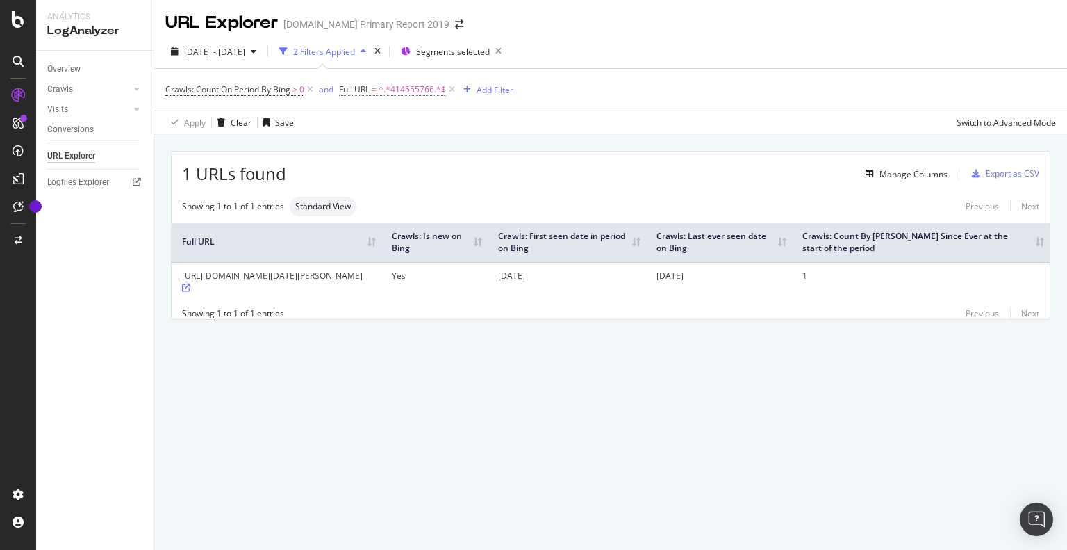
click at [405, 89] on span "^.*414555766.*$" at bounding box center [412, 89] width 67 height 19
click at [392, 145] on input "414555766" at bounding box center [418, 147] width 131 height 22
click at [395, 145] on input "414555766" at bounding box center [418, 147] width 131 height 22
paste input "330684792"
type input "330684792"
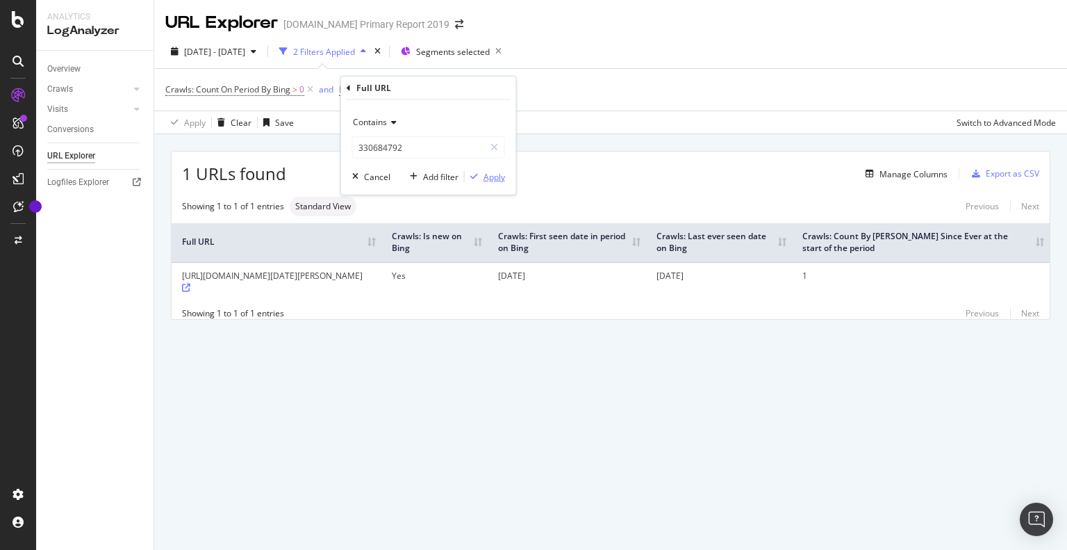
click at [495, 176] on div "Apply" at bounding box center [495, 176] width 22 height 12
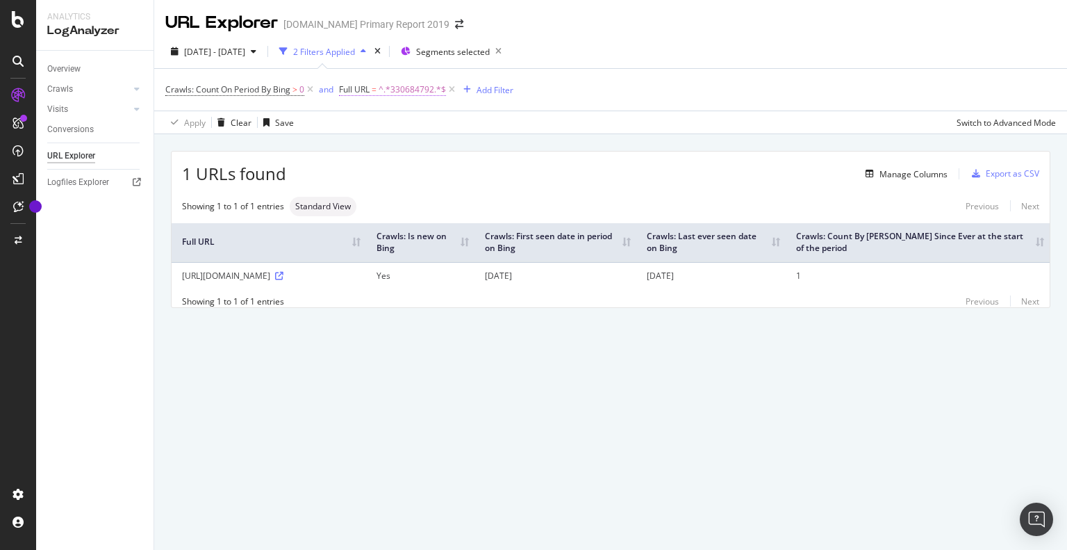
click at [410, 93] on span "^.*330684792.*$" at bounding box center [412, 89] width 67 height 19
click at [398, 139] on input "330684792" at bounding box center [418, 147] width 131 height 22
paste input "261253221"
type input "261253221"
click at [484, 180] on div "Apply" at bounding box center [495, 176] width 22 height 12
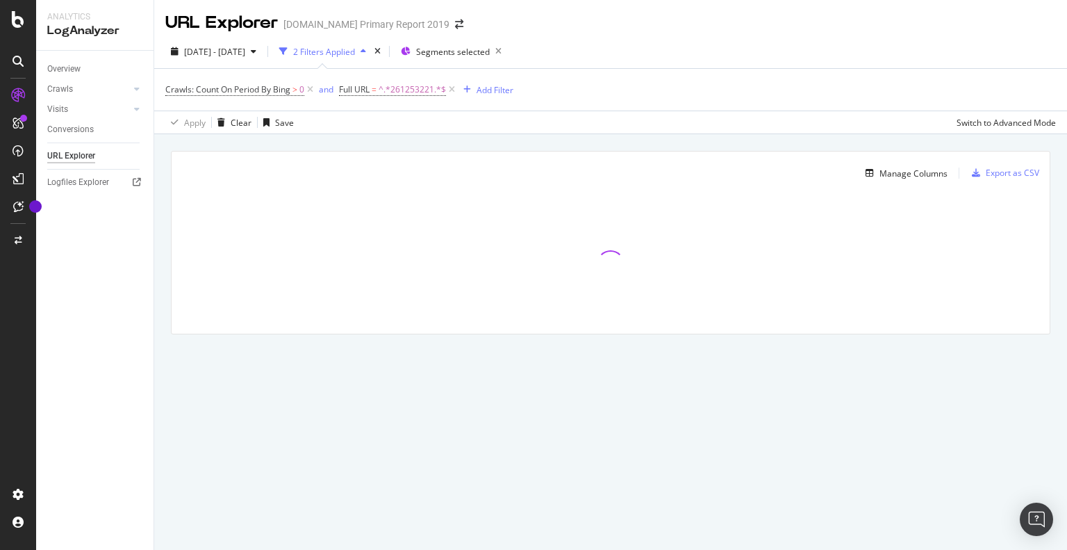
click at [643, 63] on div "2025 Jul. 26th - Aug. 22nd 2 Filters Applied Segments selected" at bounding box center [610, 54] width 913 height 28
click at [635, 80] on div "Crawls: Count On Period By Bing > 0 and Full URL = ^.*261253221.*$ Add Filter" at bounding box center [610, 90] width 891 height 42
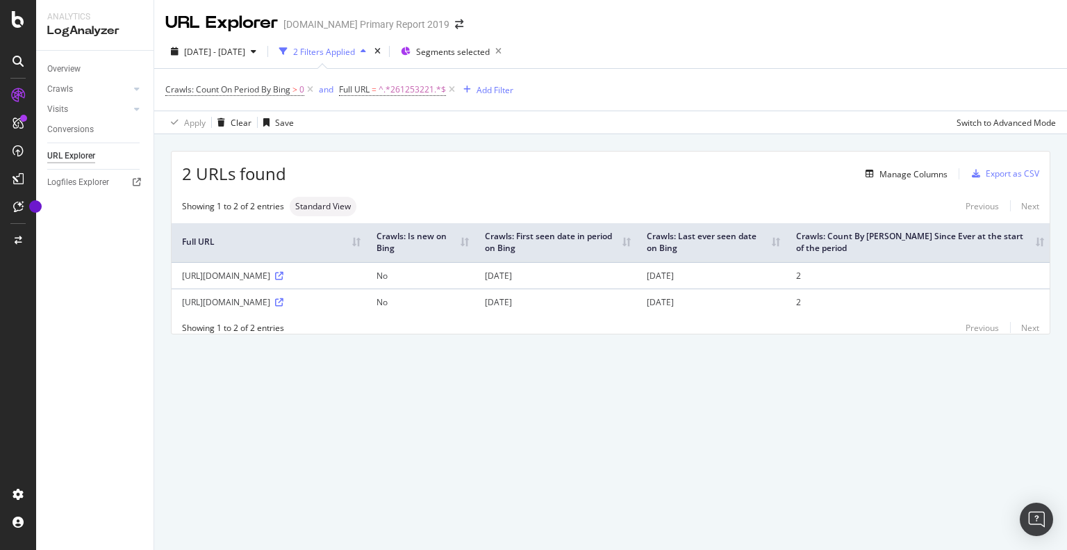
click at [356, 308] on div "https://www.alamy.com/search-api/search/261253221/similar/?lan=en&bot=true&ps=1…" at bounding box center [269, 302] width 174 height 12
click at [365, 315] on td "https://www.alamy.com/search-api/search/261253221/similar/?lan=en&bot=true&ps=1…" at bounding box center [269, 301] width 195 height 26
click at [415, 91] on span "^.*261253221.*$" at bounding box center [412, 89] width 67 height 19
click at [410, 145] on input "261253221" at bounding box center [418, 147] width 131 height 22
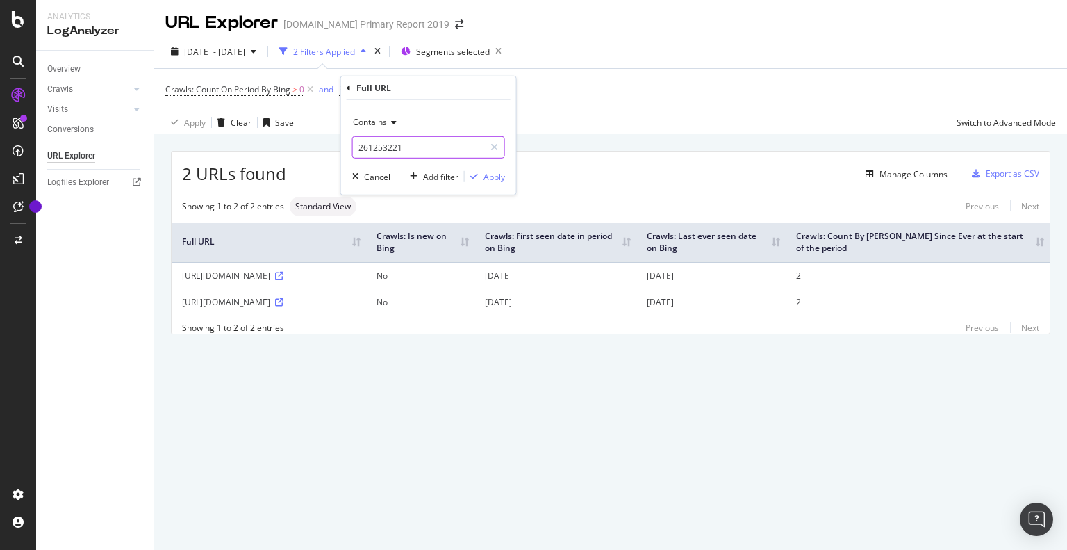
paste input "129990013"
type input "129990013"
click at [496, 177] on div "Apply" at bounding box center [495, 176] width 22 height 12
click at [391, 85] on span "^.*129990013.*$" at bounding box center [412, 89] width 67 height 19
click at [391, 147] on input "129990013" at bounding box center [418, 147] width 131 height 22
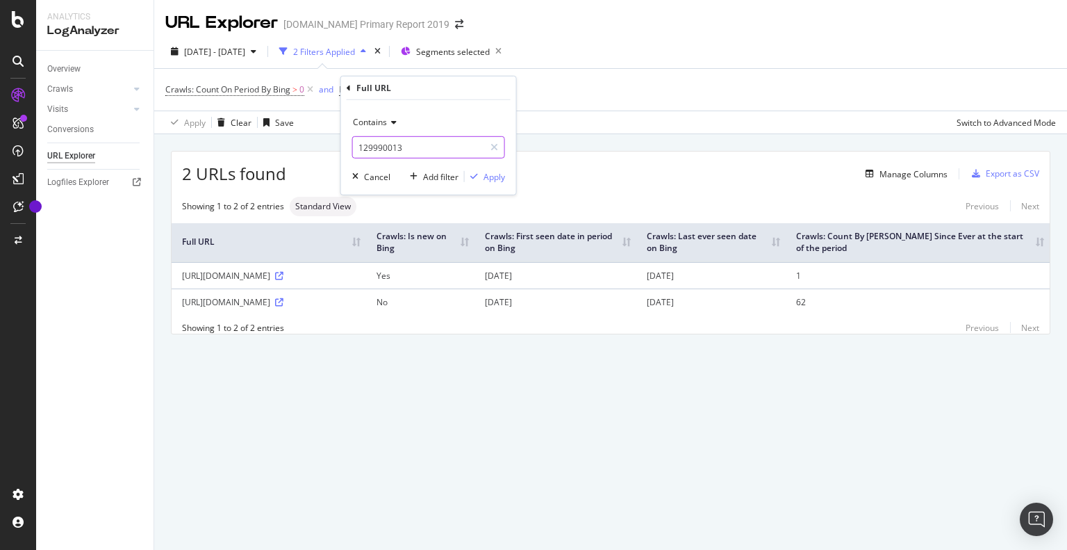
paste input "414555766"
type input "414555766"
click at [495, 176] on div "Apply" at bounding box center [495, 176] width 22 height 12
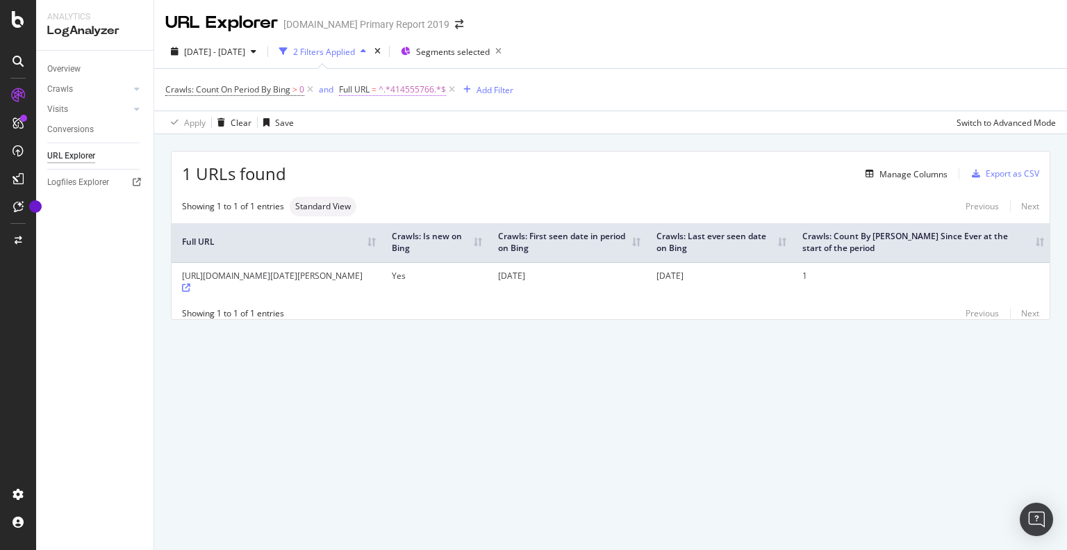
click at [414, 95] on span "^.*414555766.*$" at bounding box center [412, 89] width 67 height 19
click at [411, 136] on input "414555766" at bounding box center [418, 147] width 131 height 22
paste input "505296077"
type input "505296077"
drag, startPoint x: 494, startPoint y: 177, endPoint x: 485, endPoint y: 174, distance: 9.5
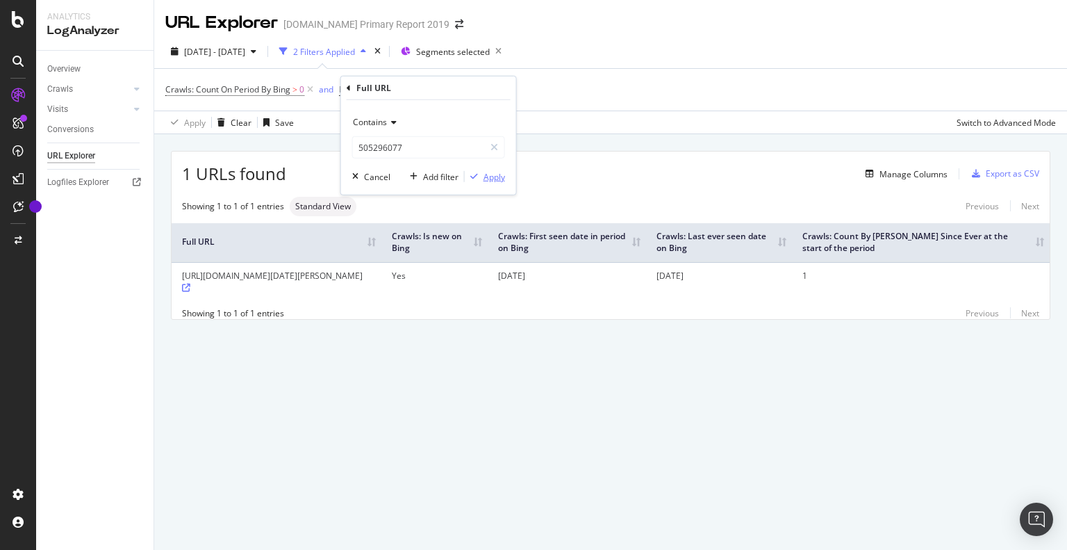
click at [495, 177] on div "Apply" at bounding box center [495, 176] width 22 height 12
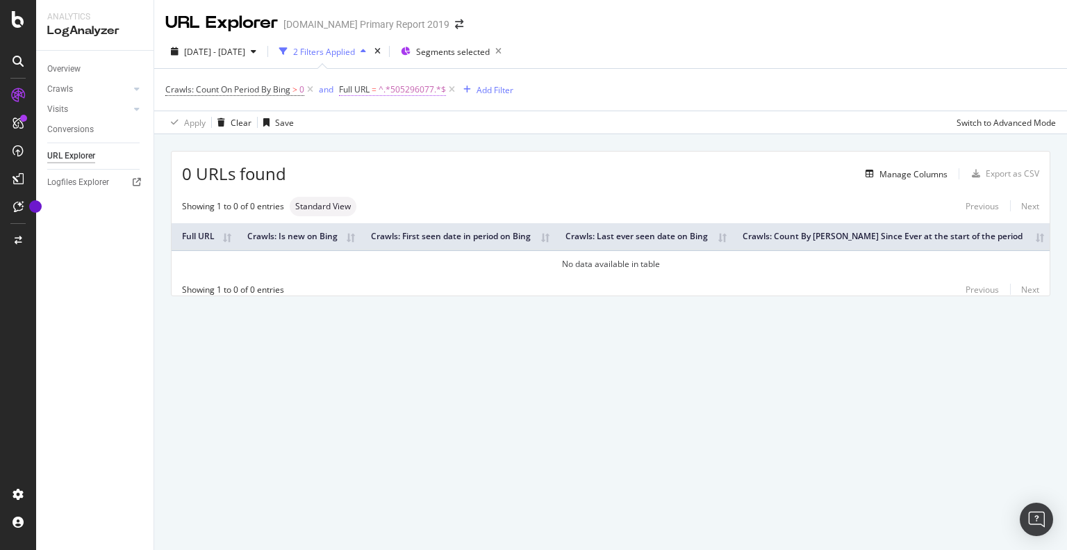
click at [407, 81] on span "^.*505296077.*$" at bounding box center [412, 89] width 67 height 19
click at [418, 138] on input "505296077" at bounding box center [418, 147] width 131 height 22
click at [438, 378] on div "URL Explorer alamy.com Primary Report 2019 2025 Jul. 26th - Aug. 22nd 2 Filters…" at bounding box center [610, 275] width 913 height 550
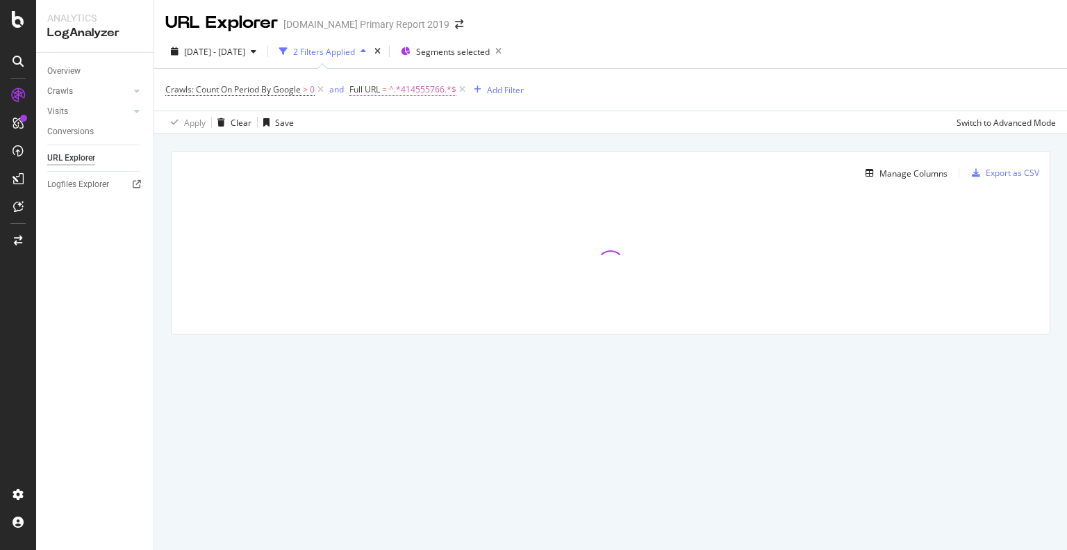
click at [411, 88] on span "^.*414555766.*$" at bounding box center [422, 89] width 67 height 19
click at [411, 150] on input "414555766" at bounding box center [428, 147] width 131 height 22
paste input "57545887"
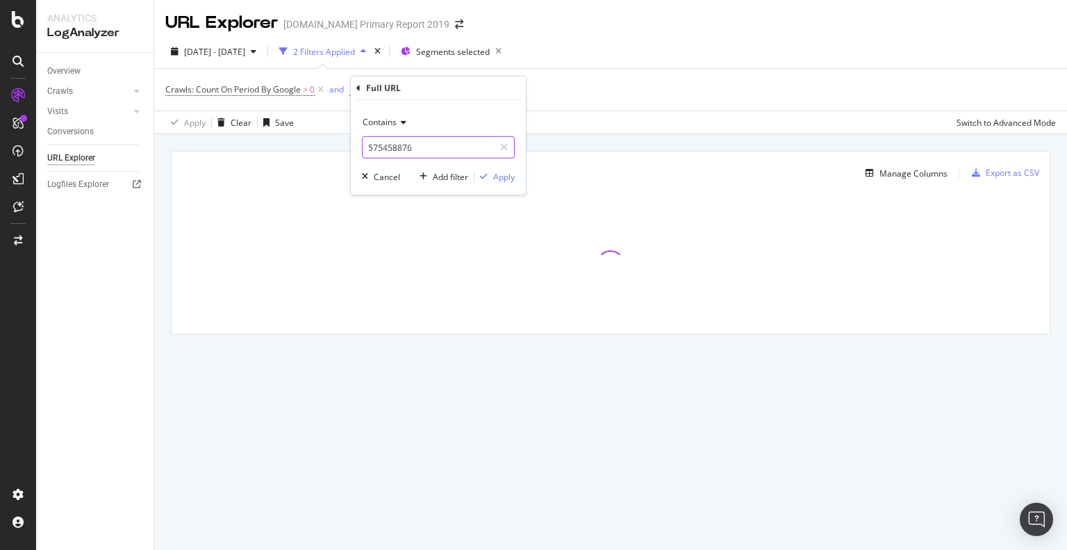
type input "575458876"
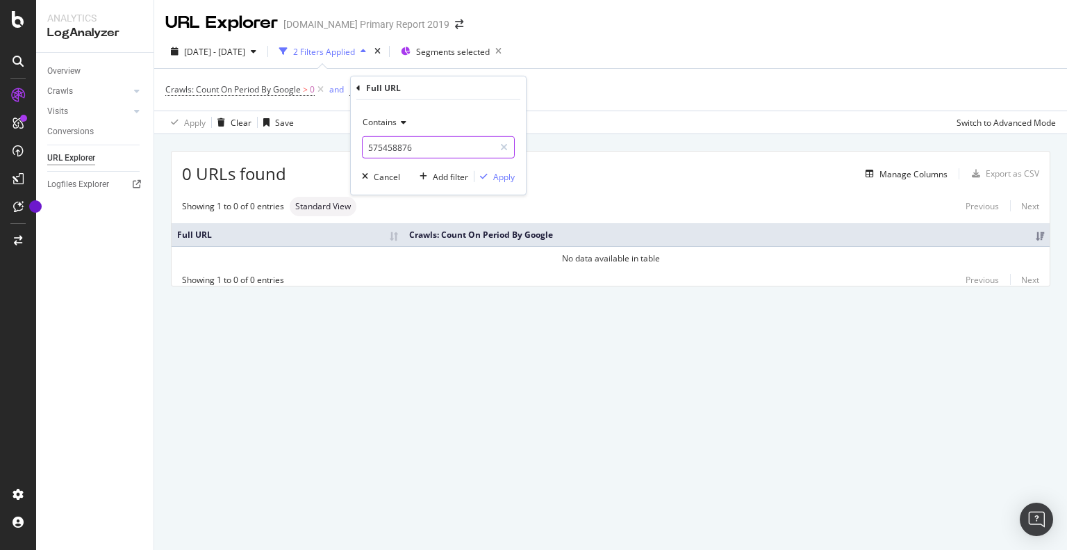
click at [421, 147] on input "575458876" at bounding box center [428, 147] width 131 height 22
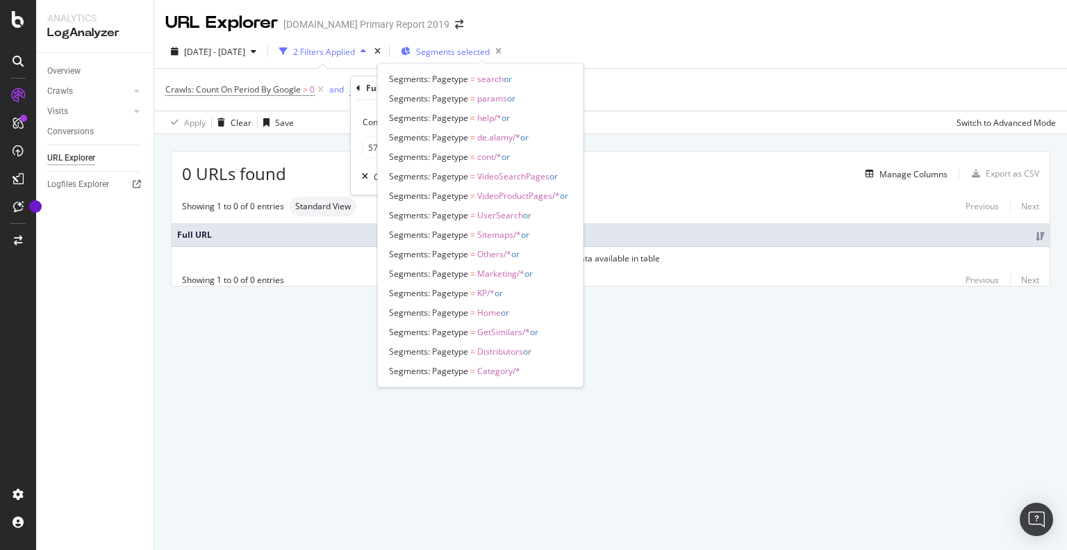
click at [462, 55] on span "Segments selected" at bounding box center [453, 52] width 74 height 12
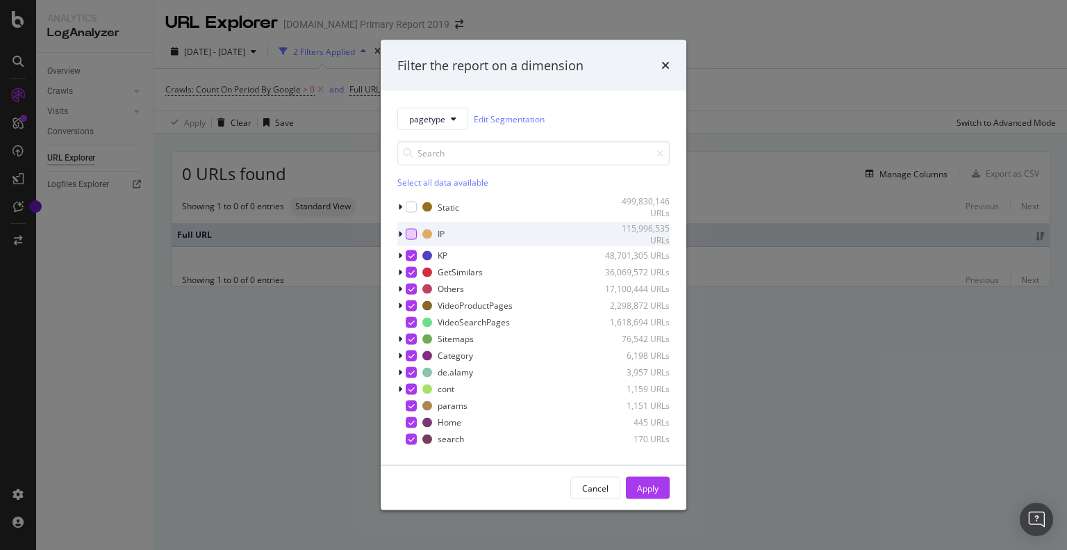
drag, startPoint x: 408, startPoint y: 231, endPoint x: 407, endPoint y: 254, distance: 23.6
click at [409, 231] on div "modal" at bounding box center [411, 233] width 11 height 11
click at [407, 258] on div "modal" at bounding box center [411, 254] width 11 height 11
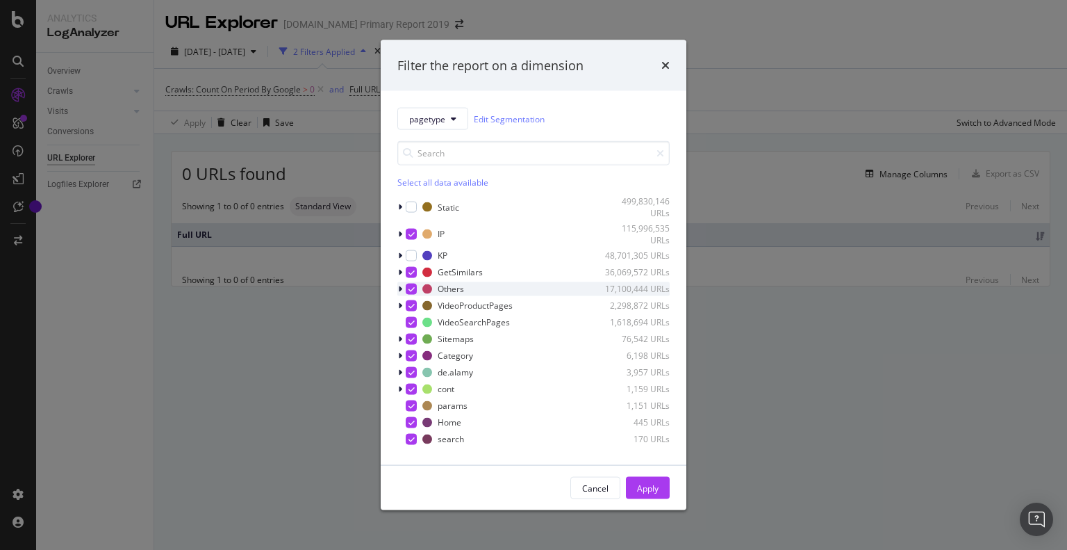
click at [414, 294] on div "modal" at bounding box center [411, 288] width 11 height 11
click at [413, 302] on icon "modal" at bounding box center [412, 305] width 6 height 7
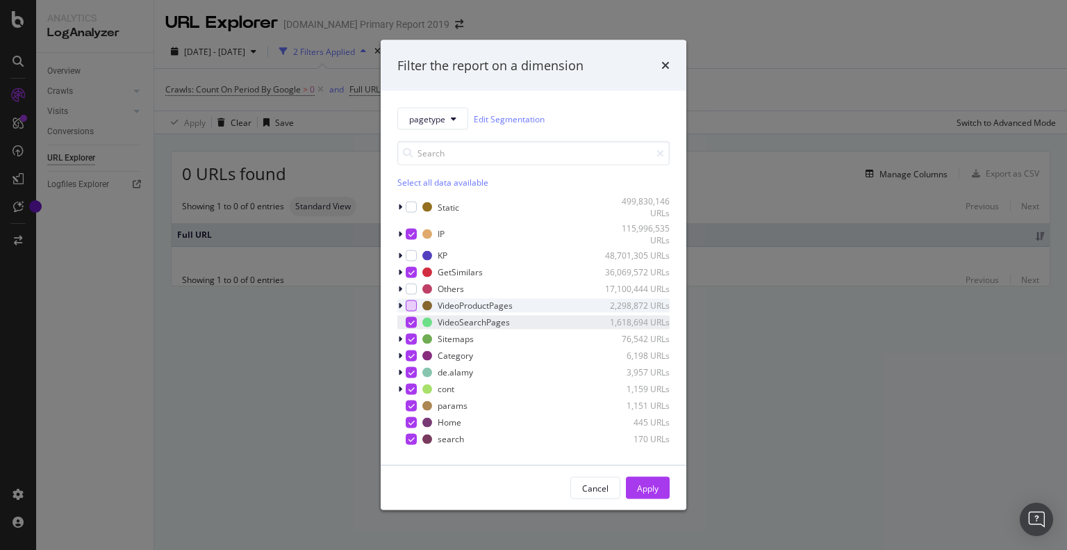
drag, startPoint x: 409, startPoint y: 322, endPoint x: 408, endPoint y: 330, distance: 8.4
click at [409, 323] on icon "modal" at bounding box center [412, 321] width 6 height 7
drag, startPoint x: 408, startPoint y: 337, endPoint x: 413, endPoint y: 345, distance: 9.1
click at [409, 338] on icon "modal" at bounding box center [412, 338] width 6 height 7
drag, startPoint x: 414, startPoint y: 352, endPoint x: 414, endPoint y: 366, distance: 13.2
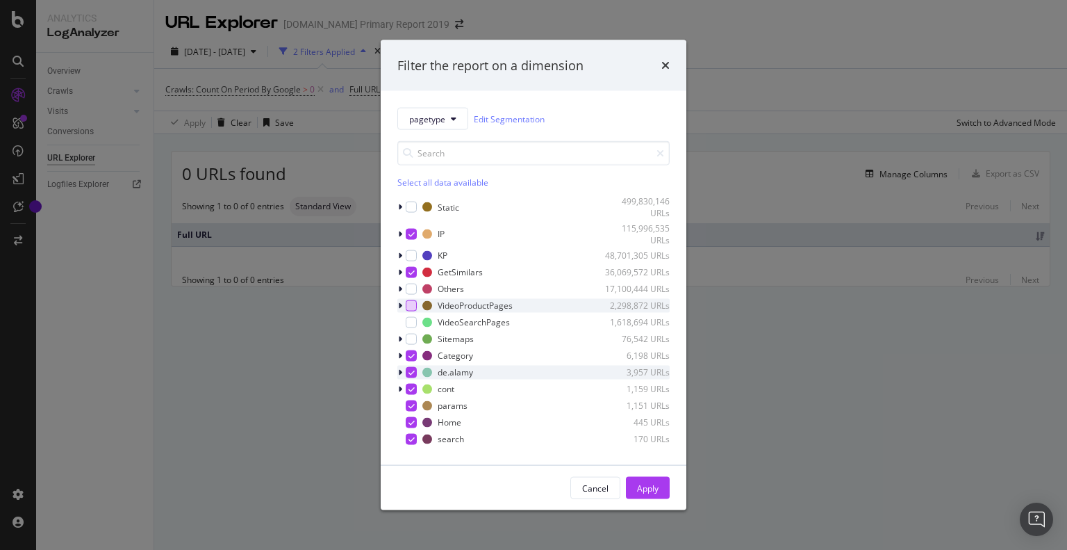
click at [414, 353] on div "modal" at bounding box center [411, 355] width 11 height 11
click at [414, 370] on icon "modal" at bounding box center [412, 371] width 6 height 7
click at [417, 386] on div "cont 1,159 URLs" at bounding box center [534, 389] width 272 height 14
click at [410, 391] on icon "modal" at bounding box center [412, 388] width 6 height 7
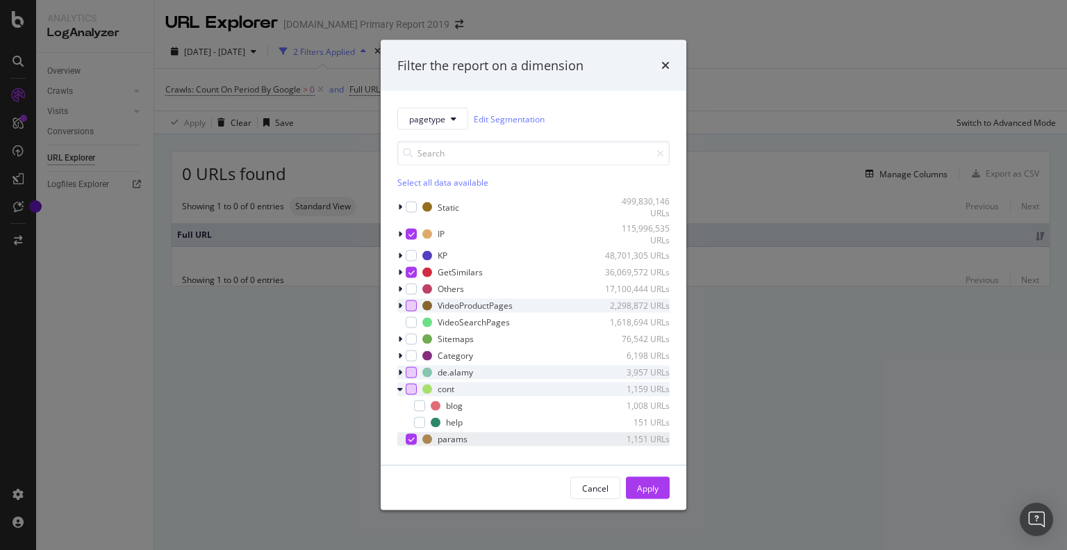
click at [416, 429] on div "Static 499,830,146 URLs IP 115,996,535 URLs KP 48,701,305 URLs GetSimilars 36,0…" at bounding box center [534, 321] width 272 height 253
click at [415, 441] on div "modal" at bounding box center [411, 438] width 11 height 11
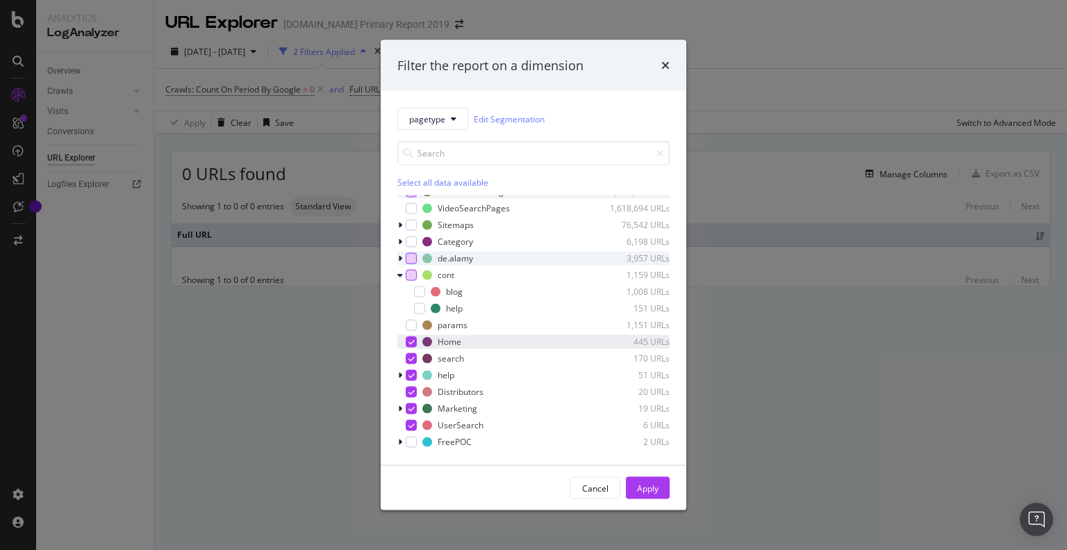
click at [411, 344] on div "modal" at bounding box center [411, 341] width 11 height 11
click at [411, 354] on icon "modal" at bounding box center [412, 357] width 6 height 7
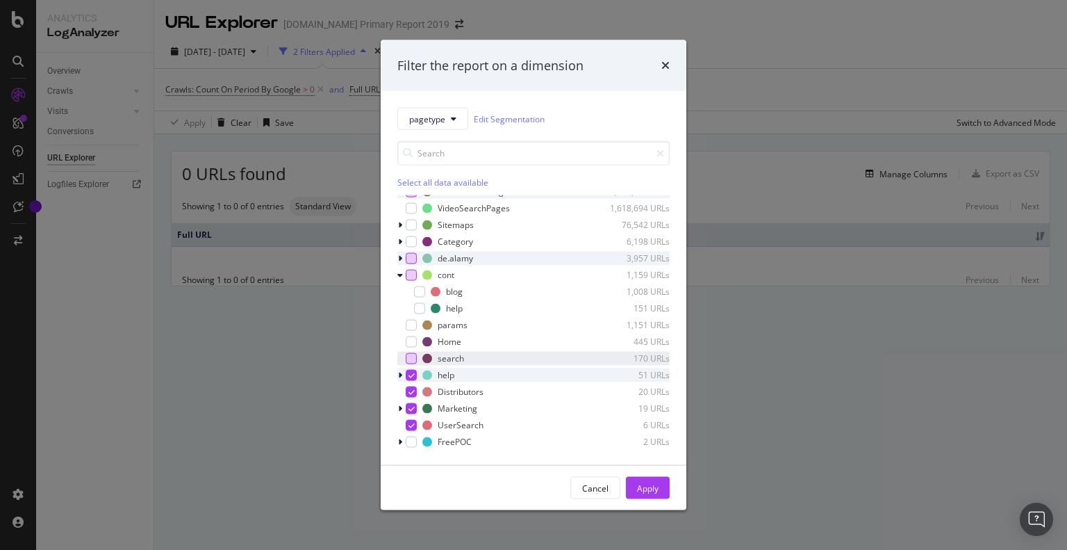
click at [413, 371] on icon "modal" at bounding box center [412, 374] width 6 height 7
drag, startPoint x: 414, startPoint y: 386, endPoint x: 414, endPoint y: 400, distance: 13.9
click at [414, 391] on div "modal" at bounding box center [411, 391] width 11 height 11
click at [414, 405] on icon "modal" at bounding box center [412, 407] width 6 height 7
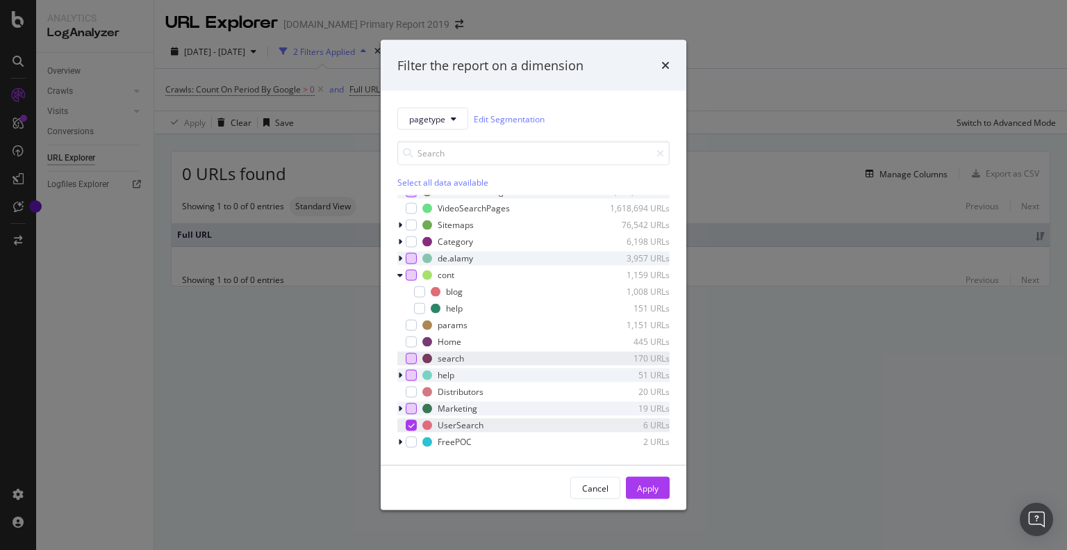
click at [413, 422] on icon "modal" at bounding box center [412, 424] width 6 height 7
click at [657, 496] on div "Apply" at bounding box center [648, 487] width 22 height 21
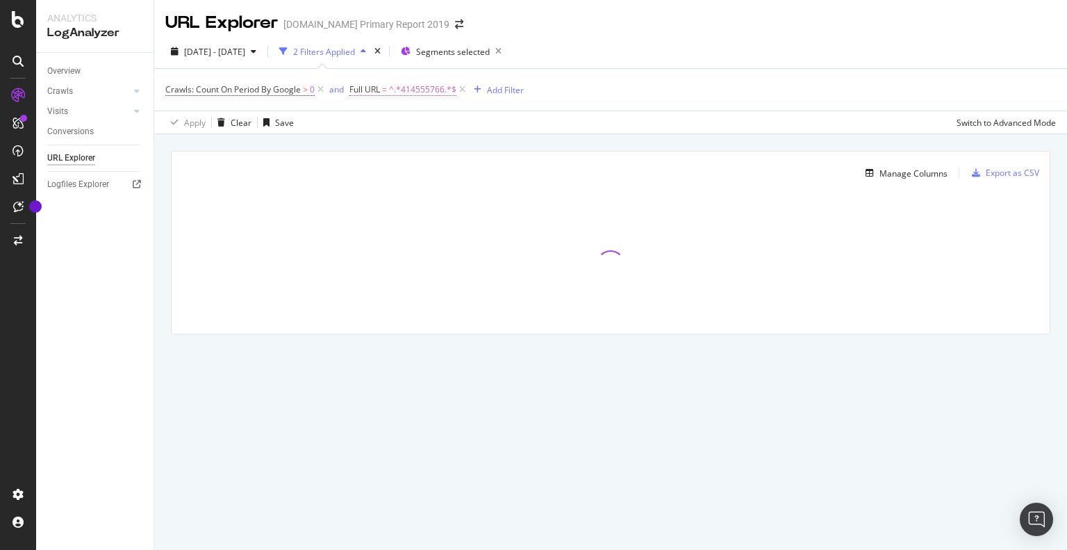
click at [430, 88] on span "^.*414555766.*$" at bounding box center [422, 89] width 67 height 19
click at [402, 147] on input "414555766" at bounding box center [428, 147] width 131 height 22
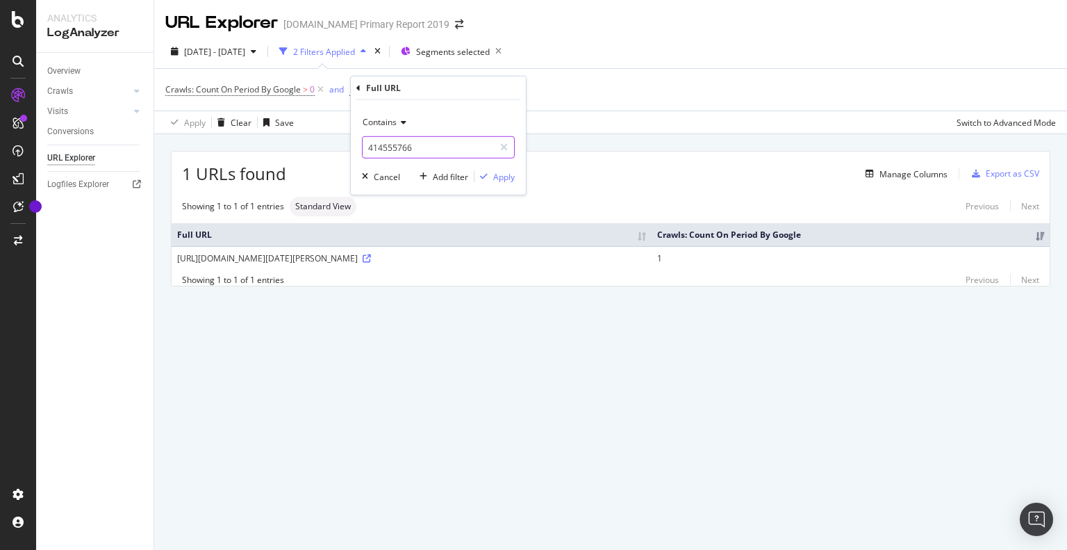
paste input "57545887"
type input "575458876"
click at [507, 178] on div "Apply" at bounding box center [504, 176] width 22 height 12
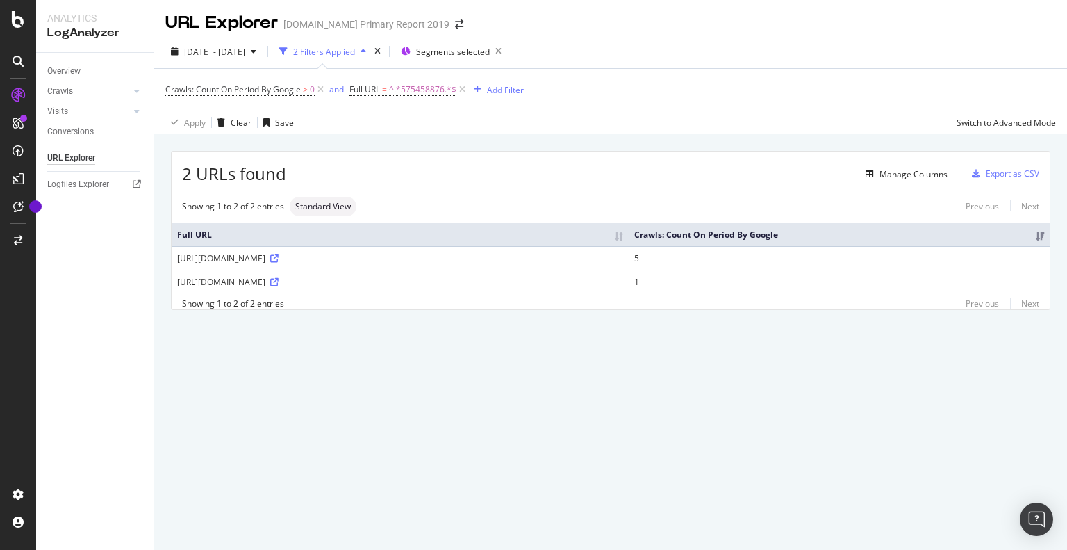
click at [345, 288] on div "https://www.alamy.com/search-api/search/575458876/similar/?lan=en&bot=true&ps=1…" at bounding box center [400, 282] width 446 height 12
click at [375, 264] on div "https://www.alamy.com/01-14-2007-vintage-turn-of-the-century-old-home-parsi-zor…" at bounding box center [400, 258] width 446 height 12
copy div "https://www.alamy.com/01-14-2007-vintage-turn-of-the-century-old-home-parsi-zor…"
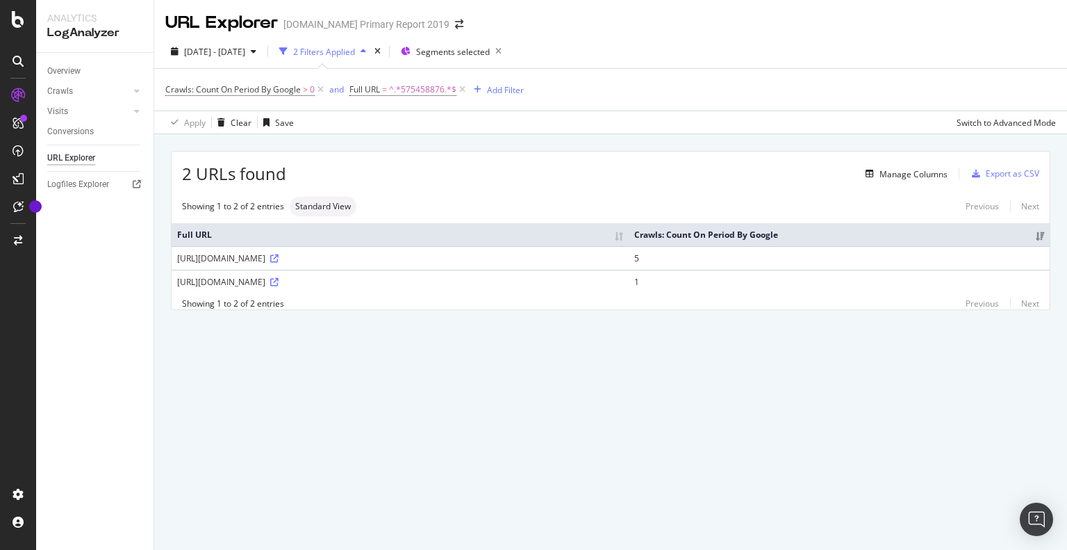
click at [983, 49] on div "2025 Jul. 26th - Aug. 22nd 2 Filters Applied Segments selected" at bounding box center [610, 54] width 913 height 28
click at [274, 91] on span "Crawls: Count On Period By Google" at bounding box center [233, 89] width 136 height 12
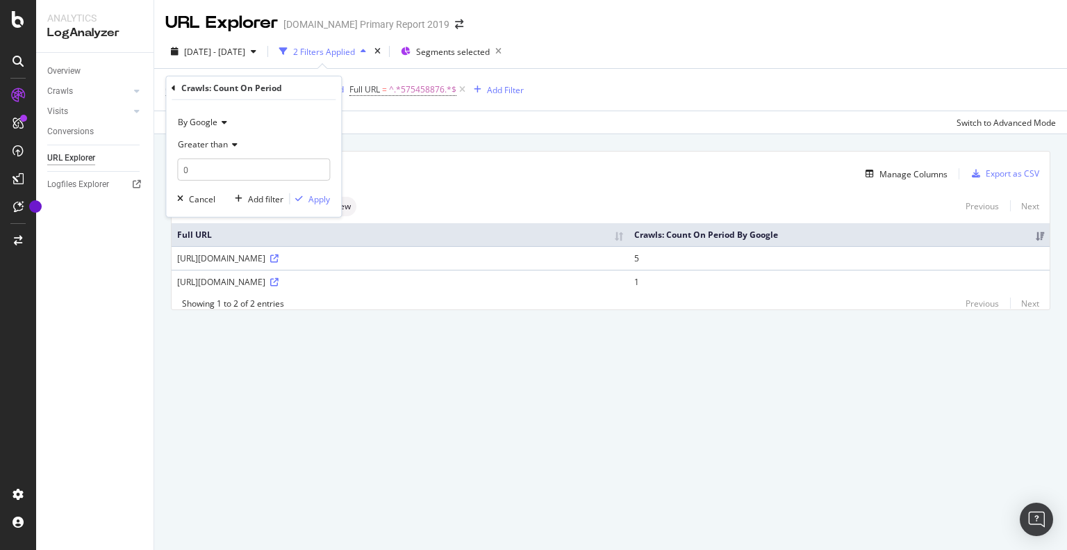
click at [216, 124] on span "By Google" at bounding box center [198, 122] width 40 height 12
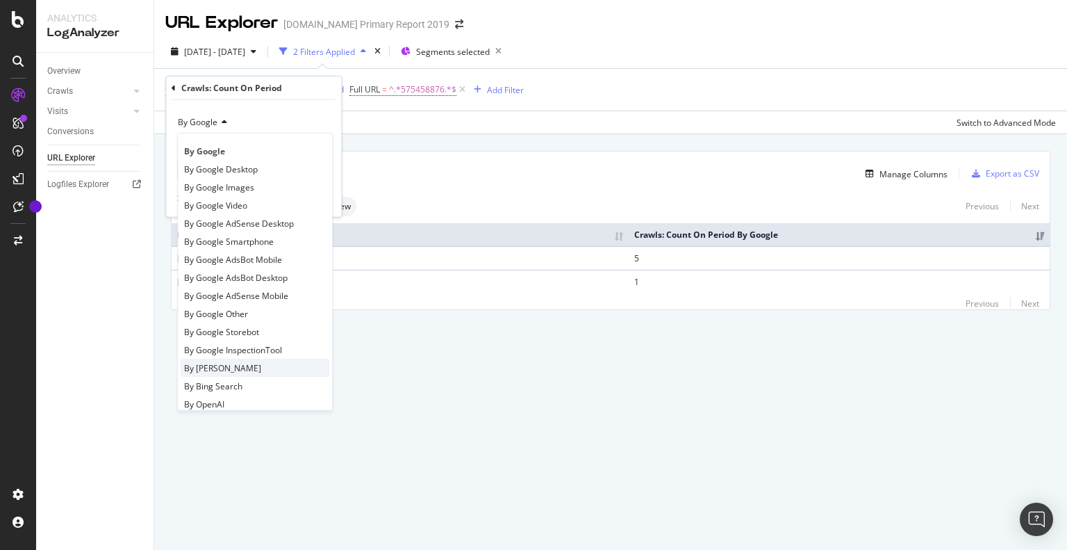
click at [195, 372] on span "By Bing" at bounding box center [222, 367] width 77 height 12
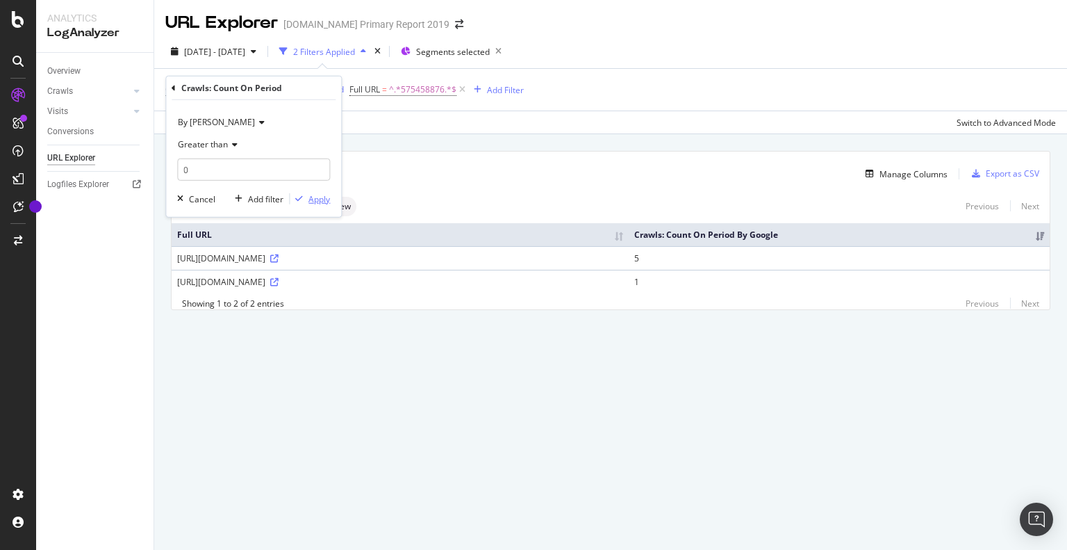
click at [327, 199] on div "Apply" at bounding box center [320, 199] width 22 height 12
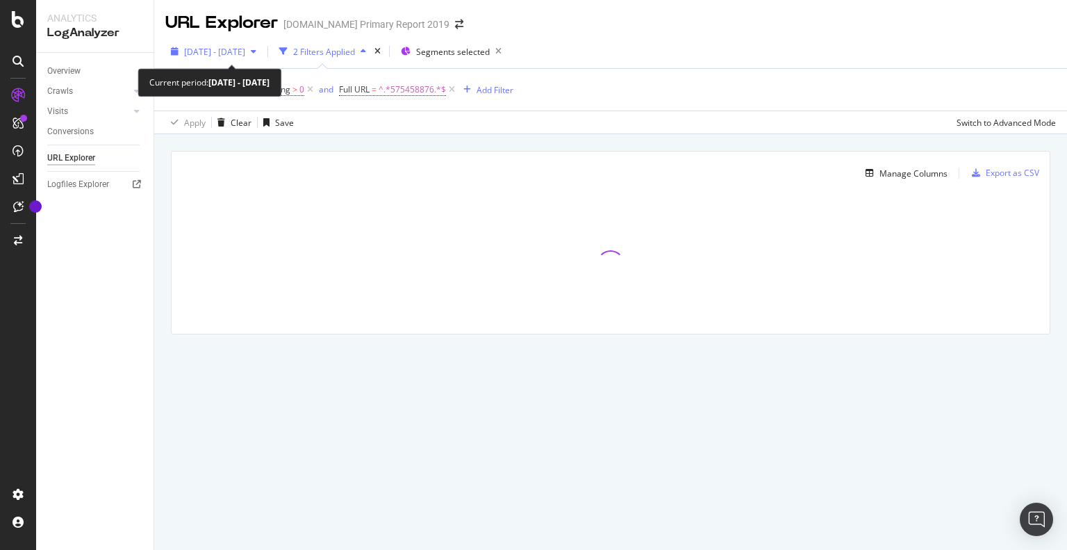
click at [245, 50] on span "2025 Jul. 26th - Aug. 22nd" at bounding box center [214, 52] width 61 height 12
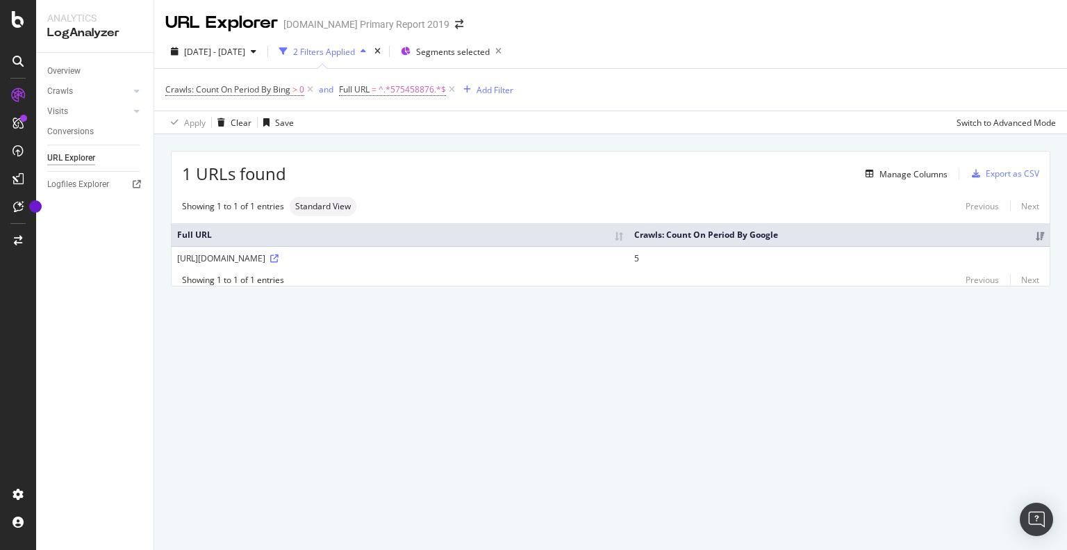
click at [495, 439] on div "URL Explorer alamy.com Primary Report 2019 2025 Jul. 26th - Aug. 22nd 2 Filters…" at bounding box center [610, 275] width 913 height 550
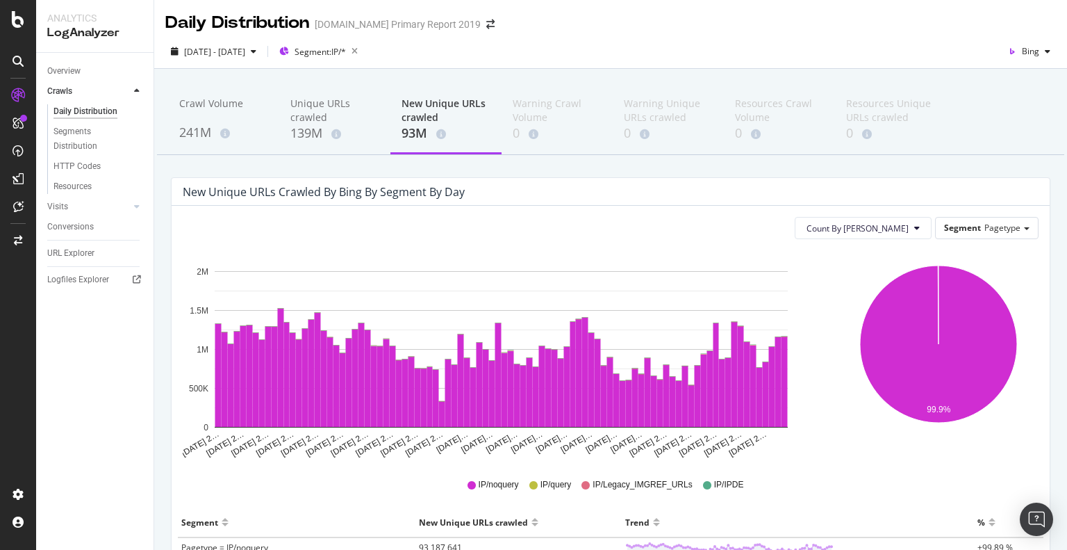
scroll to position [184, 0]
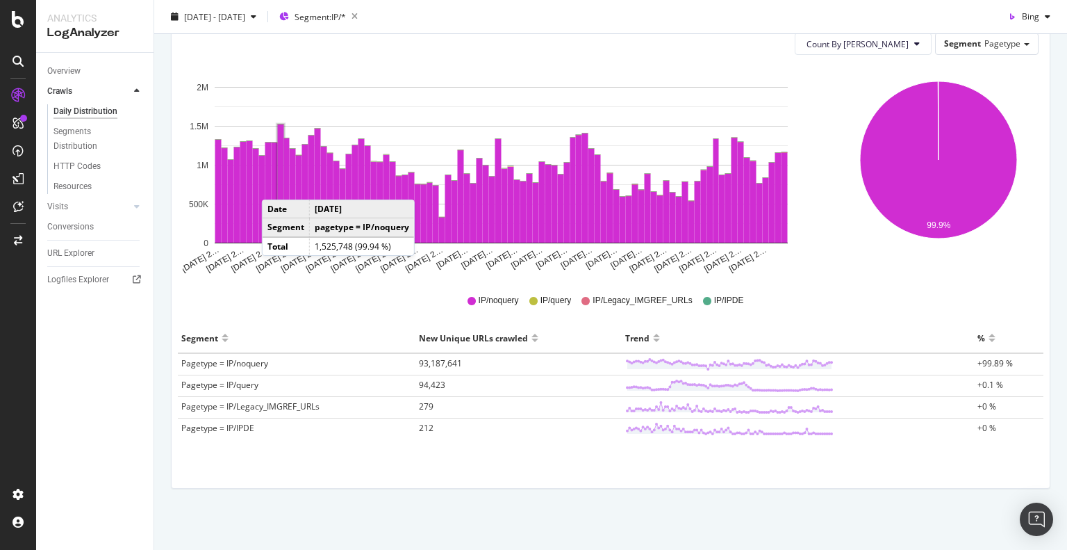
click at [277, 185] on rect "A chart." at bounding box center [281, 184] width 8 height 120
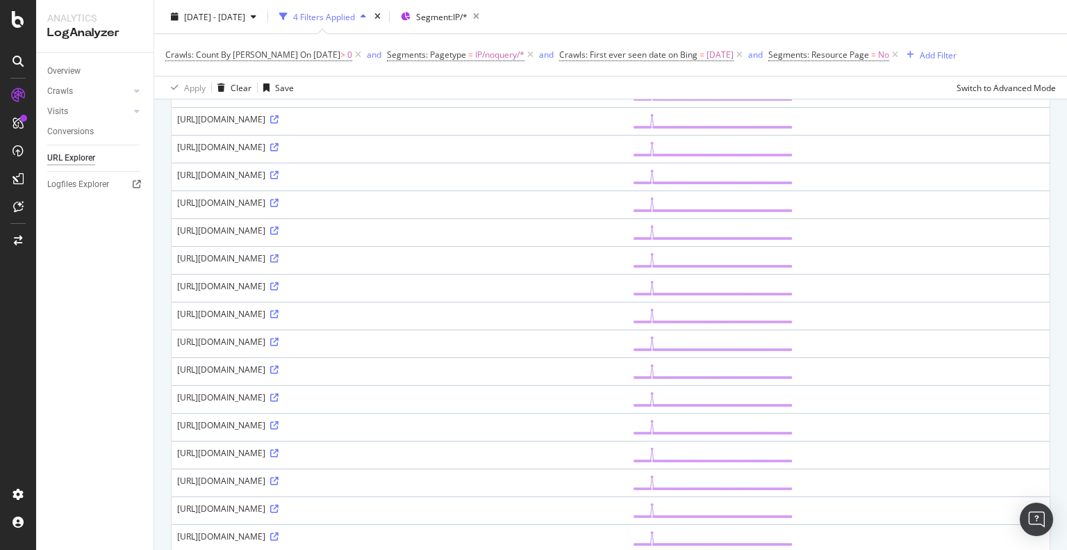
scroll to position [1154, 0]
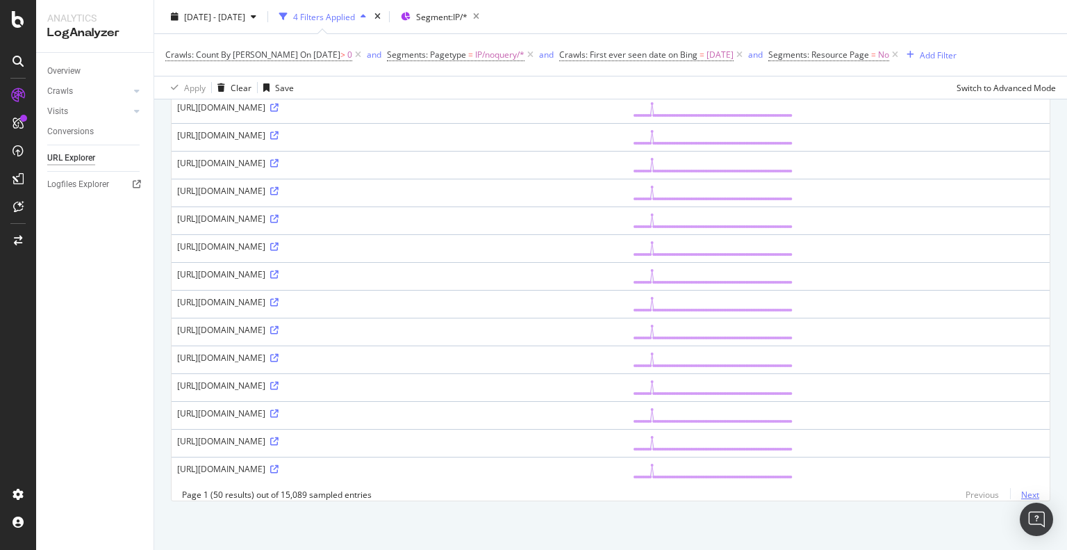
click at [1020, 494] on link "Next" at bounding box center [1024, 494] width 29 height 20
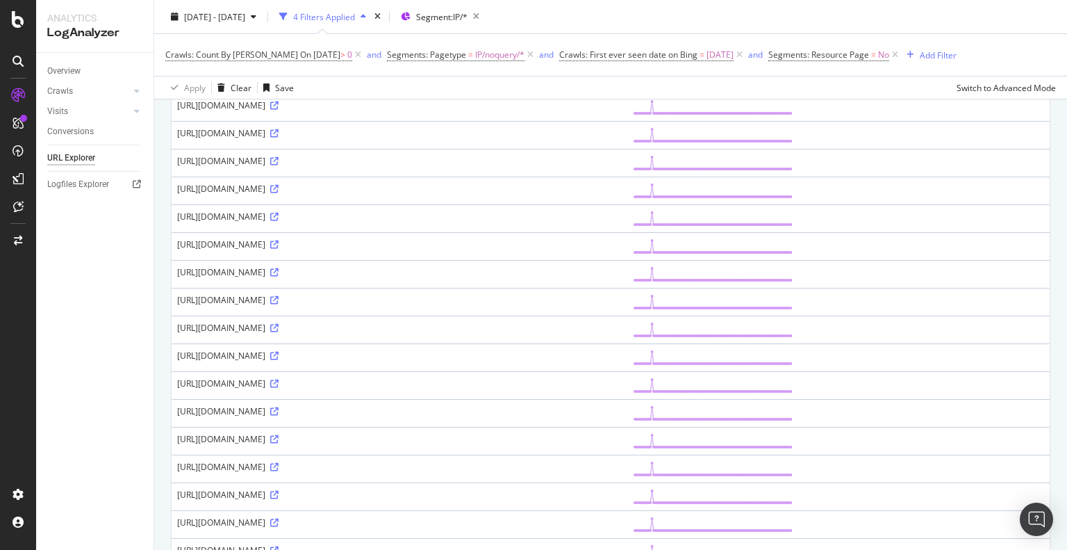
scroll to position [486, 0]
drag, startPoint x: 268, startPoint y: 432, endPoint x: 300, endPoint y: 433, distance: 31.3
click at [300, 433] on div "[URL][DOMAIN_NAME]" at bounding box center [399, 439] width 445 height 12
copy div "/-image"
click at [942, 58] on div "Add Filter" at bounding box center [938, 55] width 37 height 12
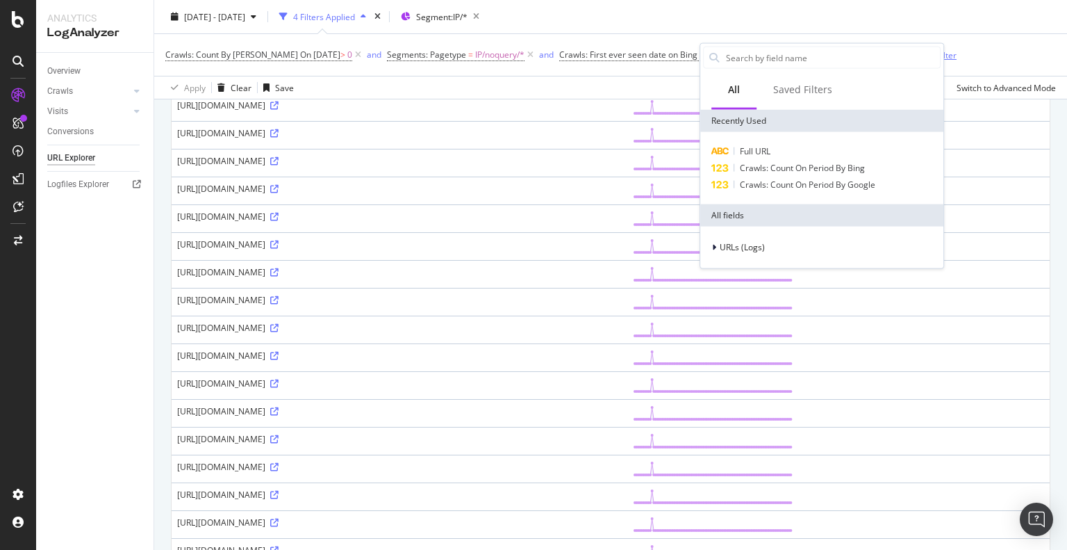
click at [934, 56] on input "text" at bounding box center [832, 57] width 215 height 21
click at [767, 147] on span "Full URL" at bounding box center [755, 151] width 31 height 12
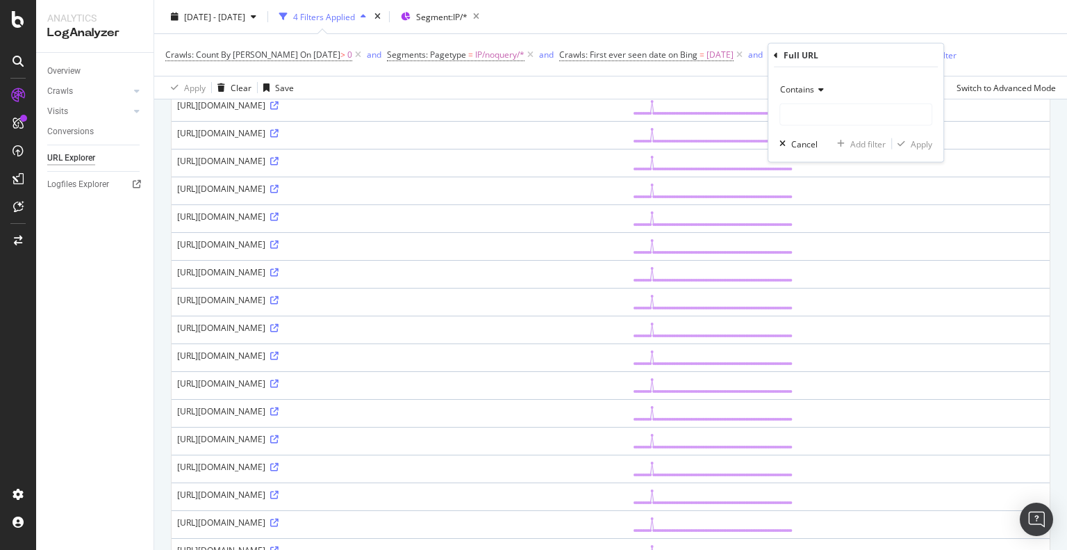
click at [804, 94] on span "Contains" at bounding box center [797, 89] width 34 height 12
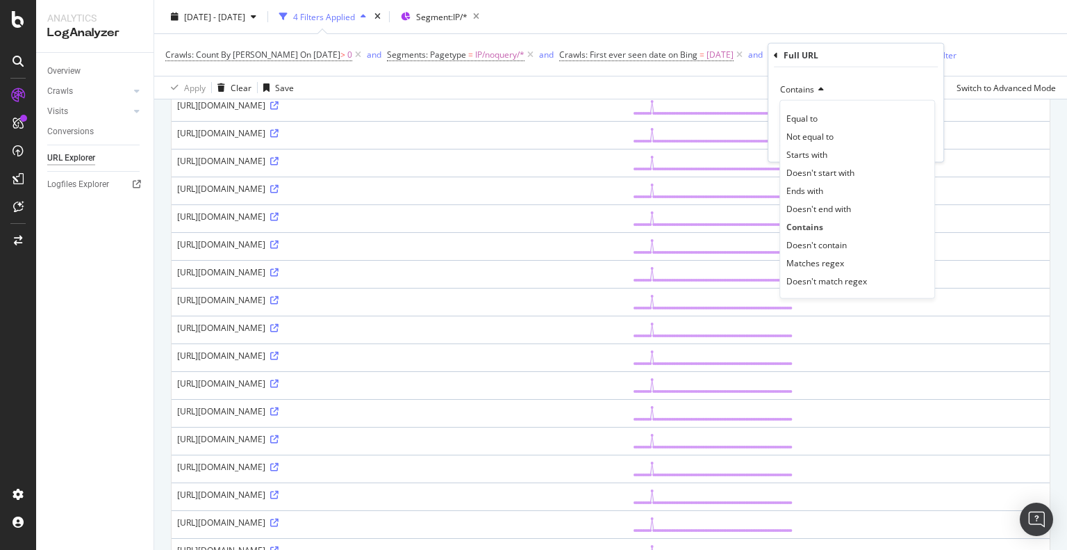
drag, startPoint x: 808, startPoint y: 243, endPoint x: 802, endPoint y: 174, distance: 69.1
click at [808, 244] on span "Doesn't contain" at bounding box center [817, 244] width 60 height 12
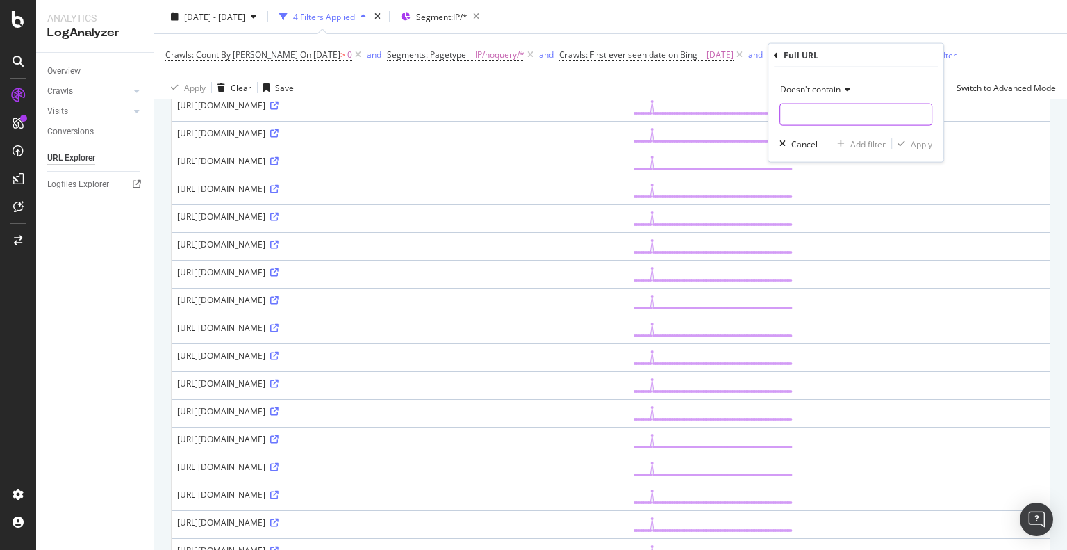
click at [828, 113] on input "text" at bounding box center [856, 115] width 152 height 22
paste input "/-image"
type input "/-image"
click at [919, 141] on div "Apply" at bounding box center [922, 144] width 22 height 12
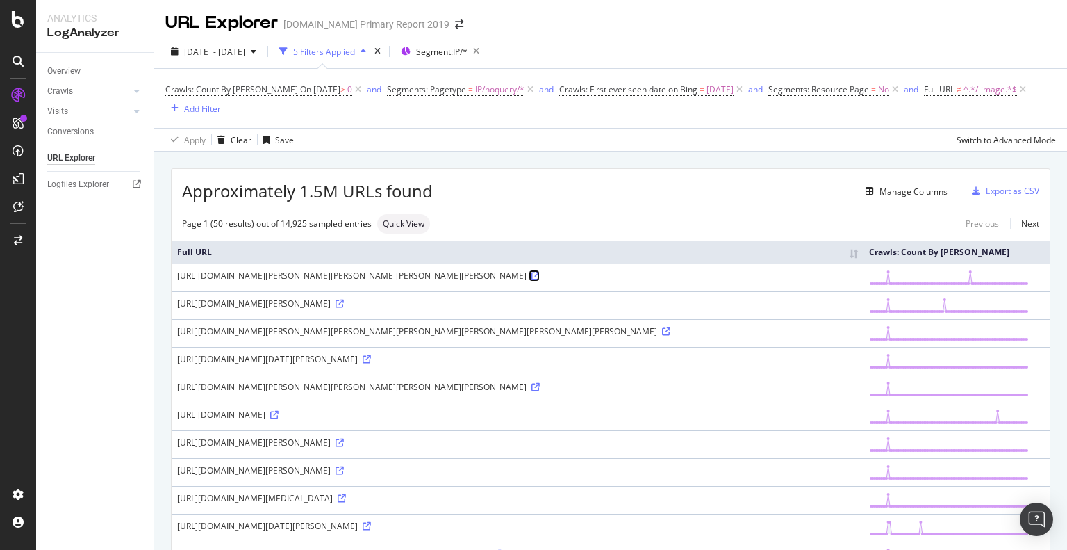
click at [540, 280] on icon at bounding box center [536, 276] width 8 height 8
click at [344, 475] on icon at bounding box center [340, 470] width 8 height 8
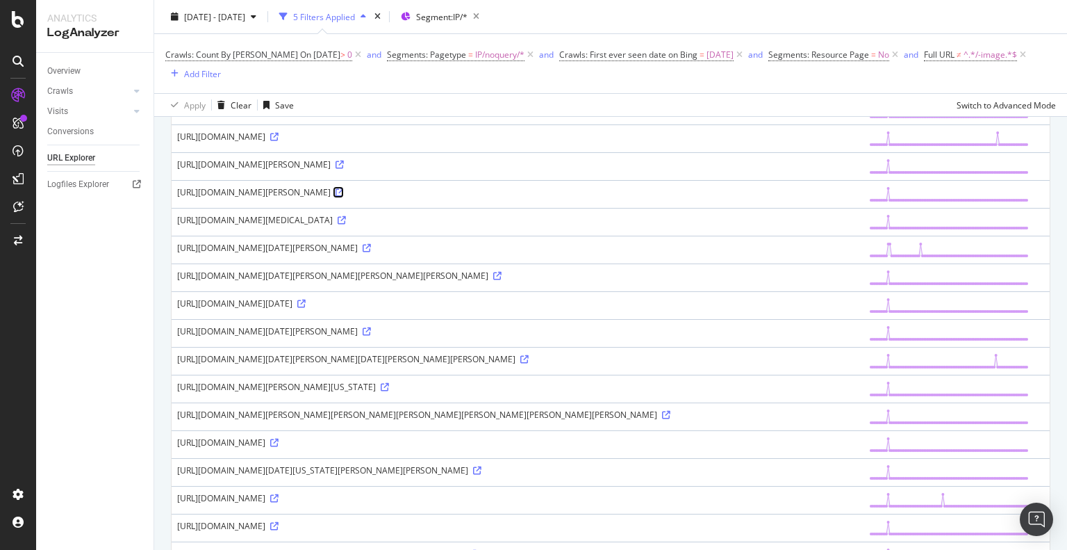
scroll to position [486, 0]
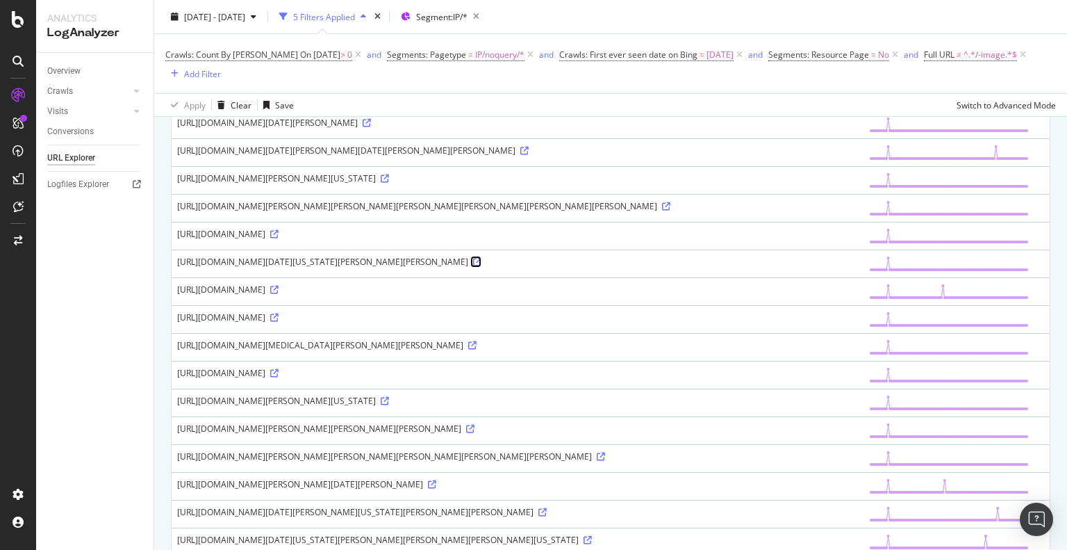
click at [473, 266] on icon at bounding box center [477, 262] width 8 height 8
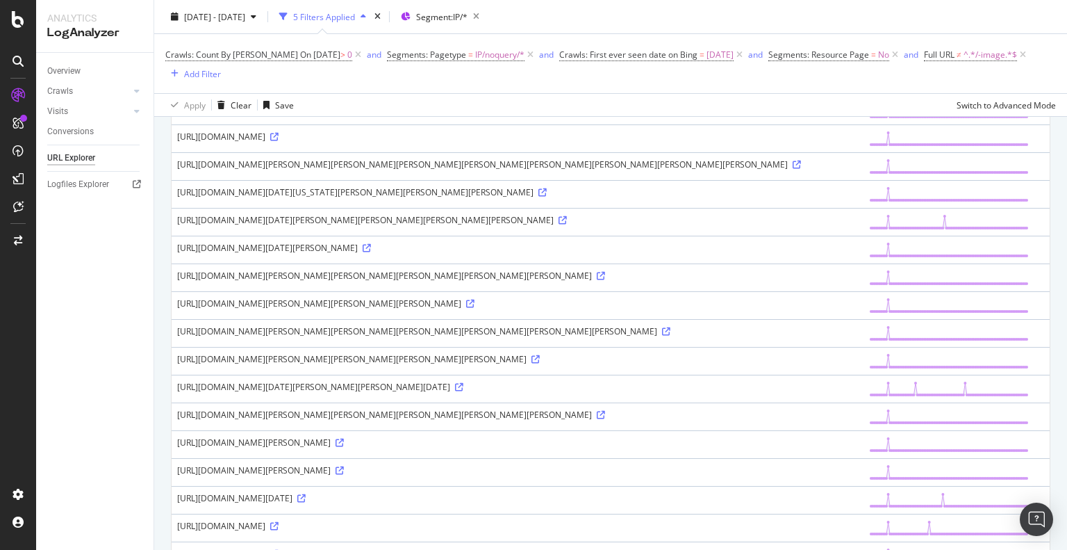
scroll to position [1181, 0]
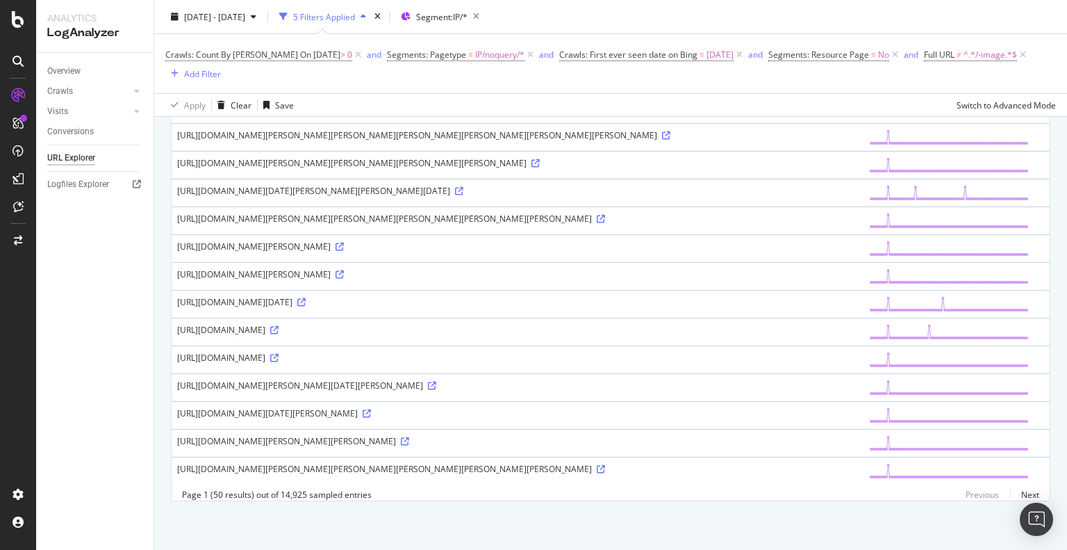
click at [279, 354] on icon at bounding box center [274, 358] width 8 height 8
click at [559, 28] on icon at bounding box center [563, 24] width 8 height 8
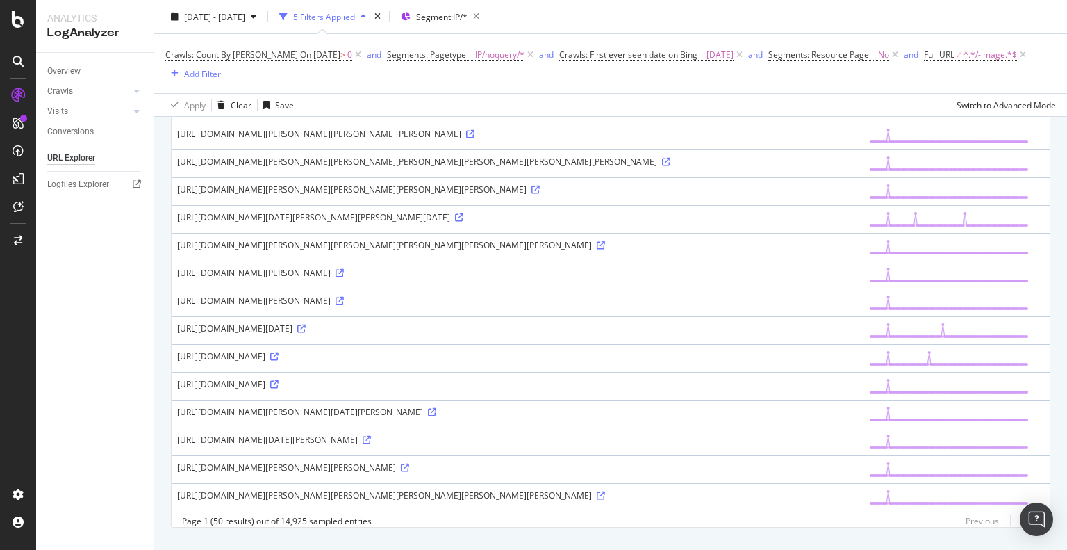
scroll to position [934, 0]
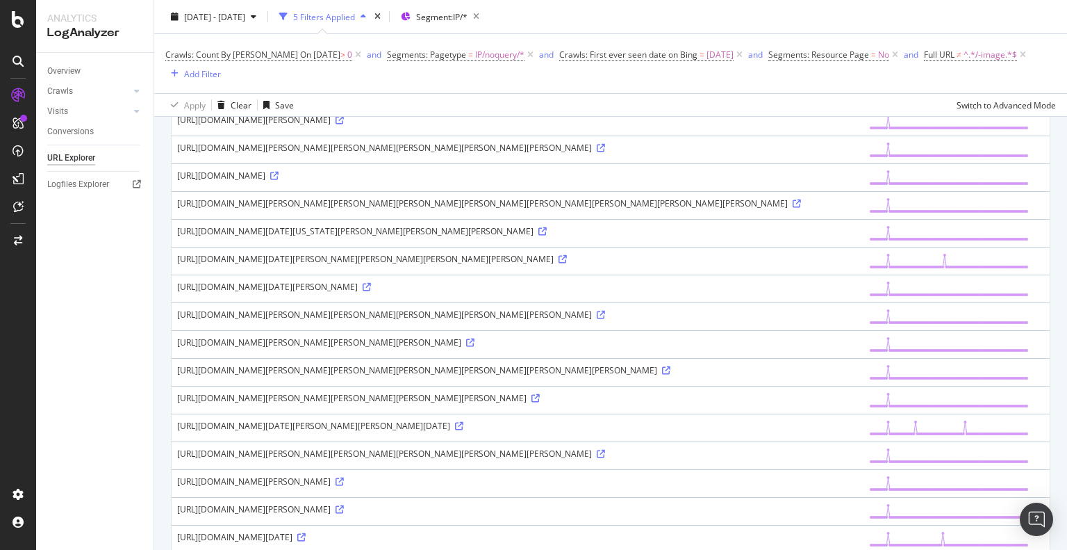
drag, startPoint x: 450, startPoint y: 213, endPoint x: 475, endPoint y: 2, distance: 212.1
drag, startPoint x: 347, startPoint y: 241, endPoint x: 278, endPoint y: 230, distance: 69.7
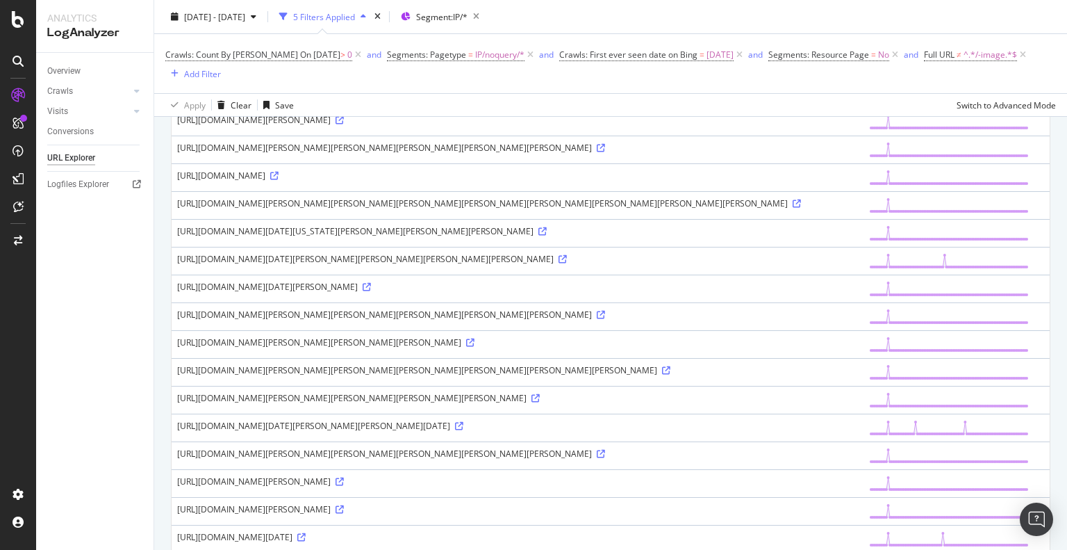
click at [666, 56] on span "Crawls: First ever seen date on Bing" at bounding box center [628, 55] width 138 height 12
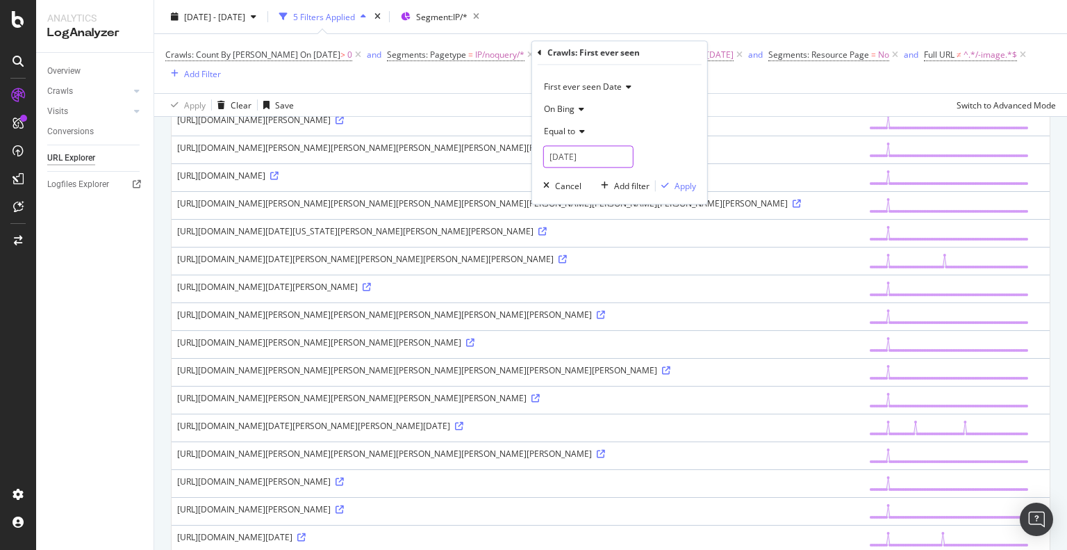
click at [575, 158] on input "2025-06-02" at bounding box center [588, 157] width 90 height 22
click at [687, 180] on link at bounding box center [688, 180] width 10 height 24
drag, startPoint x: 632, startPoint y: 288, endPoint x: 617, endPoint y: 272, distance: 22.6
click at [632, 288] on div "23" at bounding box center [631, 287] width 23 height 18
type input "2025-07-23"
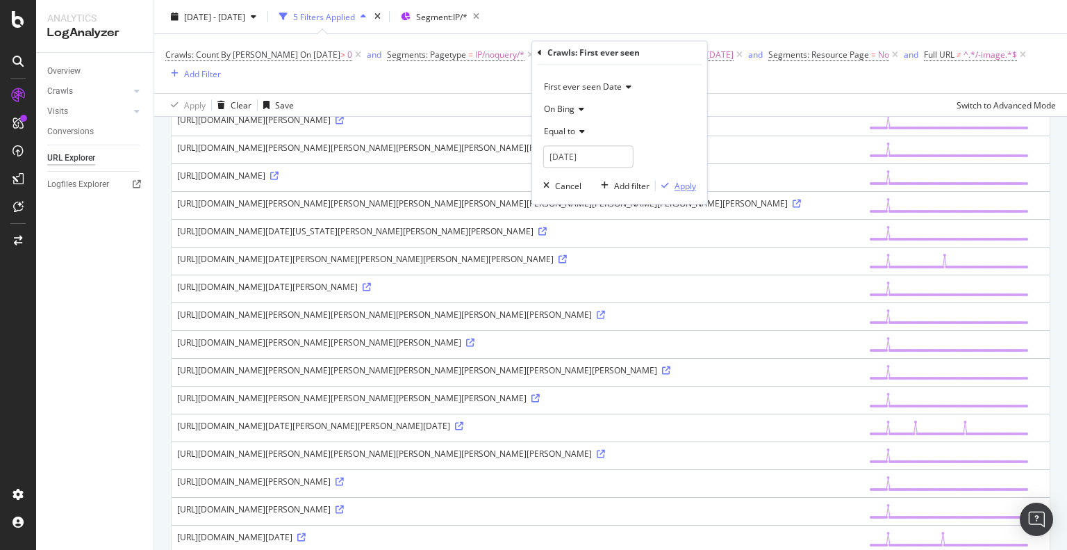
click at [681, 186] on div "Apply" at bounding box center [686, 186] width 22 height 12
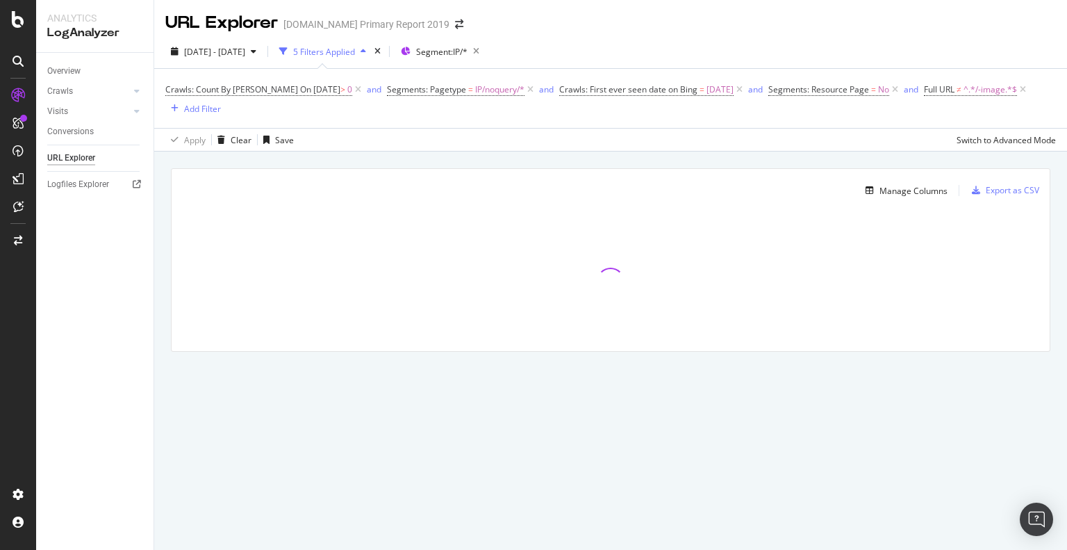
click at [361, 211] on div "Manage Columns Export as CSV Full URL Crawls: Count By Bing" at bounding box center [611, 260] width 878 height 182
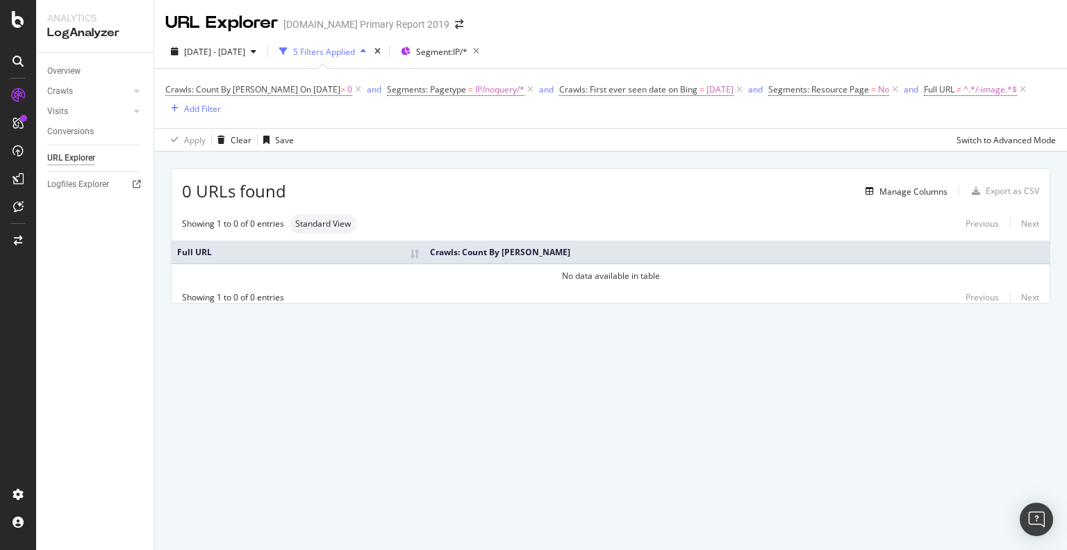
drag, startPoint x: 436, startPoint y: 347, endPoint x: 384, endPoint y: 216, distance: 140.9
click at [435, 347] on div "0 URLs found Manage Columns Export as CSV Showing 1 to 0 of 0 entries Standard …" at bounding box center [610, 252] width 913 height 201
click at [935, 85] on span "Full URL" at bounding box center [939, 89] width 31 height 12
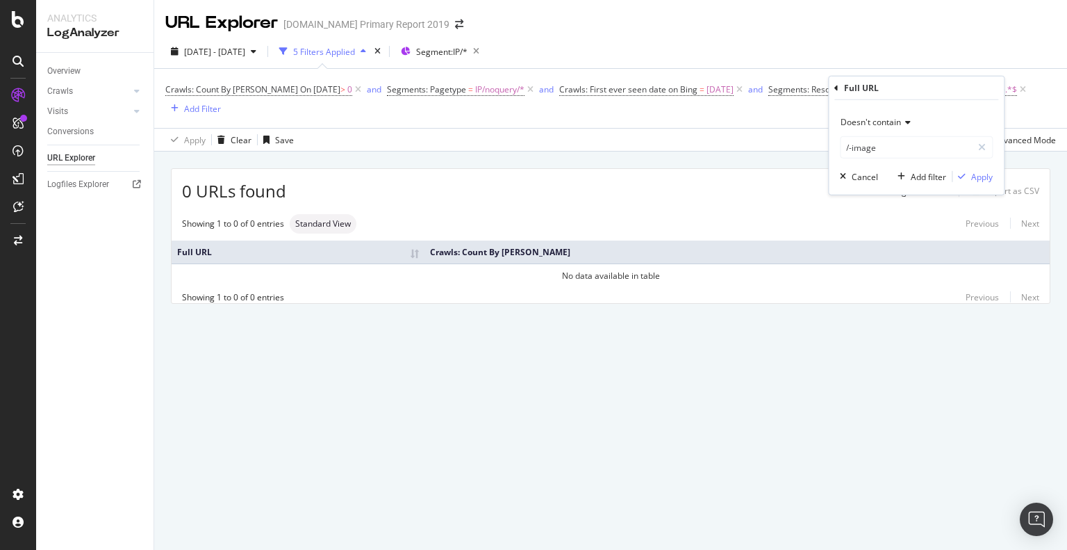
click at [520, 343] on div "0 URLs found Manage Columns Export as CSV Showing 1 to 0 of 0 entries Standard …" at bounding box center [610, 252] width 913 height 201
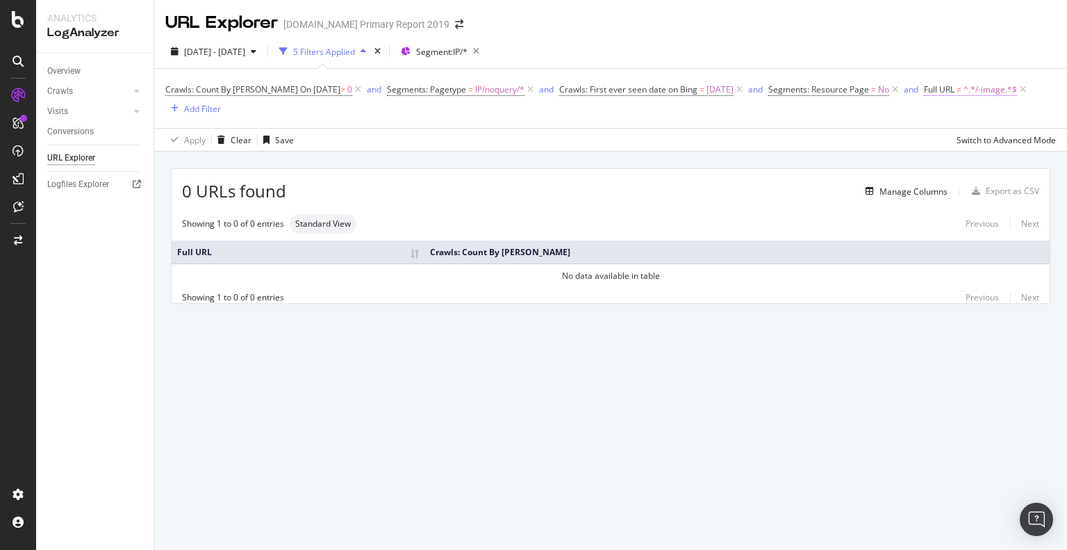
click at [944, 92] on span "Full URL ≠ ^.*/-image.*$" at bounding box center [970, 89] width 93 height 13
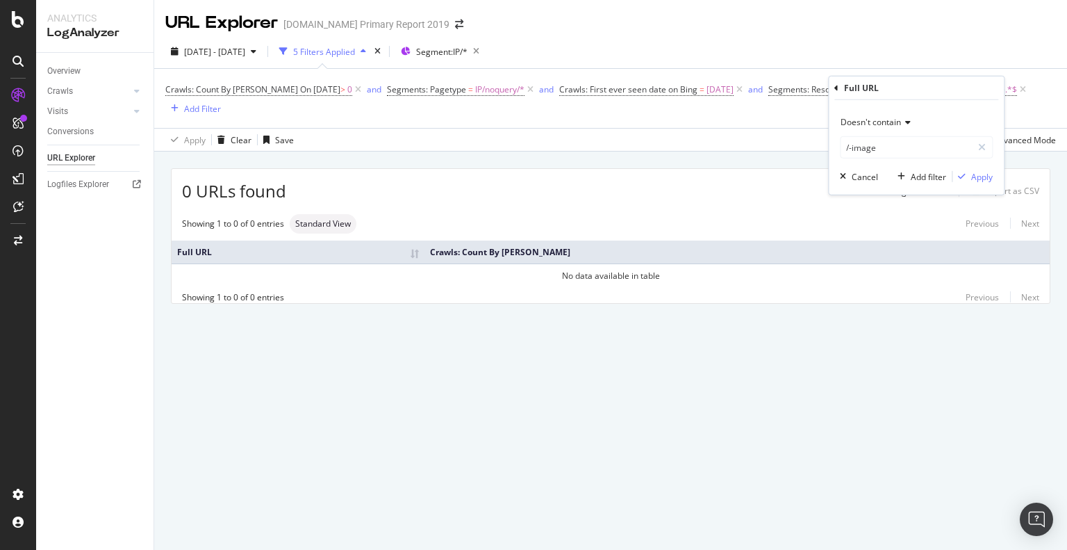
click at [439, 136] on div "Apply Clear Save Switch to Advanced Mode" at bounding box center [610, 139] width 913 height 23
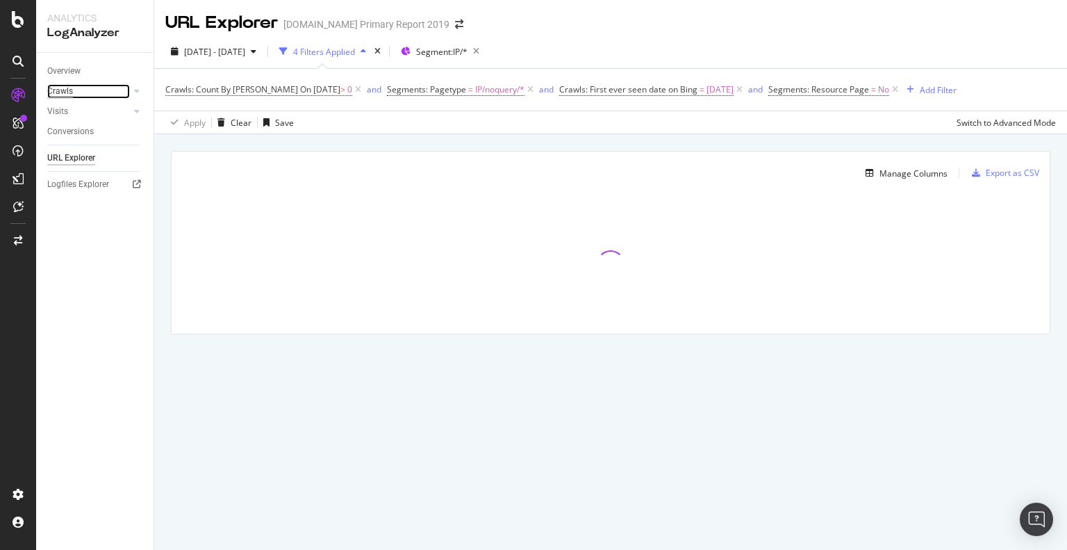
click at [60, 88] on div "Crawls" at bounding box center [60, 91] width 26 height 15
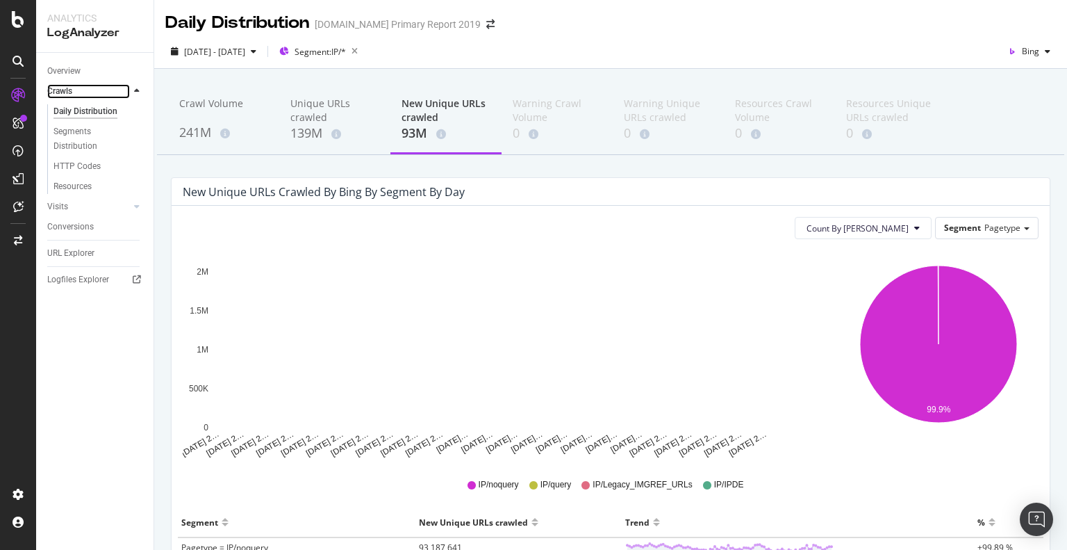
scroll to position [139, 0]
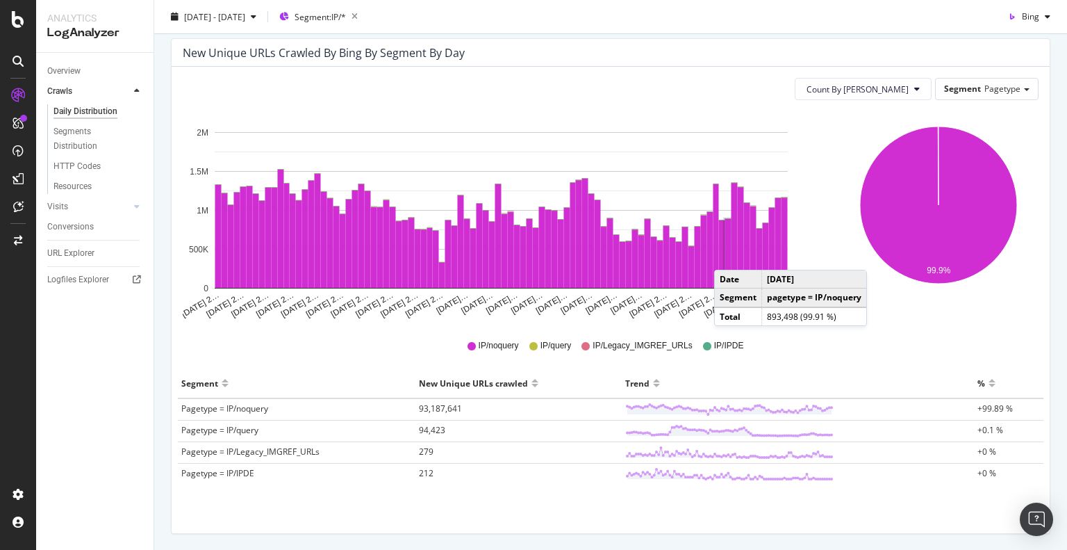
click at [728, 256] on rect "A chart." at bounding box center [729, 253] width 6 height 69
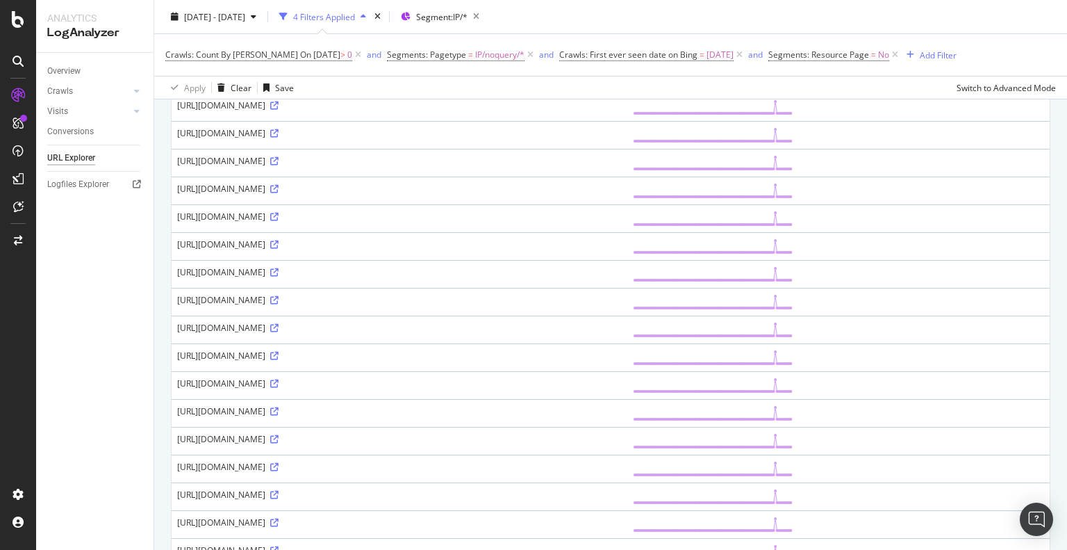
scroll to position [1154, 0]
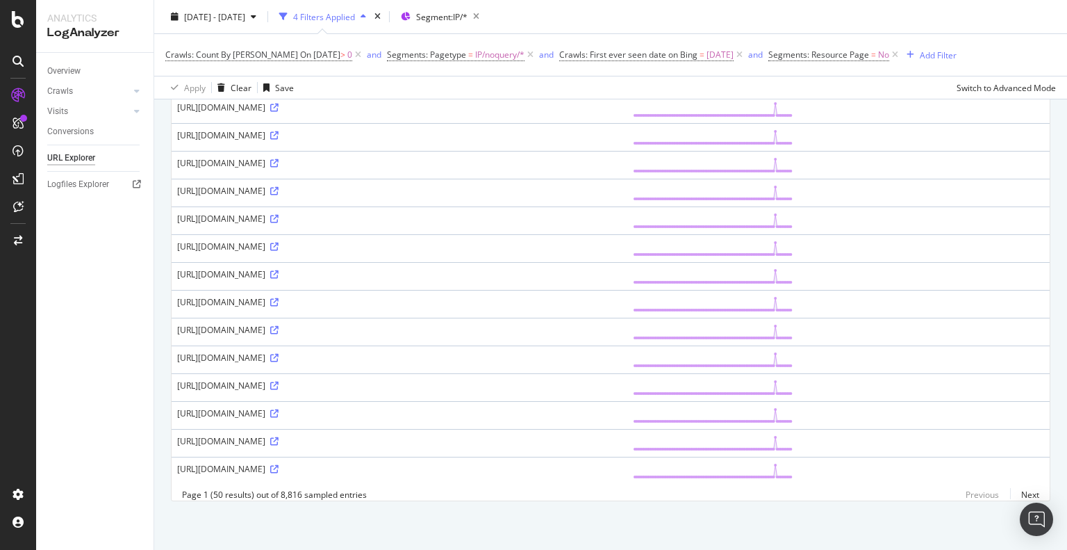
drag, startPoint x: 269, startPoint y: 431, endPoint x: 298, endPoint y: 430, distance: 29.2
click at [298, 435] on div "[URL][DOMAIN_NAME]" at bounding box center [399, 441] width 445 height 12
copy div "/-image"
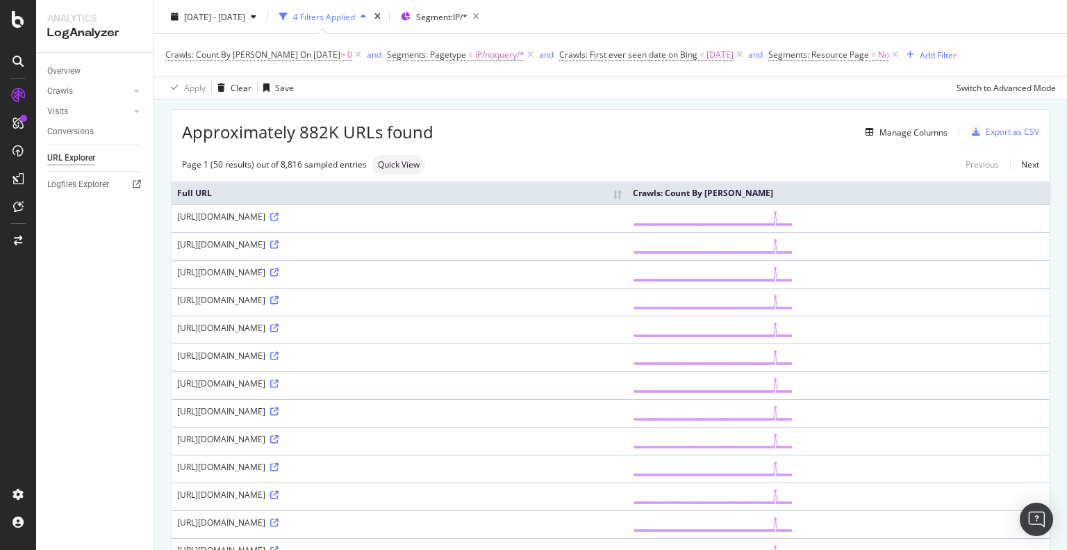
scroll to position [0, 0]
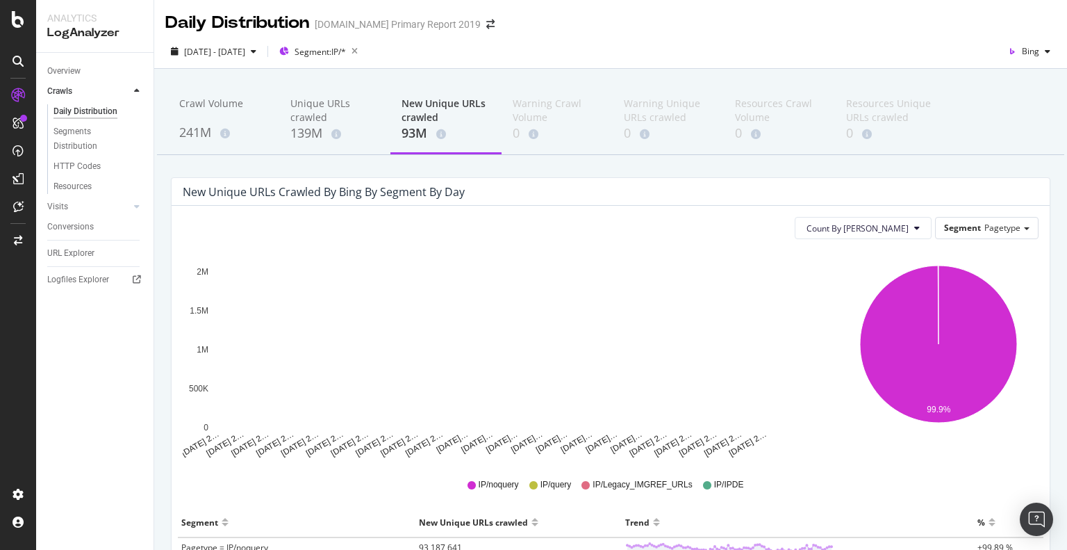
scroll to position [139, 0]
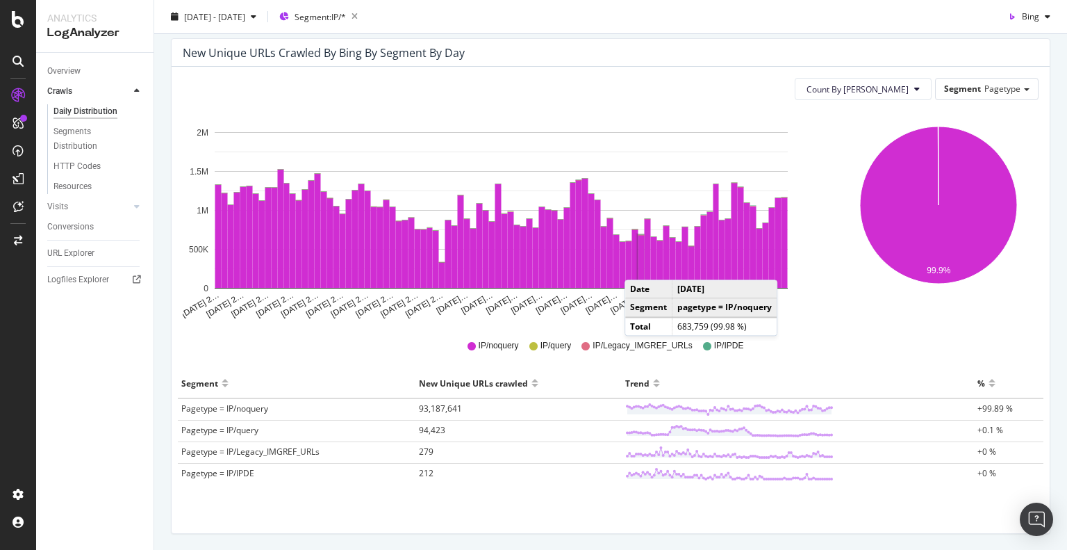
click at [639, 265] on rect "A chart." at bounding box center [642, 261] width 6 height 53
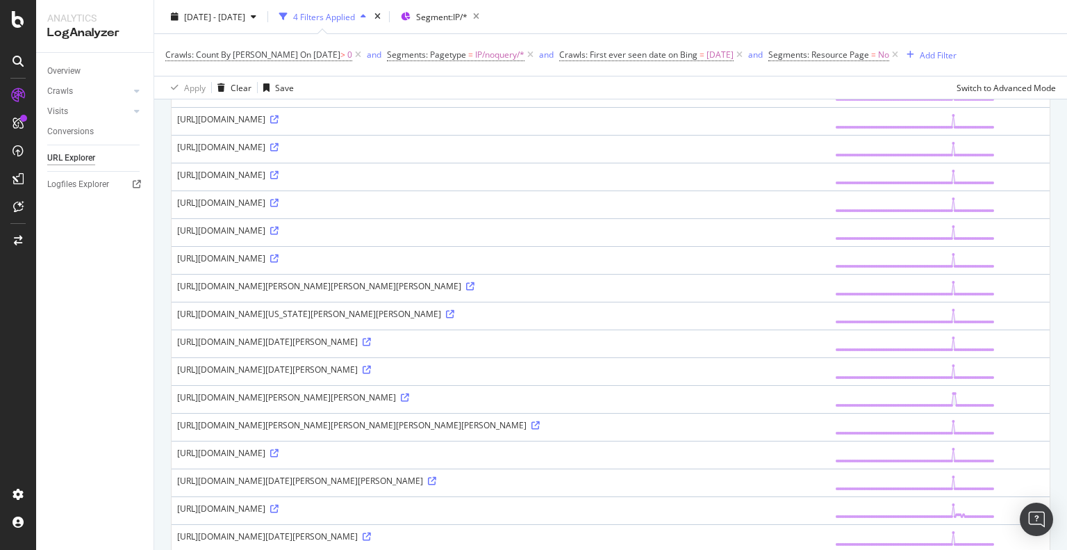
scroll to position [347, 0]
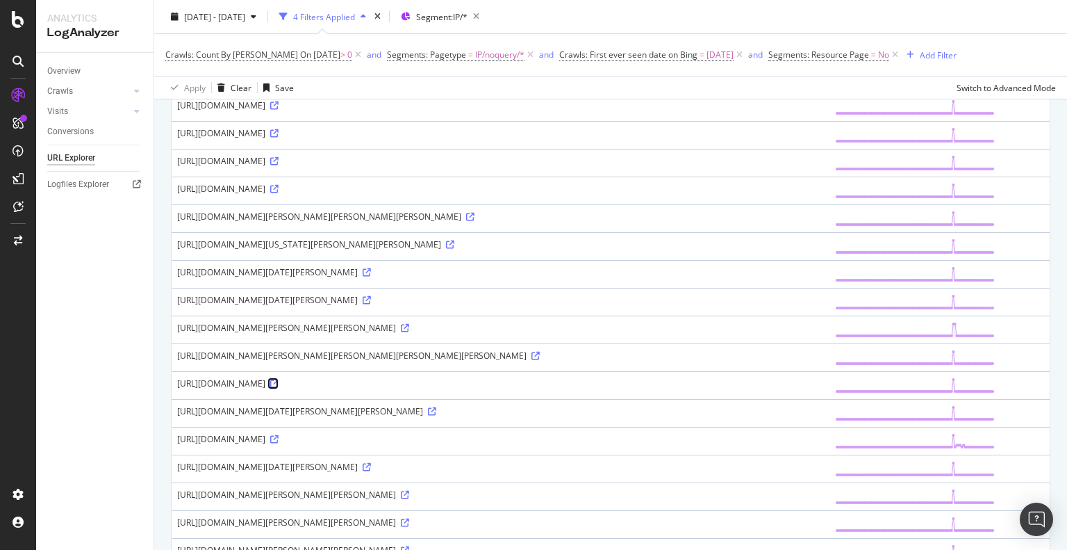
click at [279, 388] on icon at bounding box center [274, 383] width 8 height 8
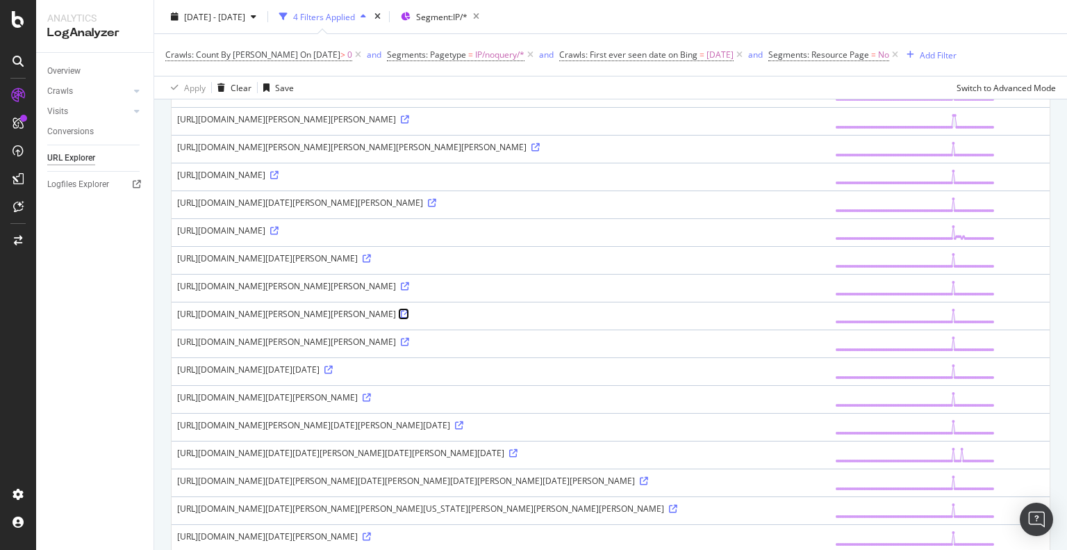
click at [409, 318] on icon at bounding box center [405, 314] width 8 height 8
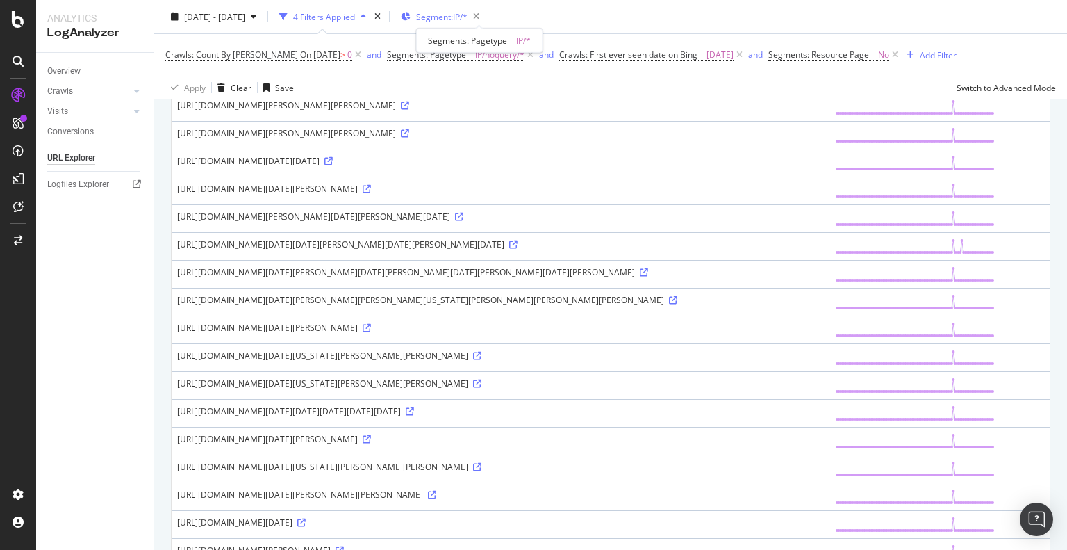
click at [468, 15] on span "Segment: IP/*" at bounding box center [441, 16] width 51 height 12
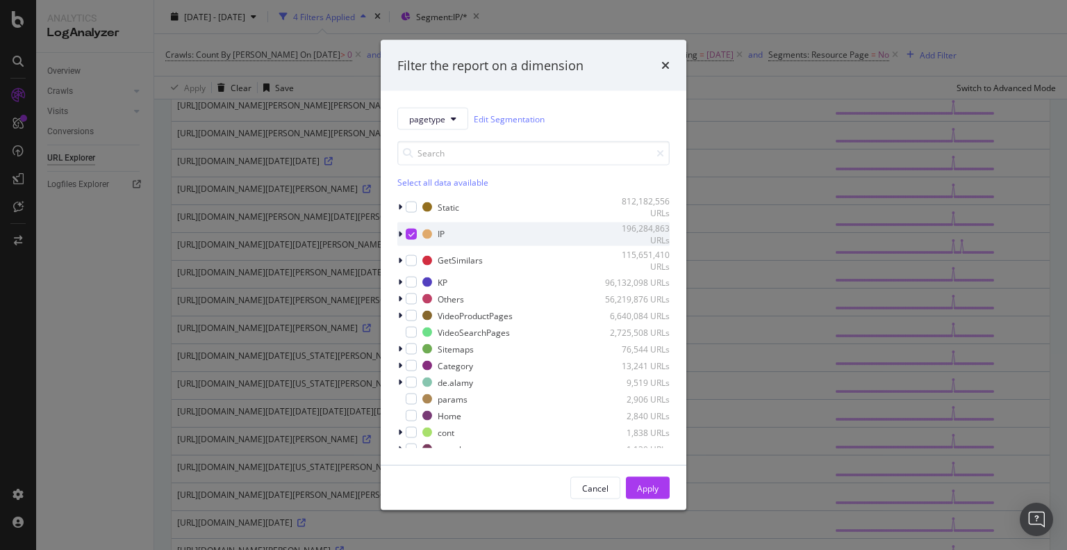
click at [409, 232] on icon "modal" at bounding box center [412, 233] width 6 height 7
click at [412, 261] on div "modal" at bounding box center [411, 260] width 11 height 11
click at [639, 480] on div "Apply" at bounding box center [648, 487] width 22 height 21
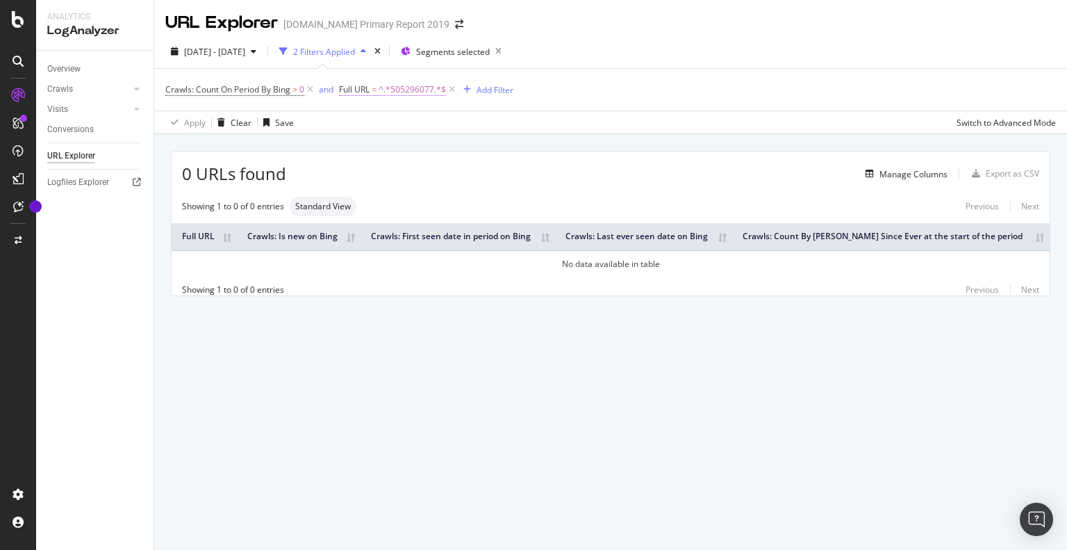
click at [403, 93] on span "^.*505296077.*$" at bounding box center [412, 89] width 67 height 19
click at [388, 154] on input "505296077" at bounding box center [418, 147] width 131 height 22
paste input "[URL][DOMAIN_NAME][PERSON_NAME][PERSON_NAME]"
drag, startPoint x: 417, startPoint y: 147, endPoint x: 459, endPoint y: 151, distance: 42.5
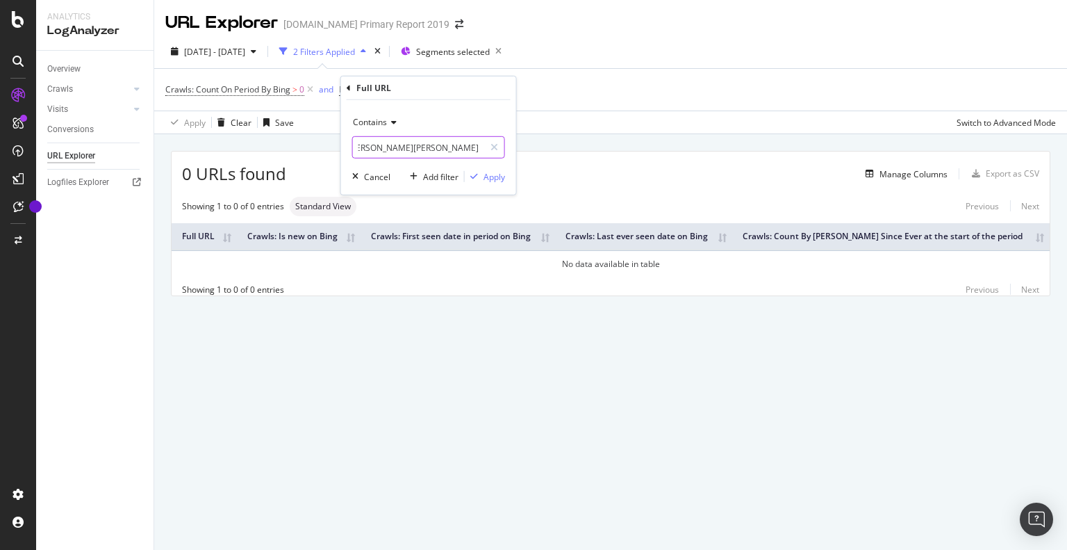
click at [459, 151] on input "[URL][DOMAIN_NAME][PERSON_NAME][PERSON_NAME]" at bounding box center [418, 147] width 131 height 22
click at [454, 149] on input "[URL][DOMAIN_NAME][PERSON_NAME][PERSON_NAME]" at bounding box center [418, 147] width 131 height 22
paste input "185609513"
type input "185609513"
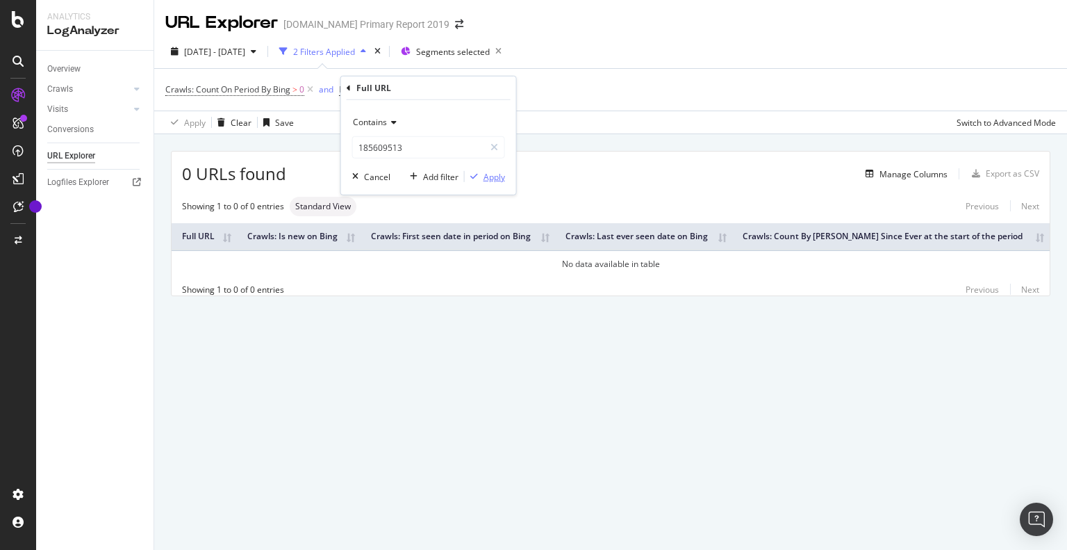
drag, startPoint x: 504, startPoint y: 183, endPoint x: 493, endPoint y: 177, distance: 12.4
click at [501, 181] on div "Add filter Apply" at bounding box center [454, 177] width 101 height 14
click at [493, 177] on div "Apply" at bounding box center [495, 176] width 22 height 12
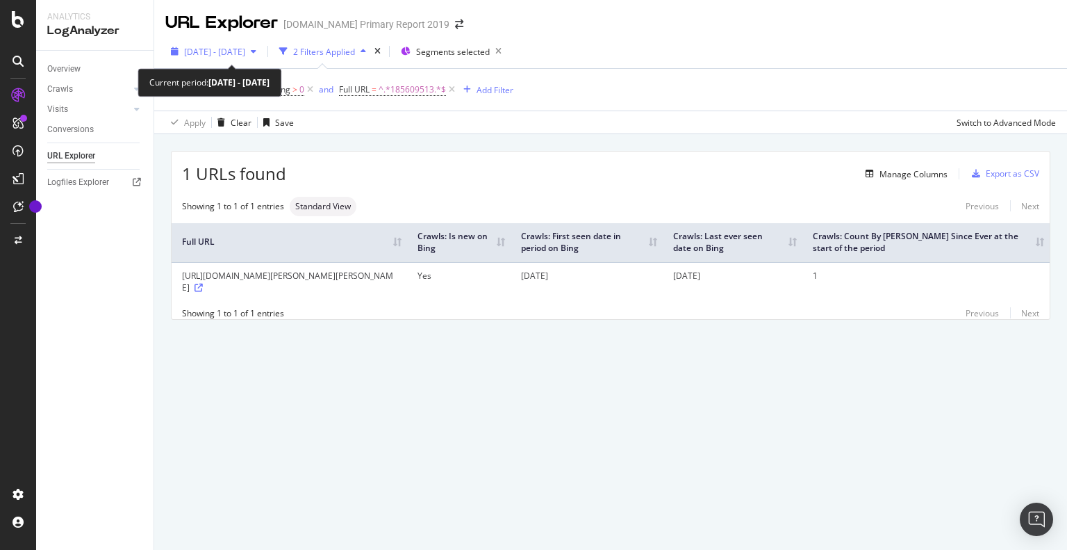
click at [245, 51] on span "[DATE] - [DATE]" at bounding box center [214, 52] width 61 height 12
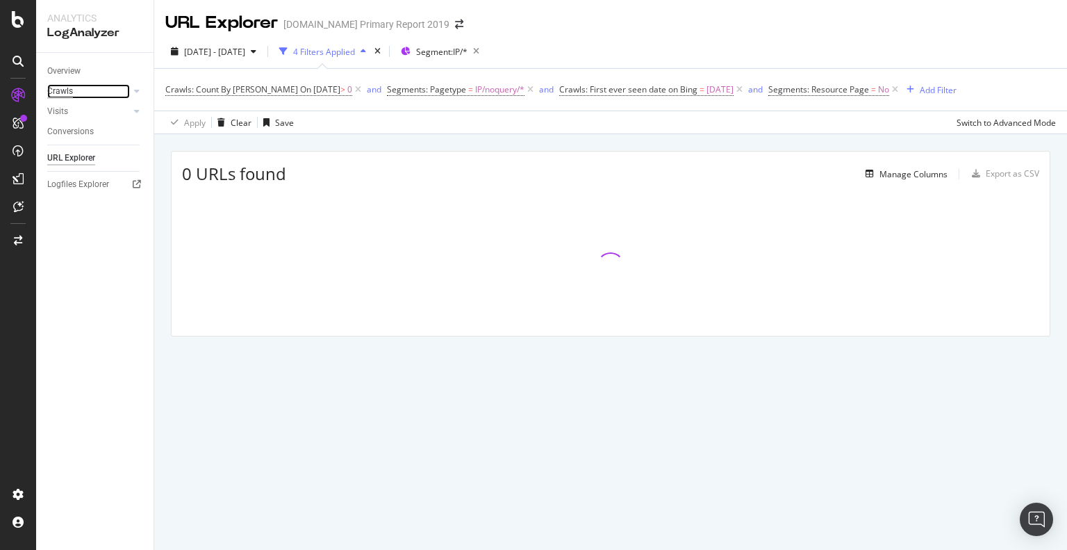
click at [56, 92] on div "Crawls" at bounding box center [60, 91] width 26 height 15
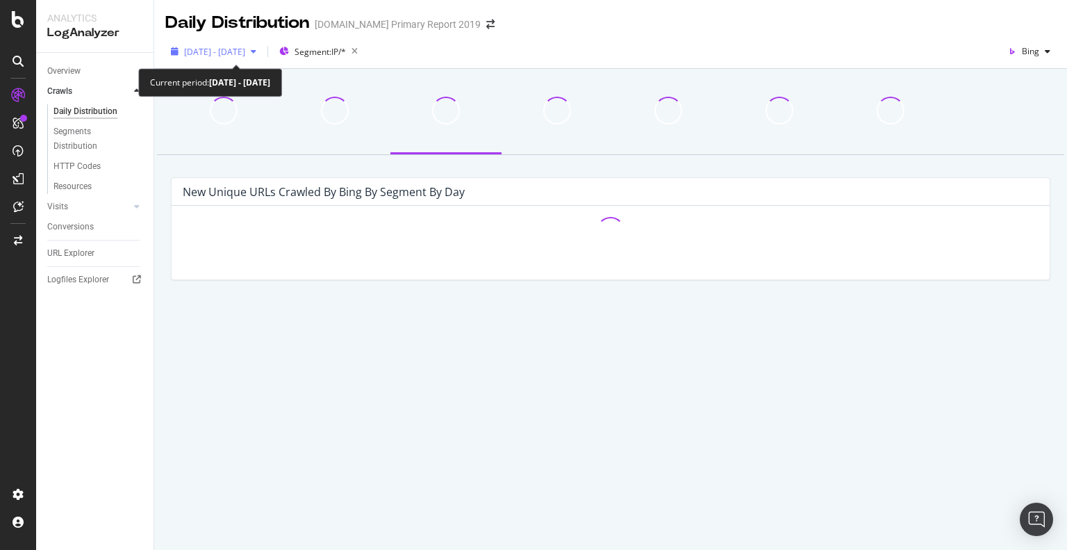
click at [245, 49] on span "[DATE] - [DATE]" at bounding box center [214, 52] width 61 height 12
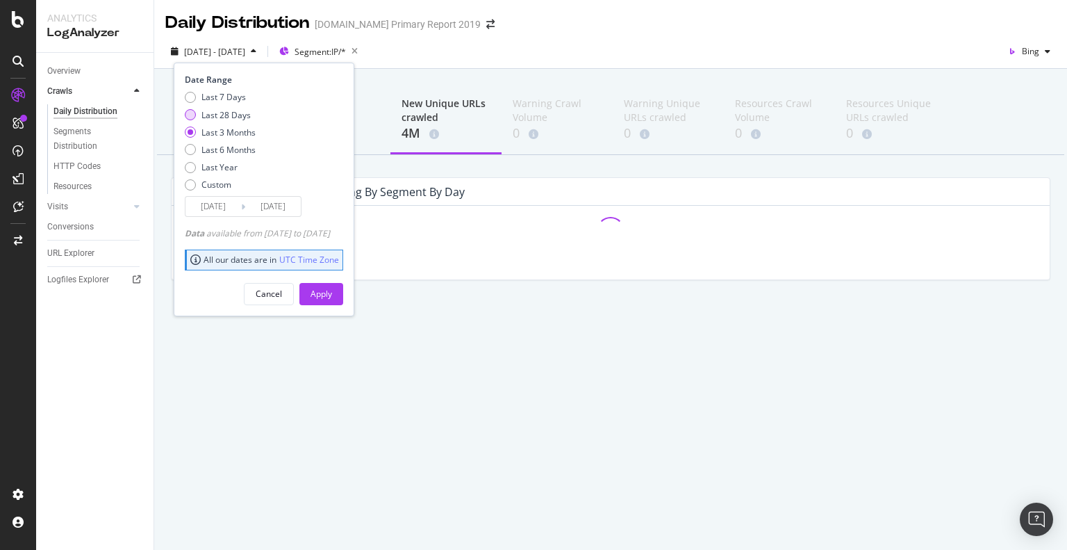
click at [231, 113] on div "Last 28 Days" at bounding box center [226, 115] width 49 height 12
type input "[DATE]"
click at [332, 294] on div "Apply" at bounding box center [322, 294] width 22 height 12
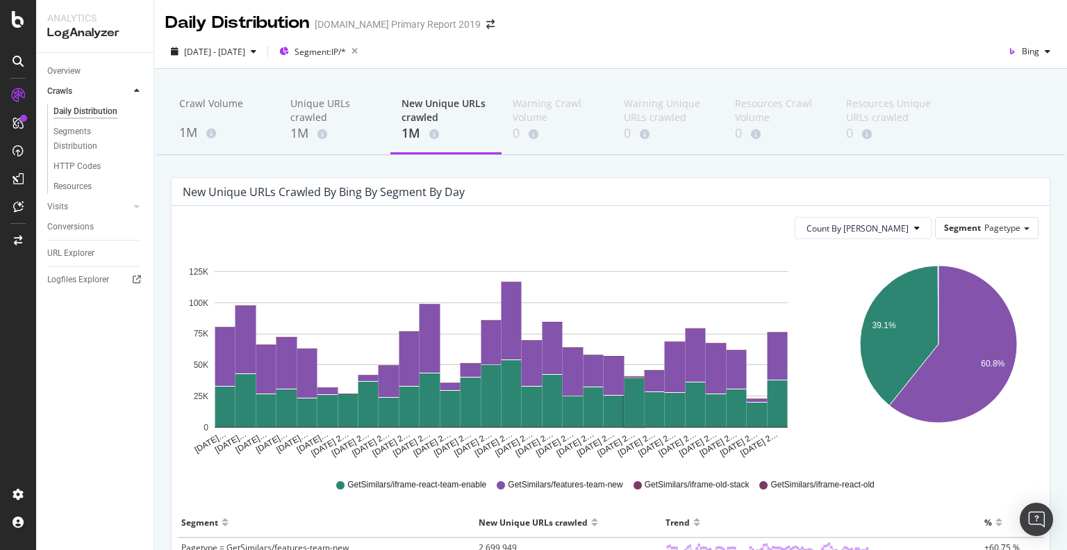
scroll to position [184, 0]
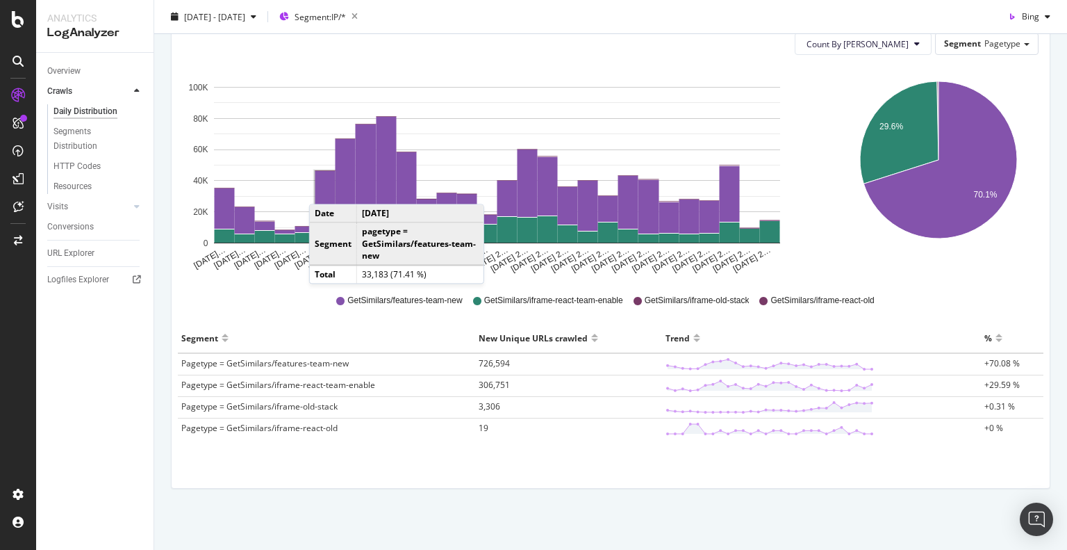
click at [325, 190] on rect "A chart." at bounding box center [326, 196] width 20 height 51
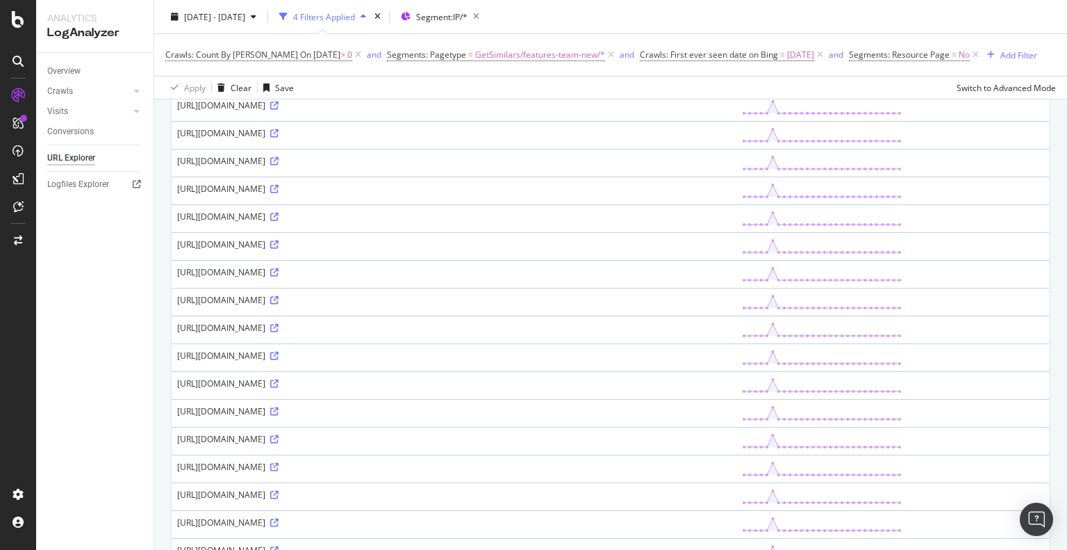
scroll to position [486, 0]
click at [354, 167] on div "[URL][DOMAIN_NAME]" at bounding box center [454, 161] width 554 height 12
copy div "225469029"
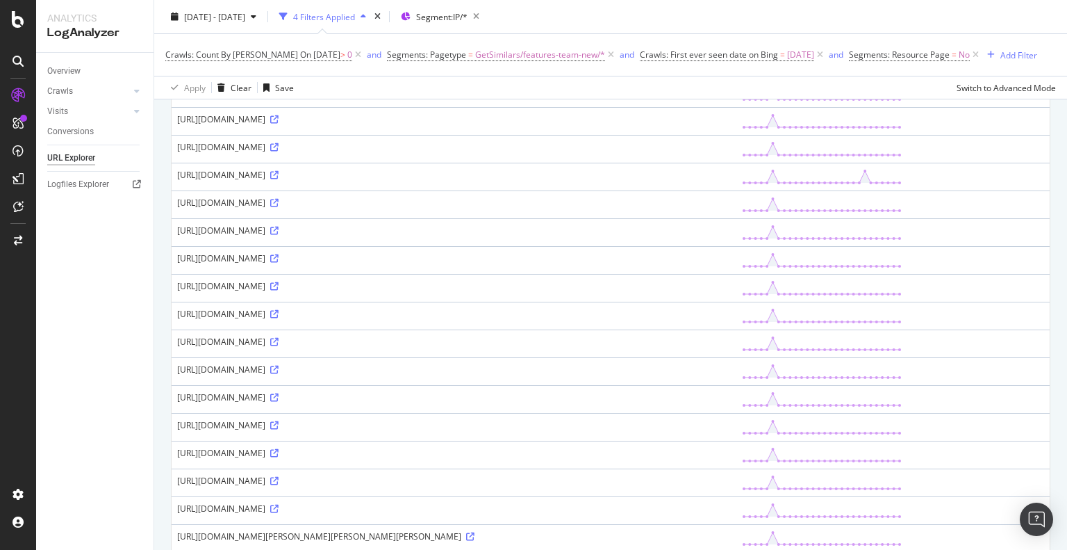
click at [361, 125] on div "[URL][DOMAIN_NAME]" at bounding box center [454, 119] width 554 height 12
copy div "243659955"
